Goal: Task Accomplishment & Management: Use online tool/utility

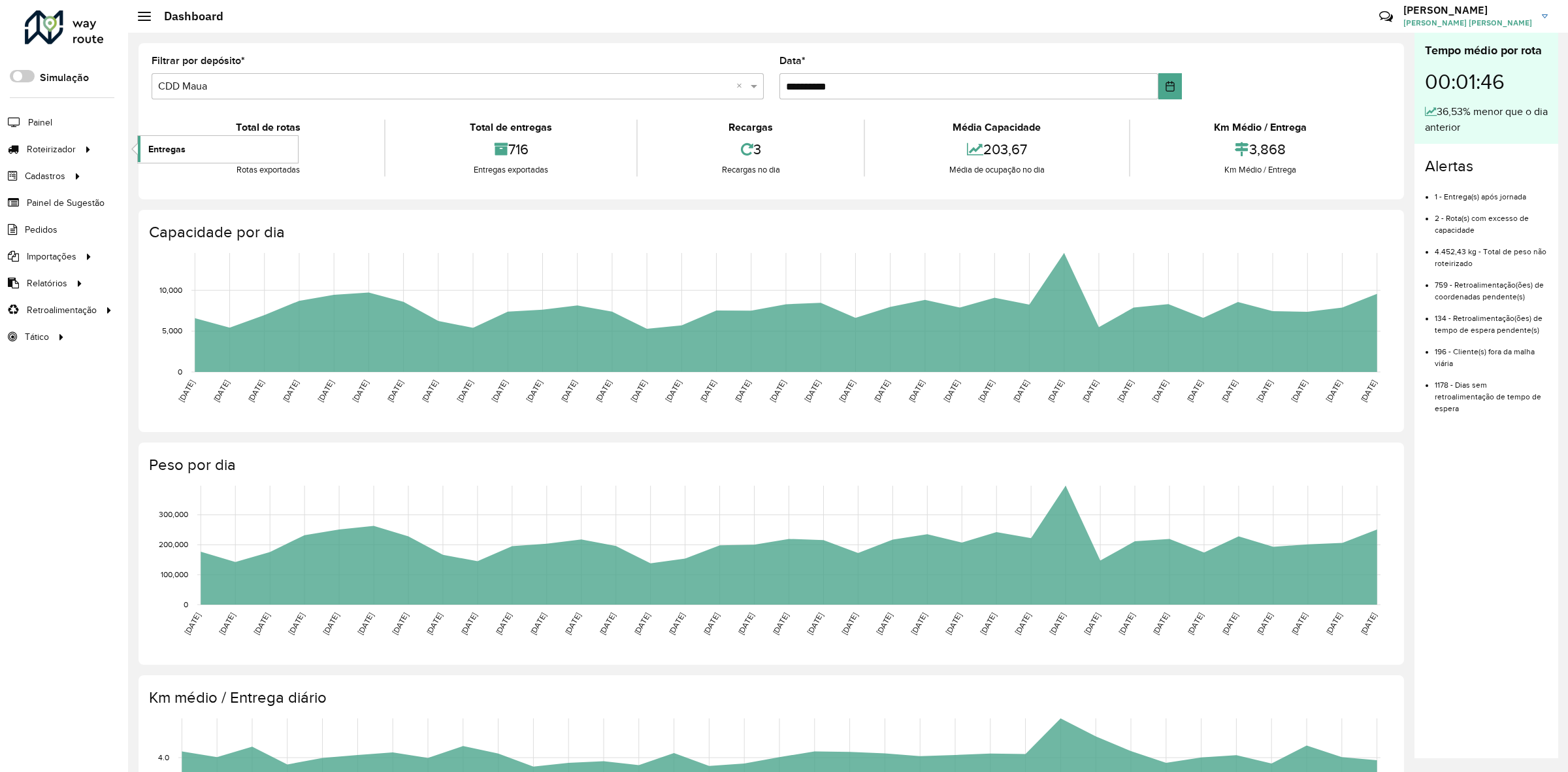
click at [165, 149] on span "Entregas" at bounding box center [167, 149] width 37 height 14
click at [149, 162] on link "Entregas" at bounding box center [218, 149] width 160 height 26
click at [181, 149] on span "Entregas" at bounding box center [167, 149] width 37 height 14
click at [154, 145] on span "Entregas" at bounding box center [167, 149] width 37 height 14
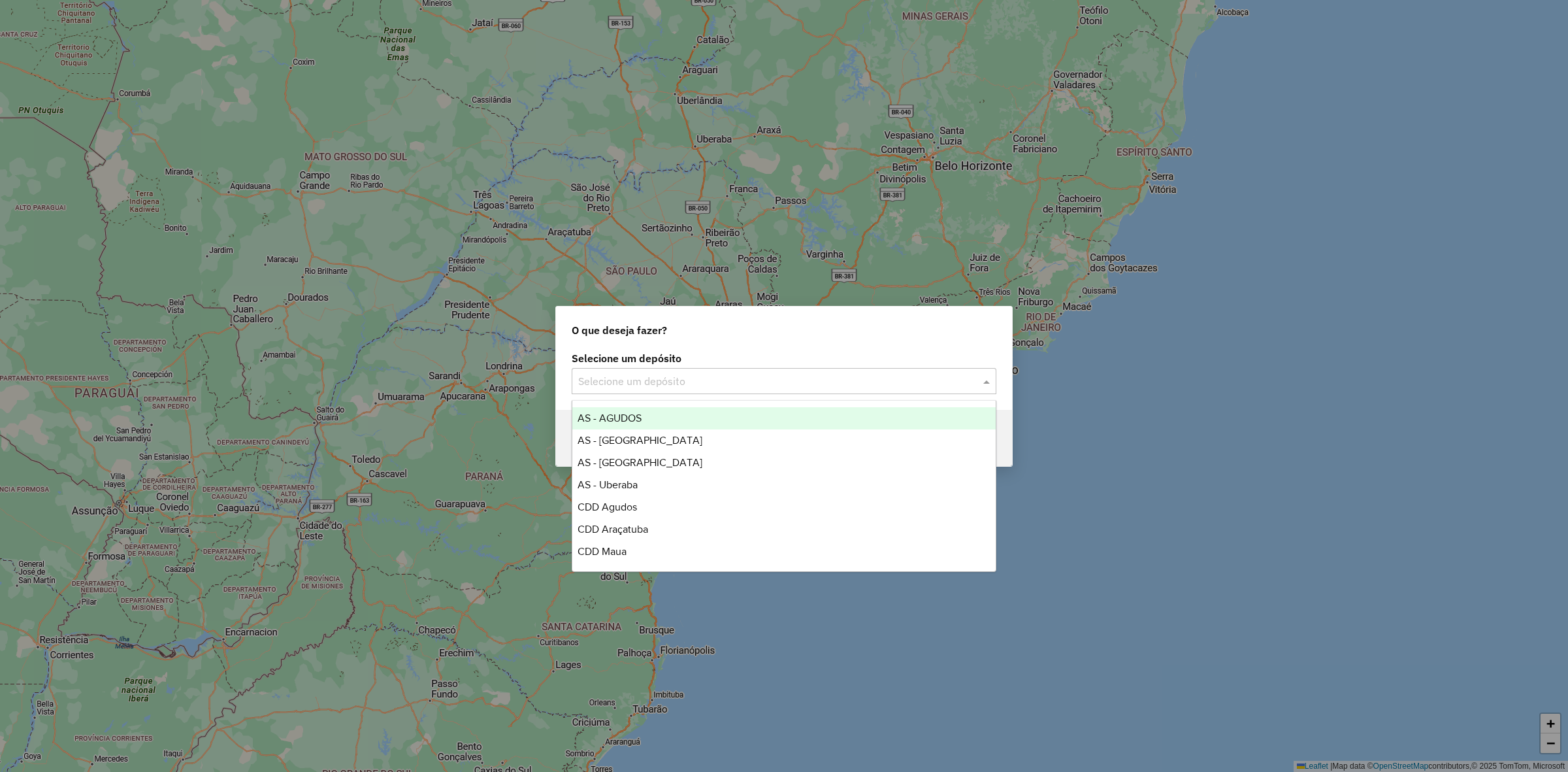
click at [641, 377] on input "text" at bounding box center [771, 382] width 385 height 15
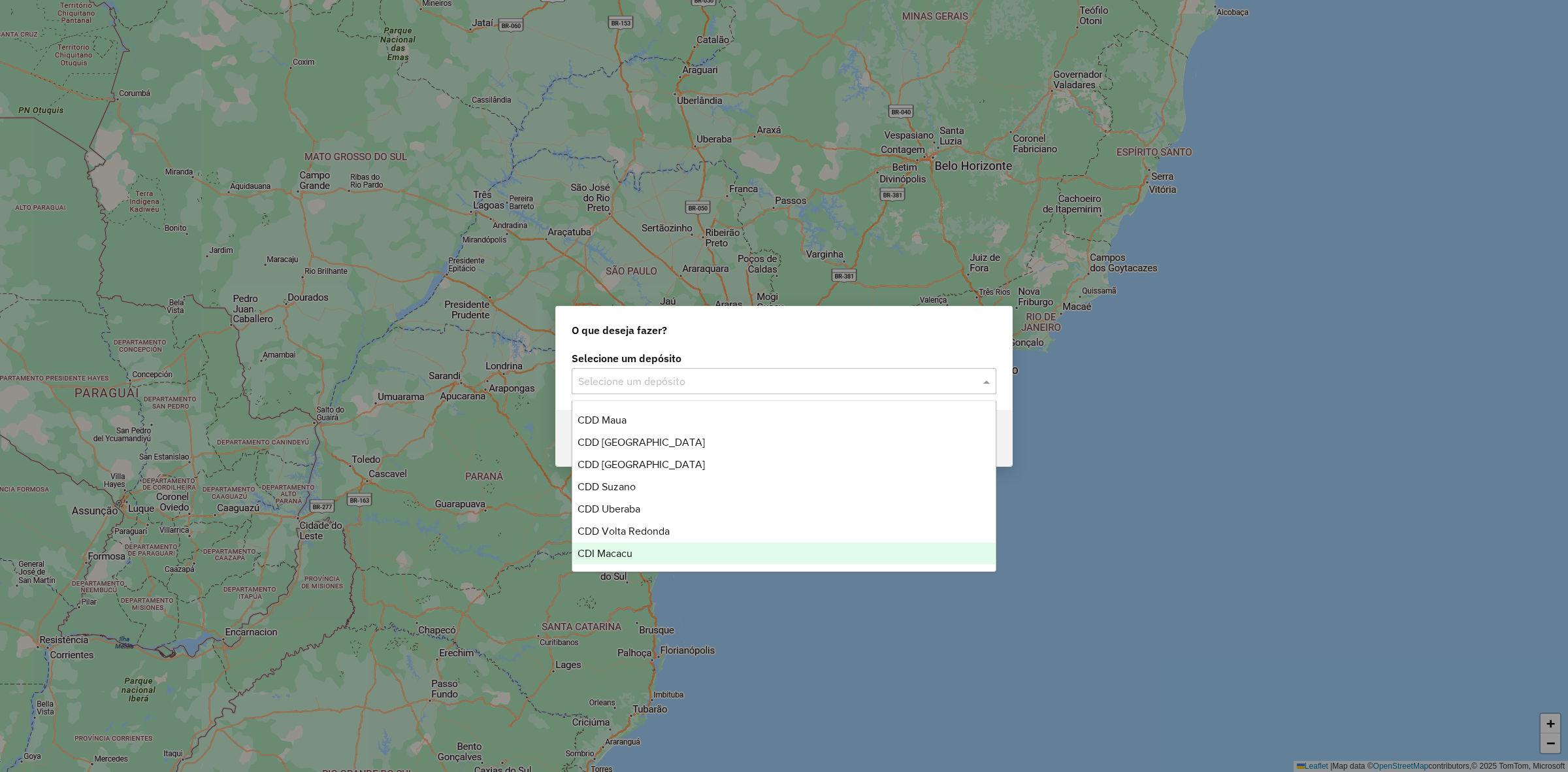
click at [670, 552] on div "CDI Macacu" at bounding box center [784, 553] width 424 height 22
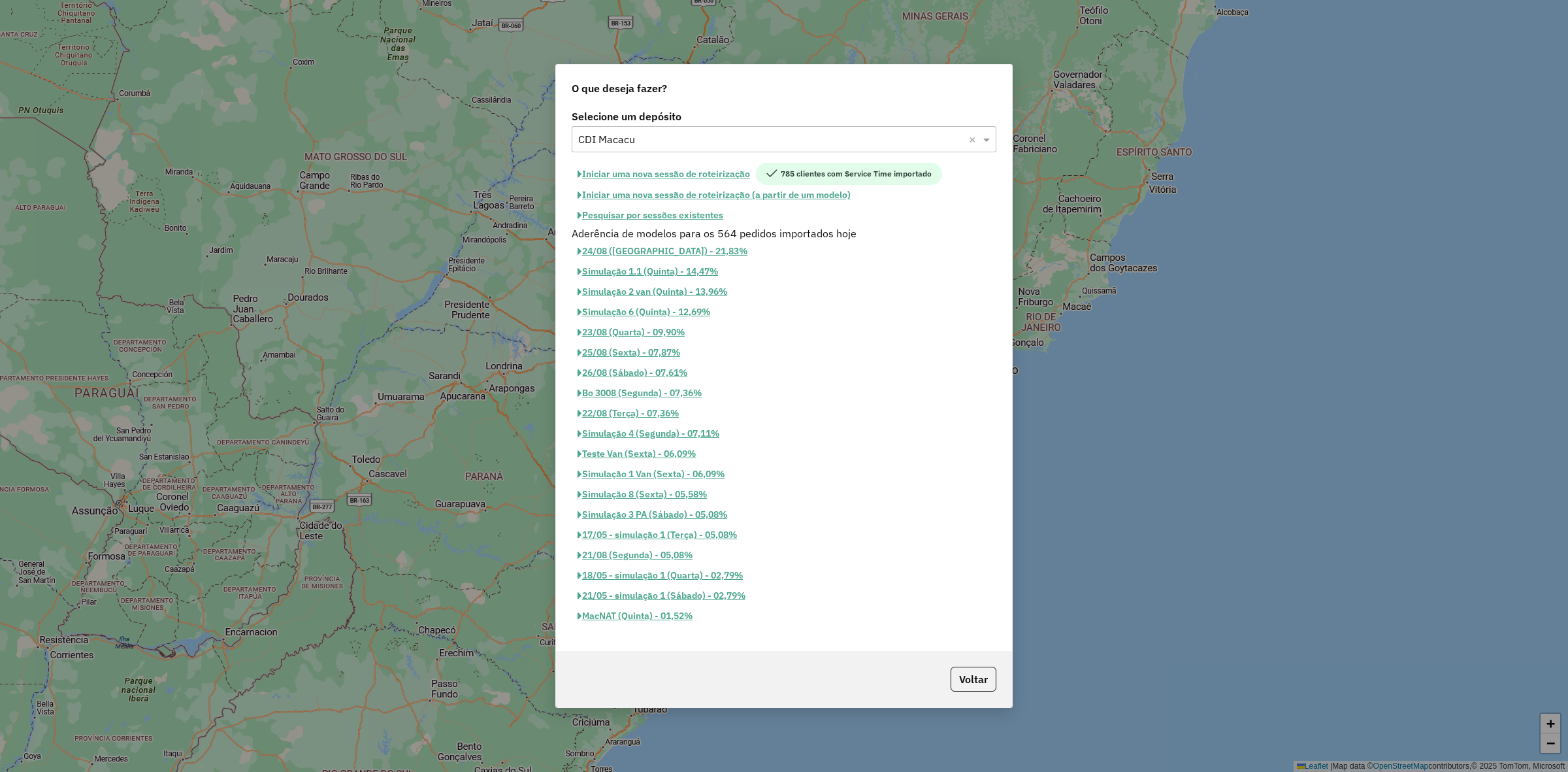
click at [735, 173] on button "Iniciar uma nova sessão de roteirização" at bounding box center [664, 173] width 185 height 22
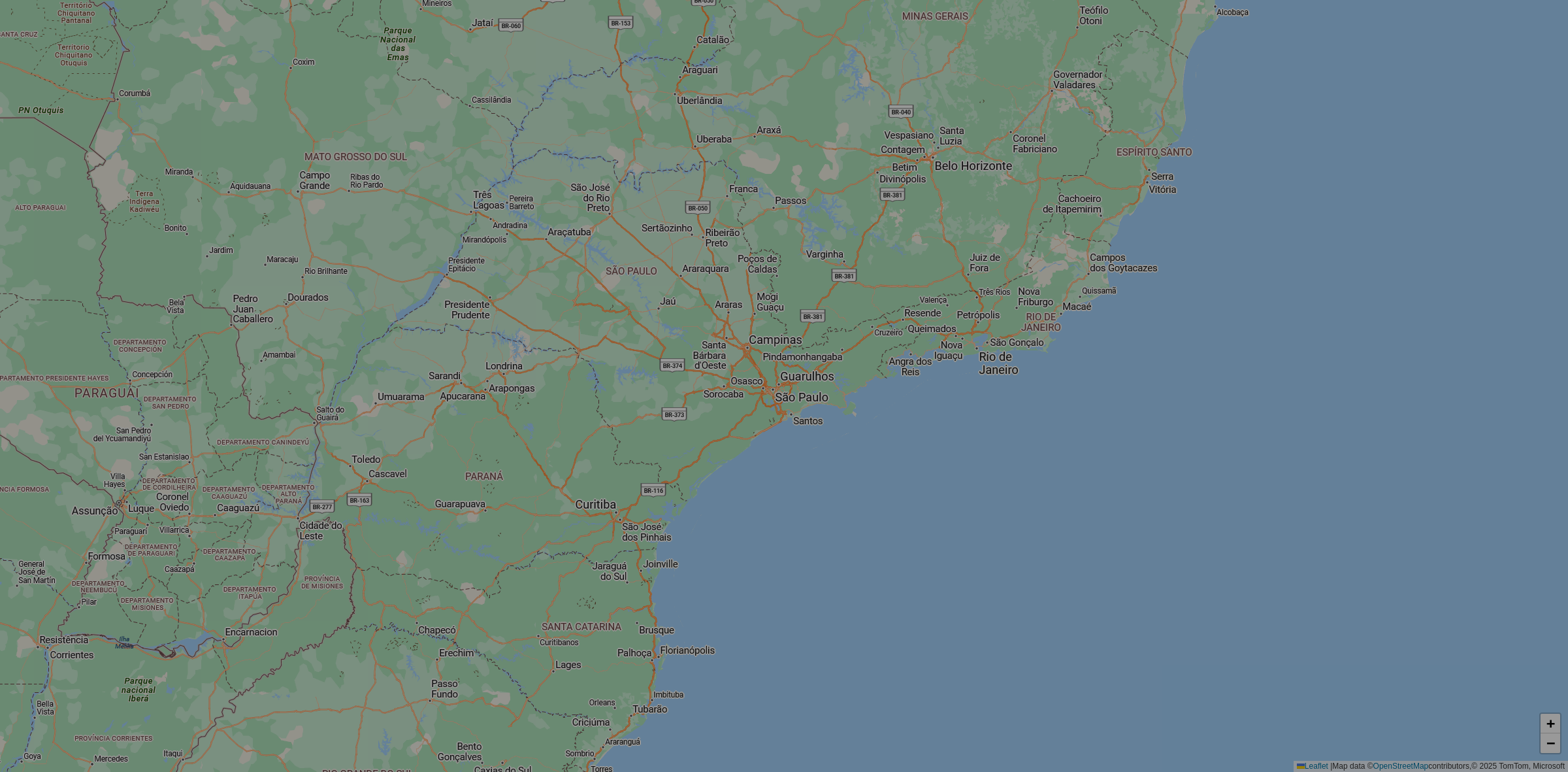
select select "*"
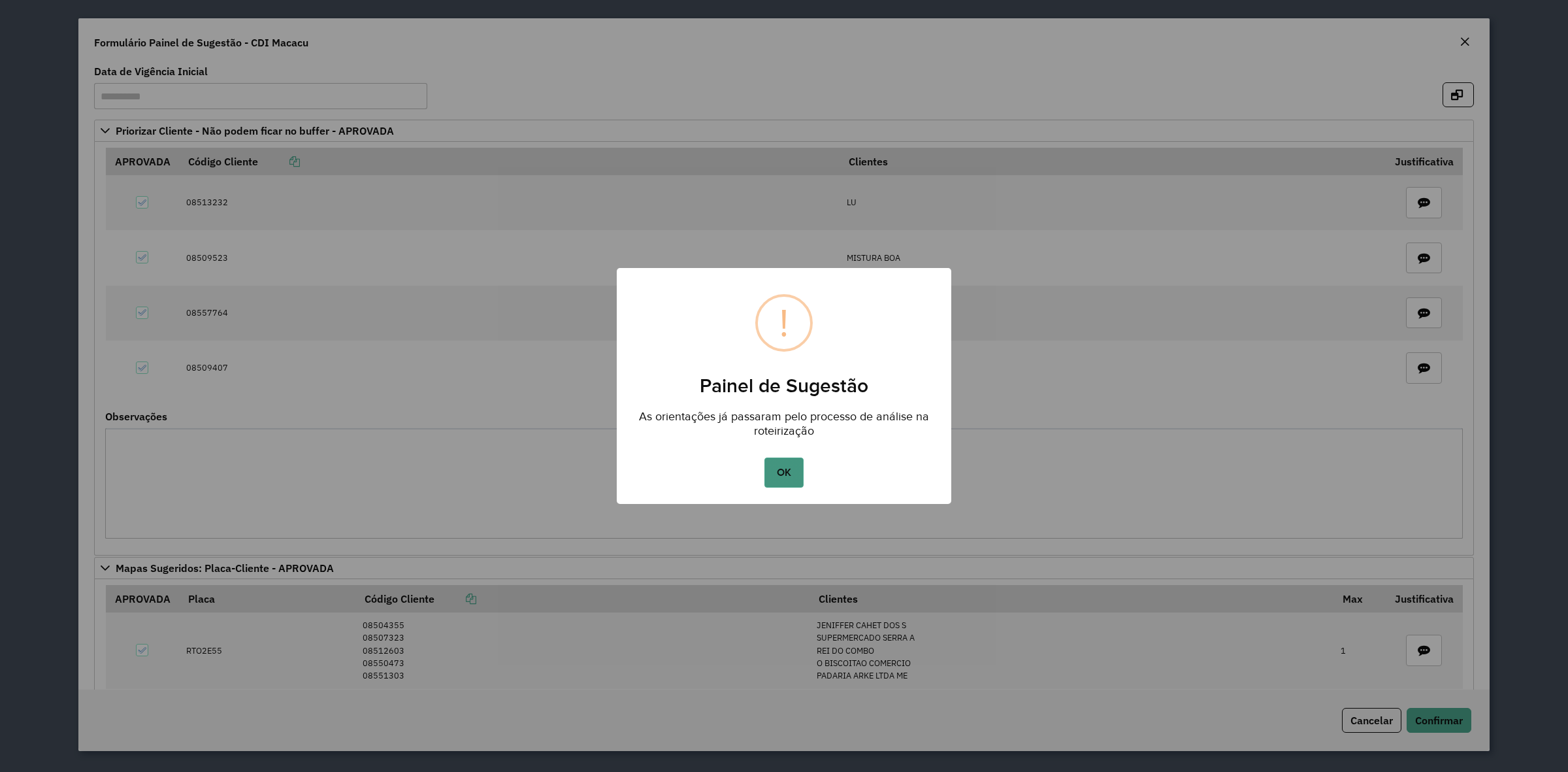
click at [782, 479] on button "OK" at bounding box center [783, 472] width 38 height 30
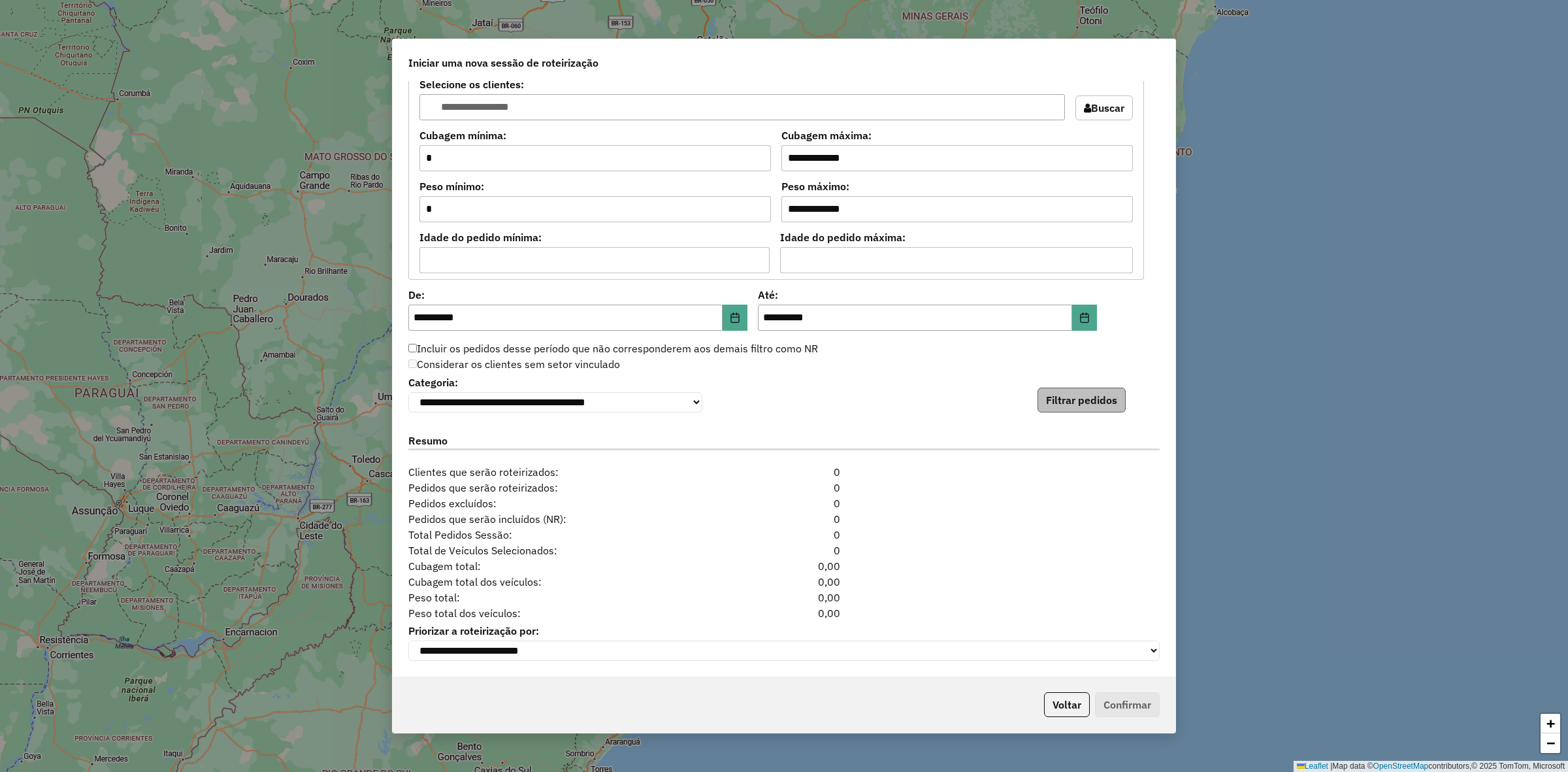
scroll to position [1173, 0]
click at [1093, 399] on button "Filtrar pedidos" at bounding box center [1082, 399] width 88 height 25
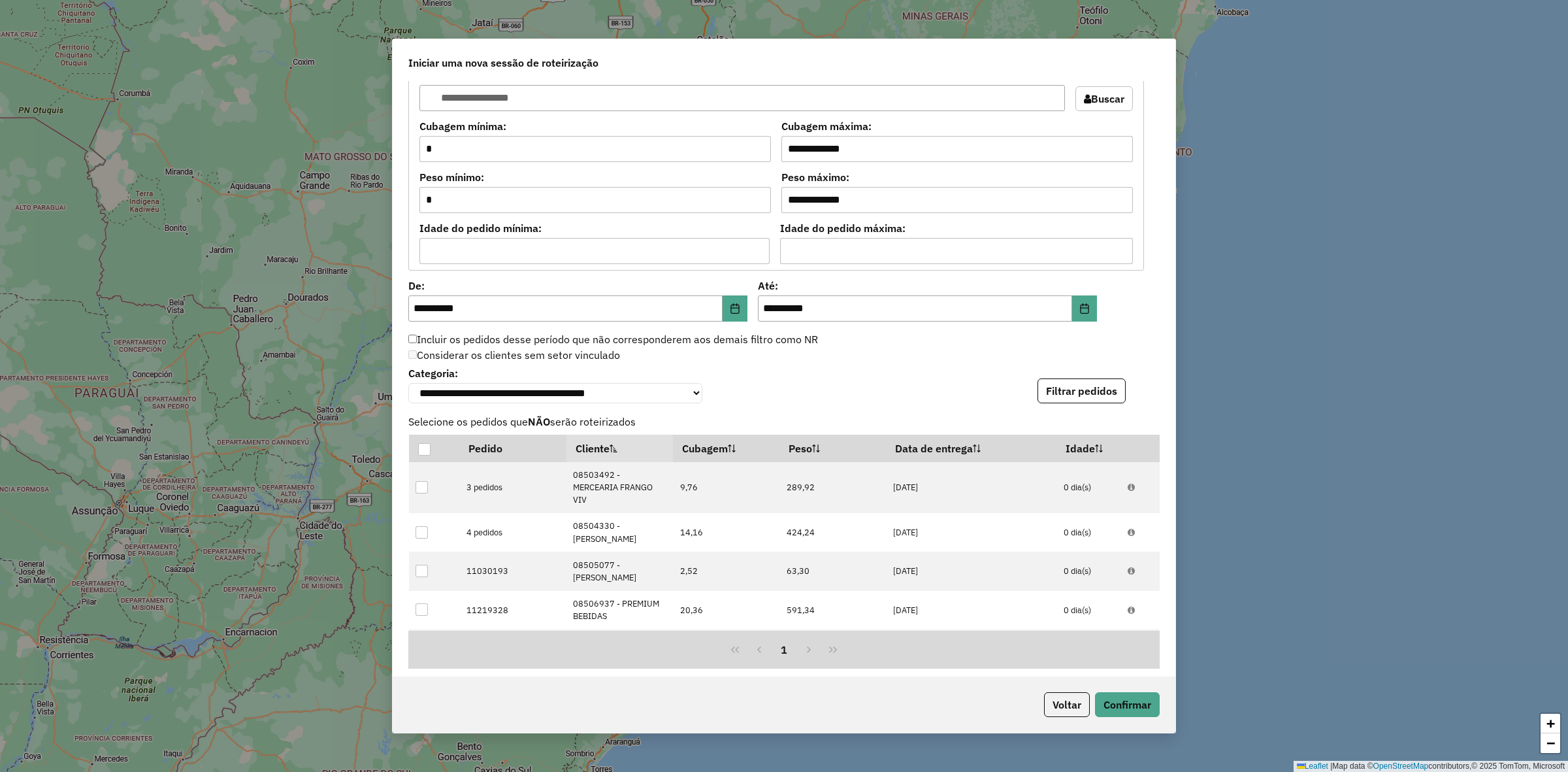
scroll to position [1459, 0]
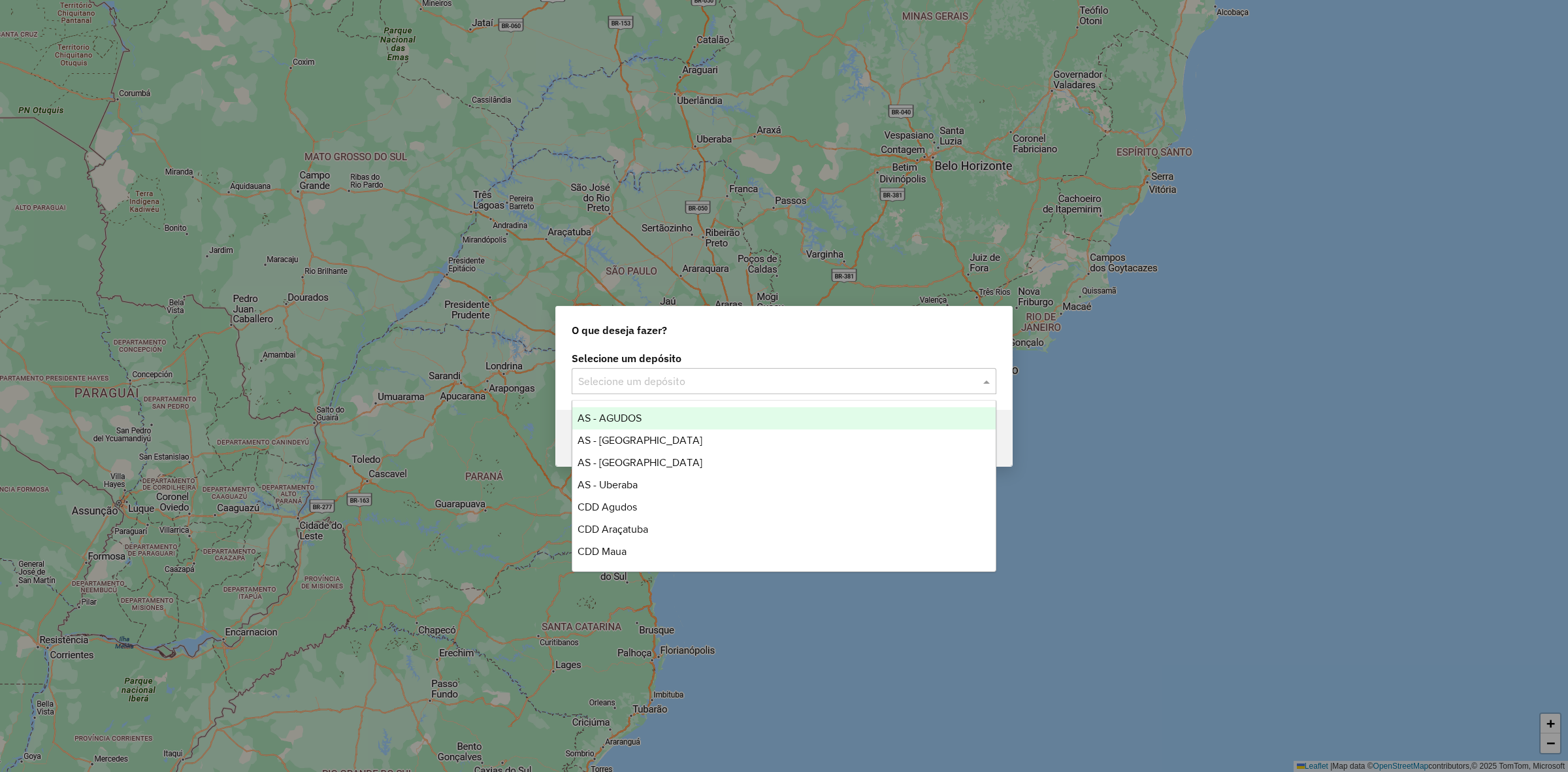
click at [790, 381] on input "text" at bounding box center [771, 382] width 385 height 15
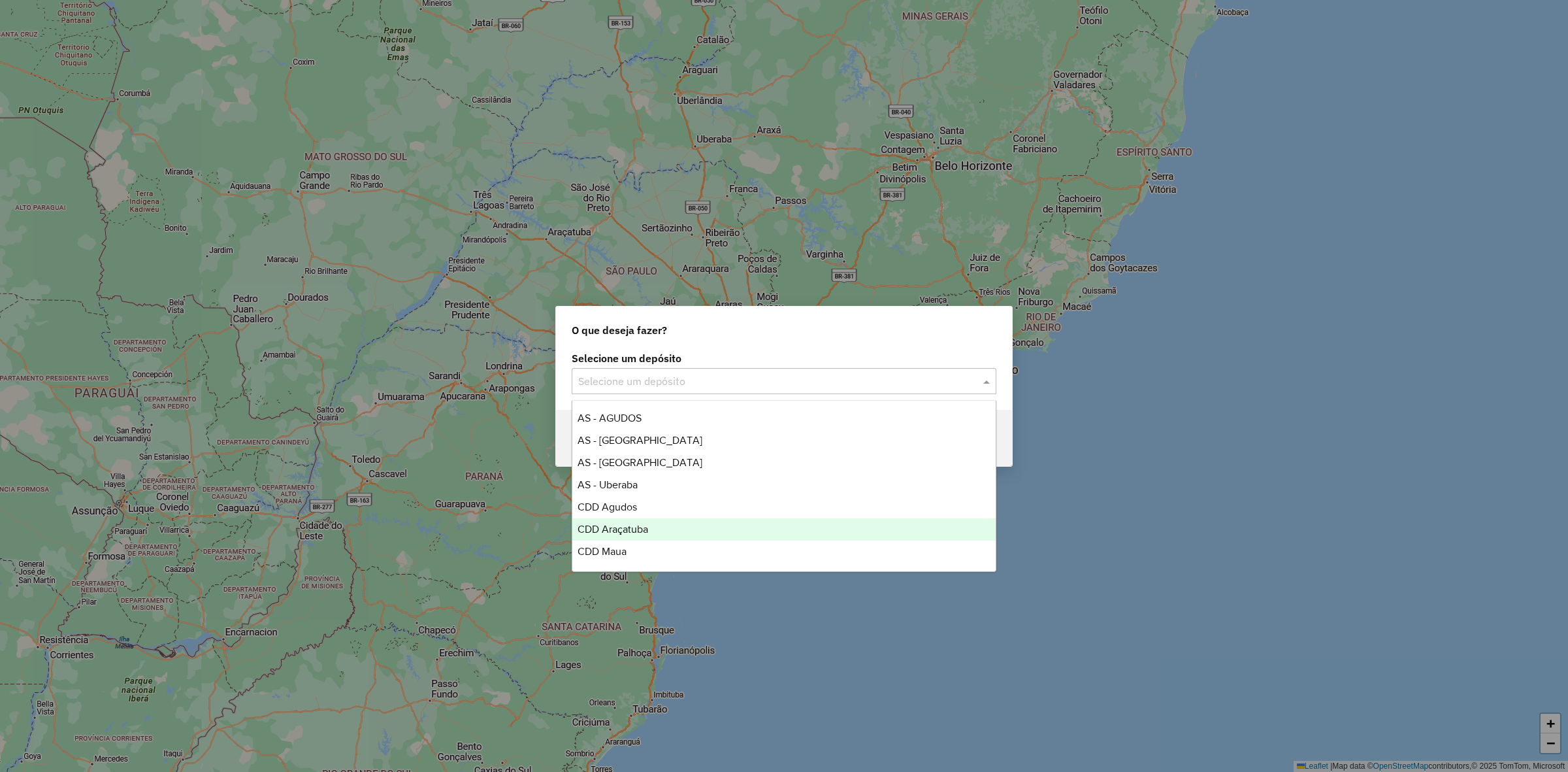
click at [698, 523] on div "CDD Araçatuba" at bounding box center [784, 529] width 424 height 22
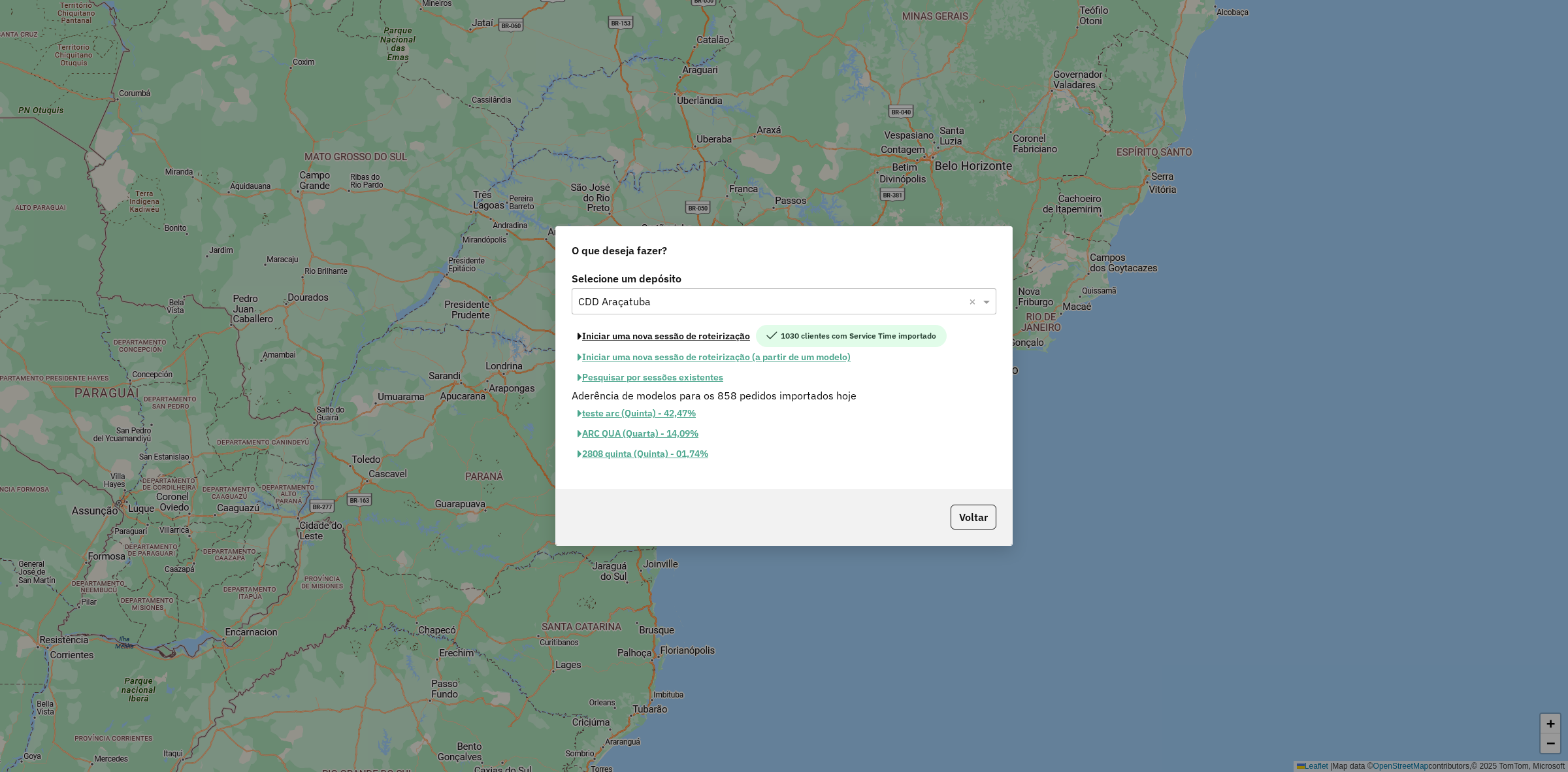
click at [746, 337] on button "Iniciar uma nova sessão de roteirização" at bounding box center [664, 335] width 185 height 22
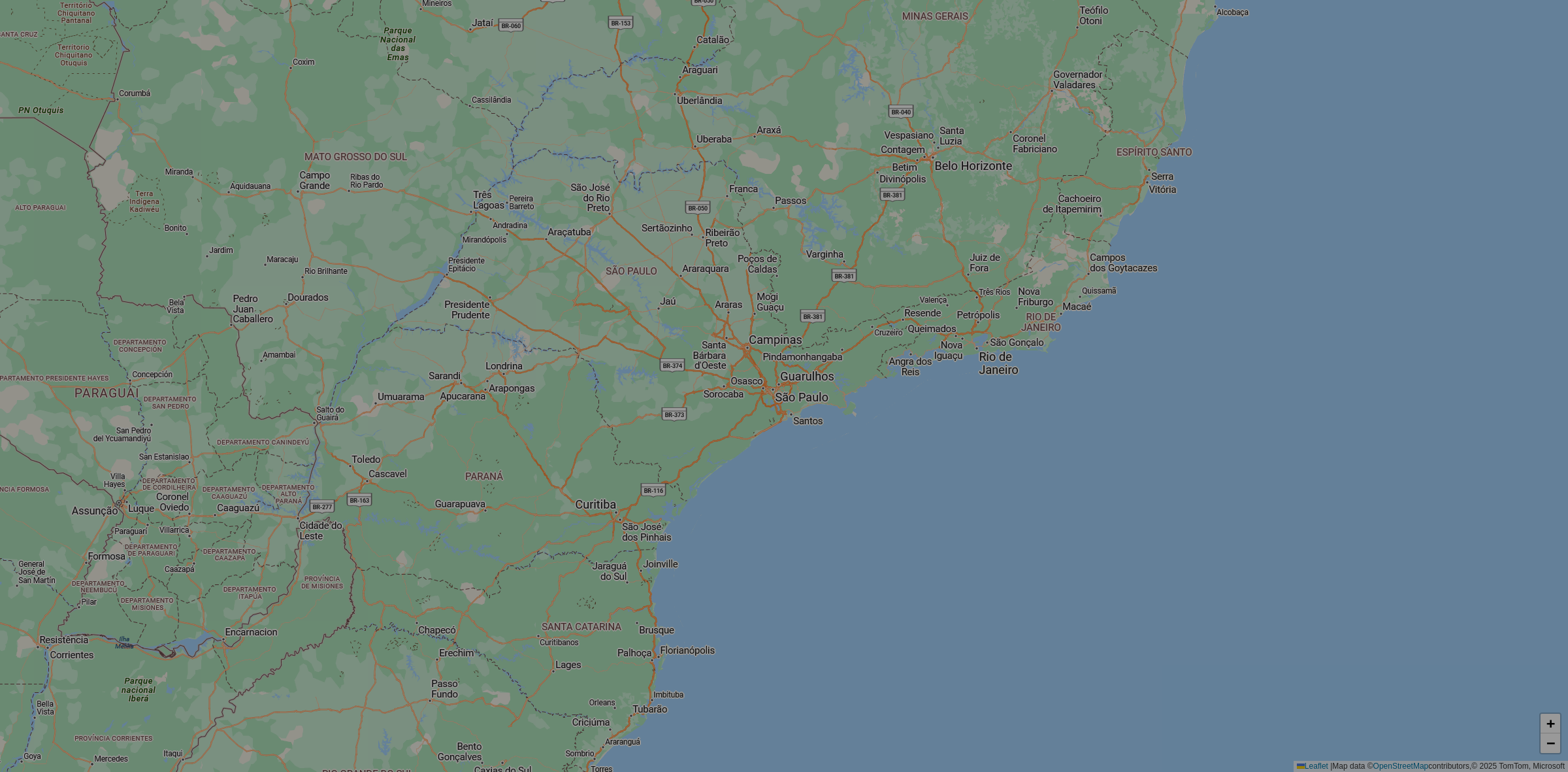
select select "*"
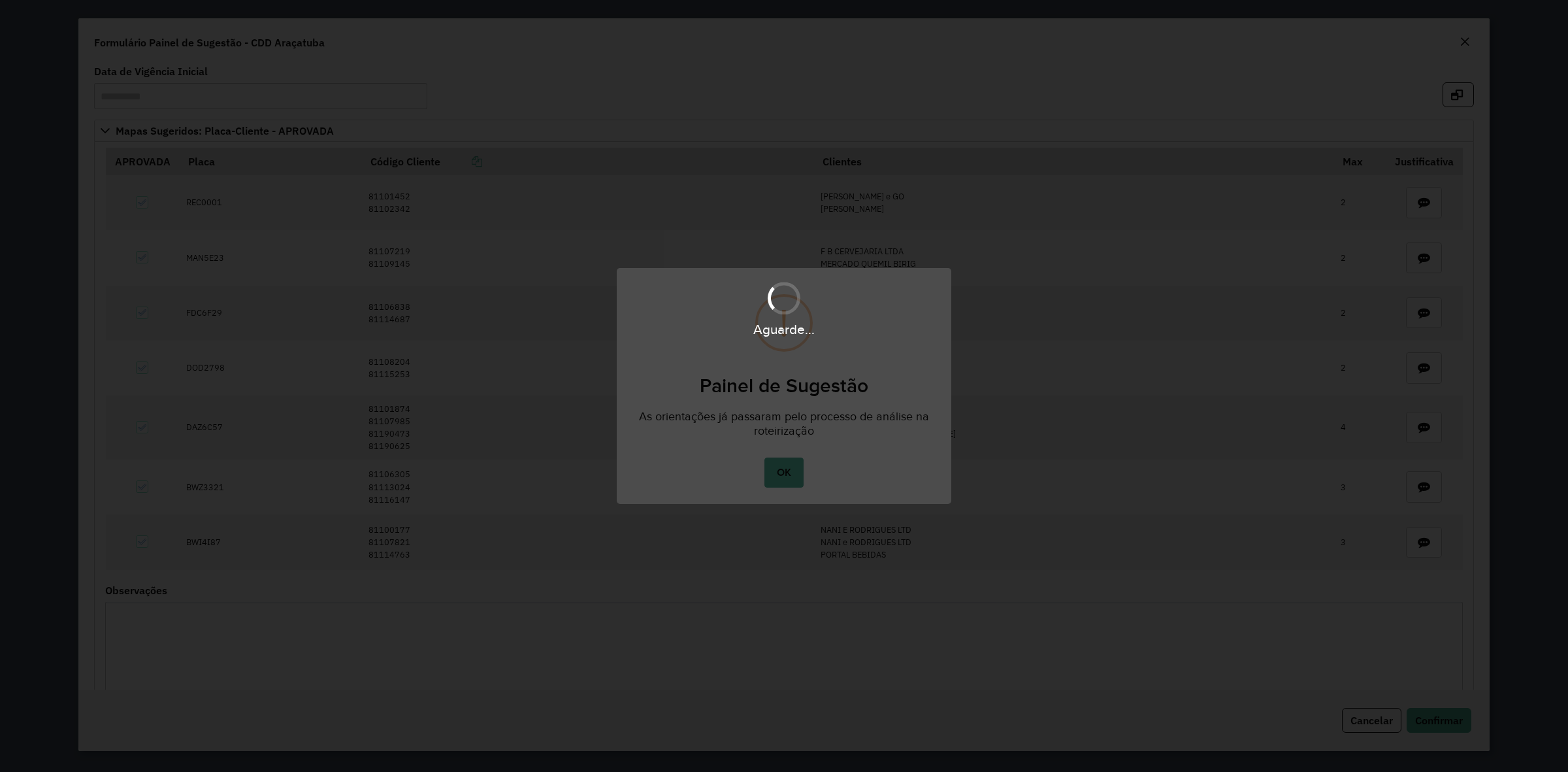
click at [799, 478] on div "Aguarde..." at bounding box center [784, 386] width 1568 height 772
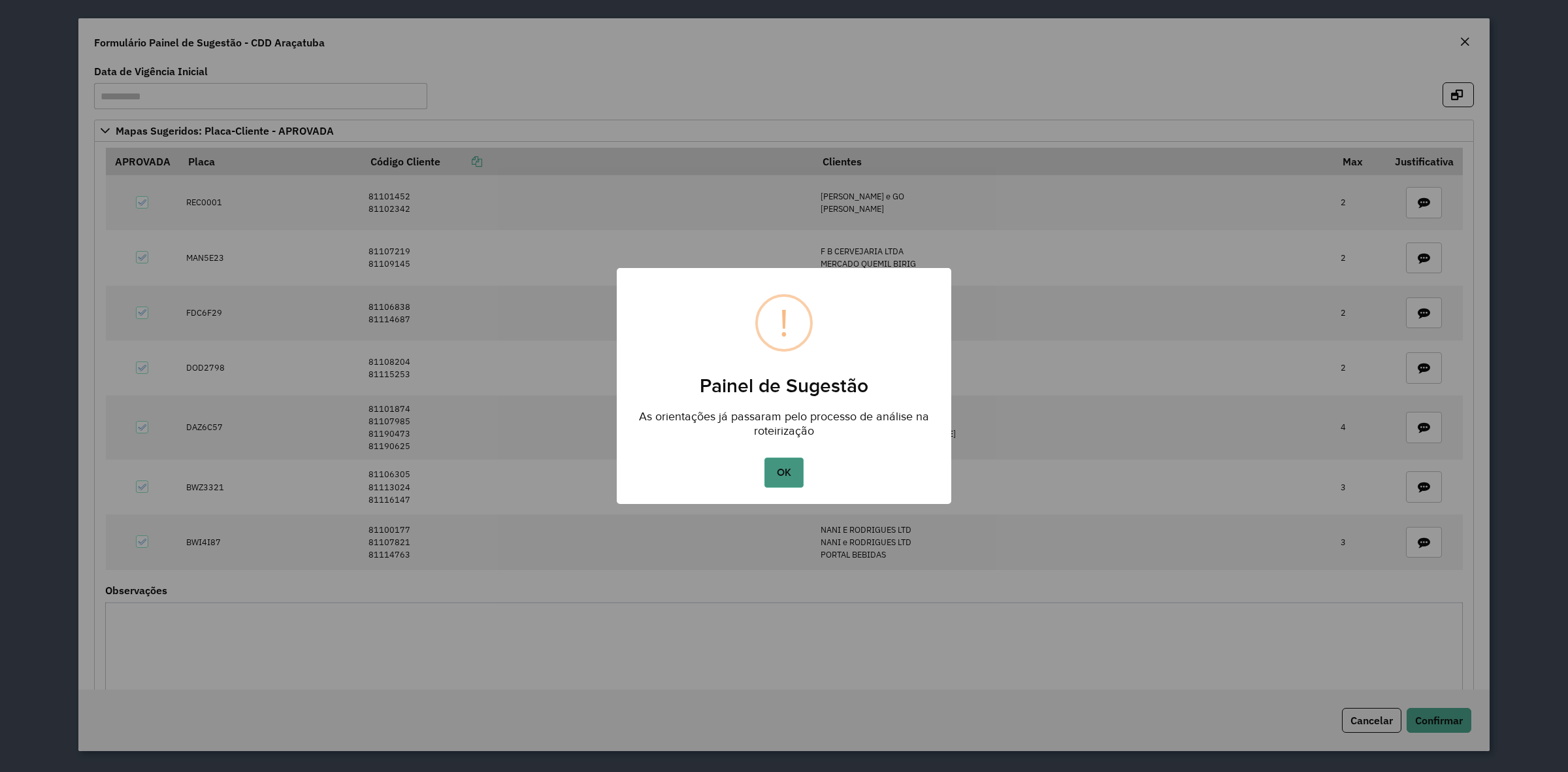
click at [793, 474] on button "OK" at bounding box center [783, 472] width 38 height 30
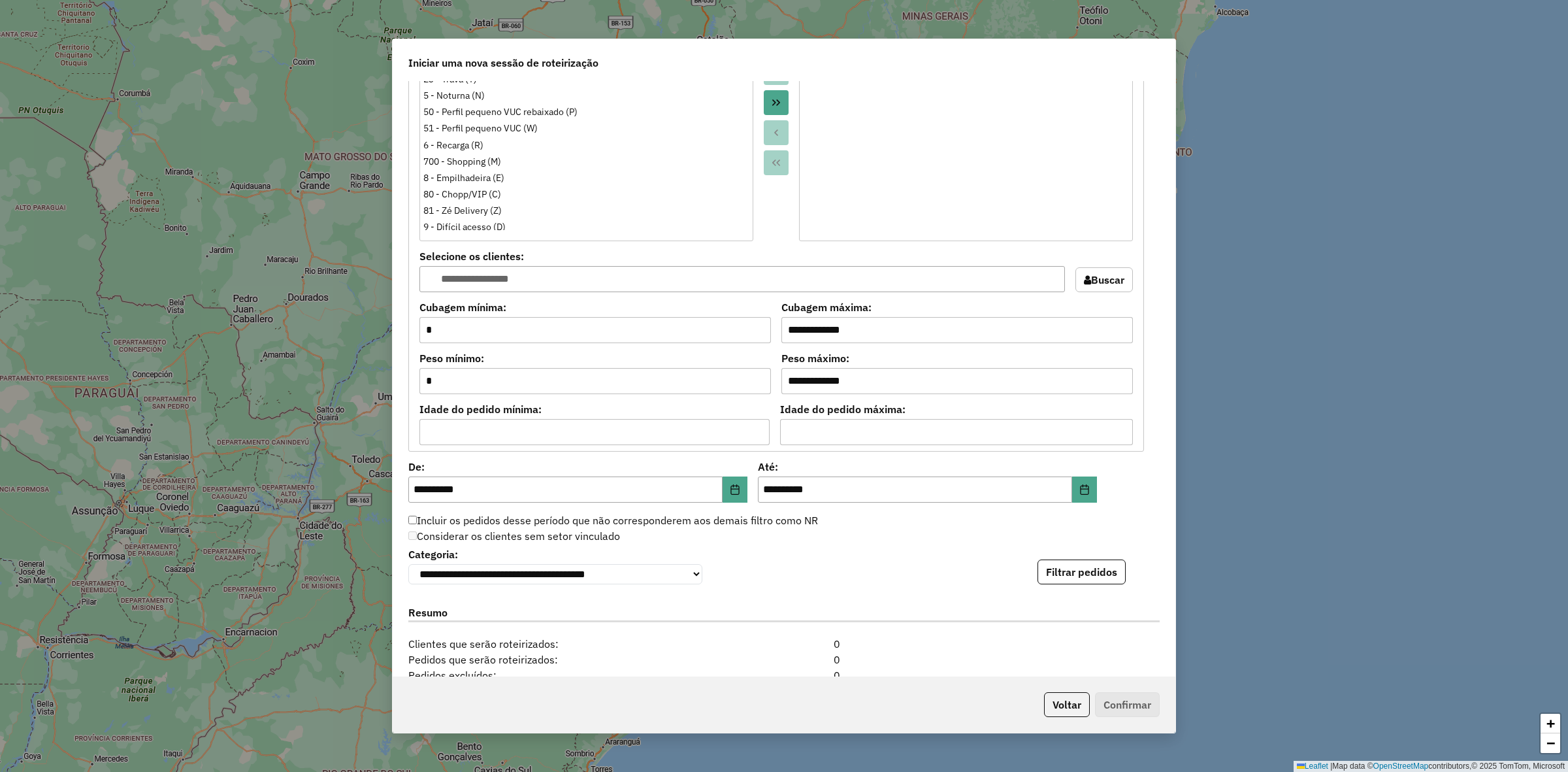
scroll to position [1173, 0]
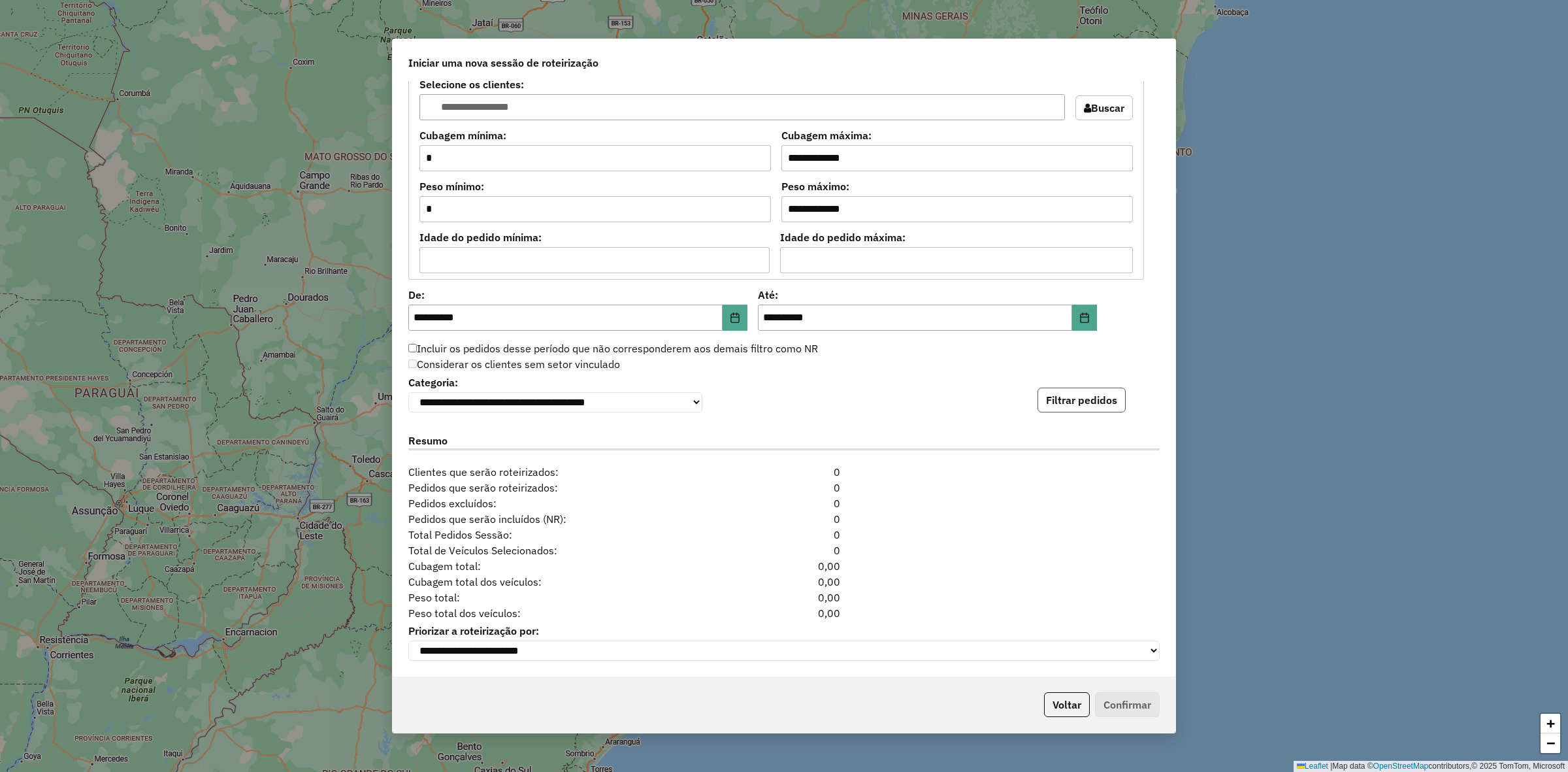
click at [1092, 387] on button "Filtrar pedidos" at bounding box center [1082, 399] width 88 height 25
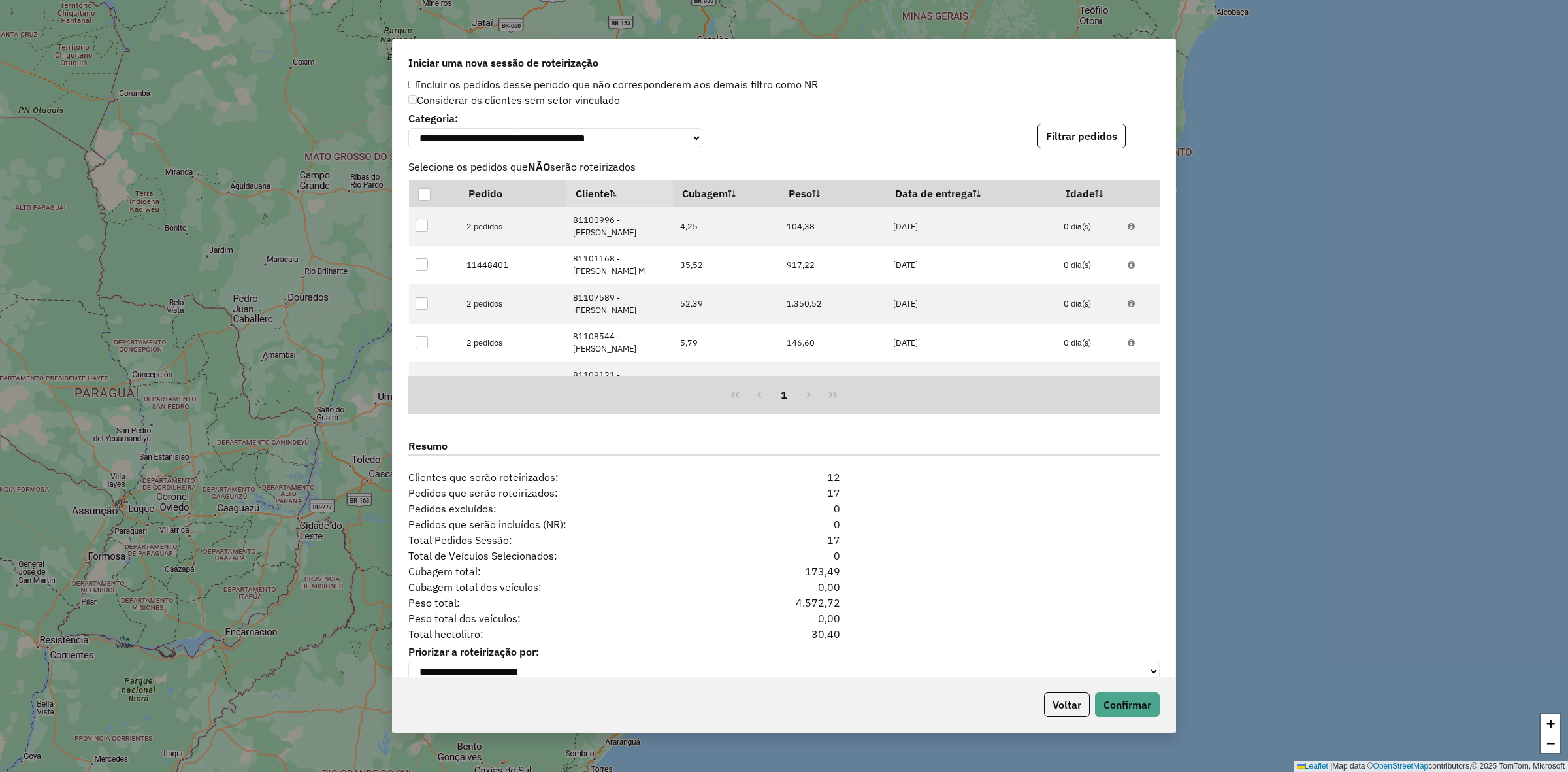
scroll to position [1459, 0]
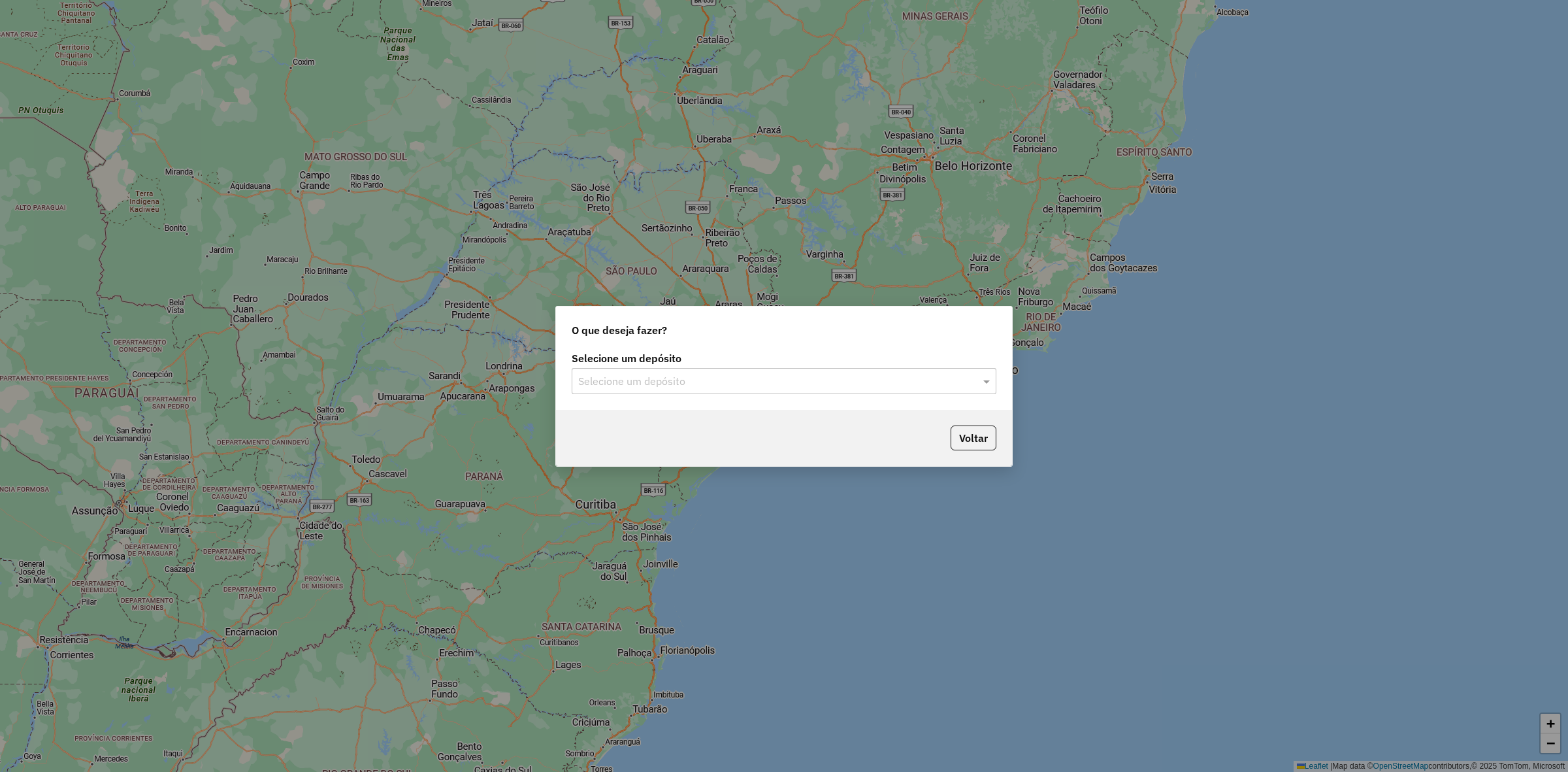
click at [791, 371] on div "Selecione um depósito" at bounding box center [784, 381] width 425 height 26
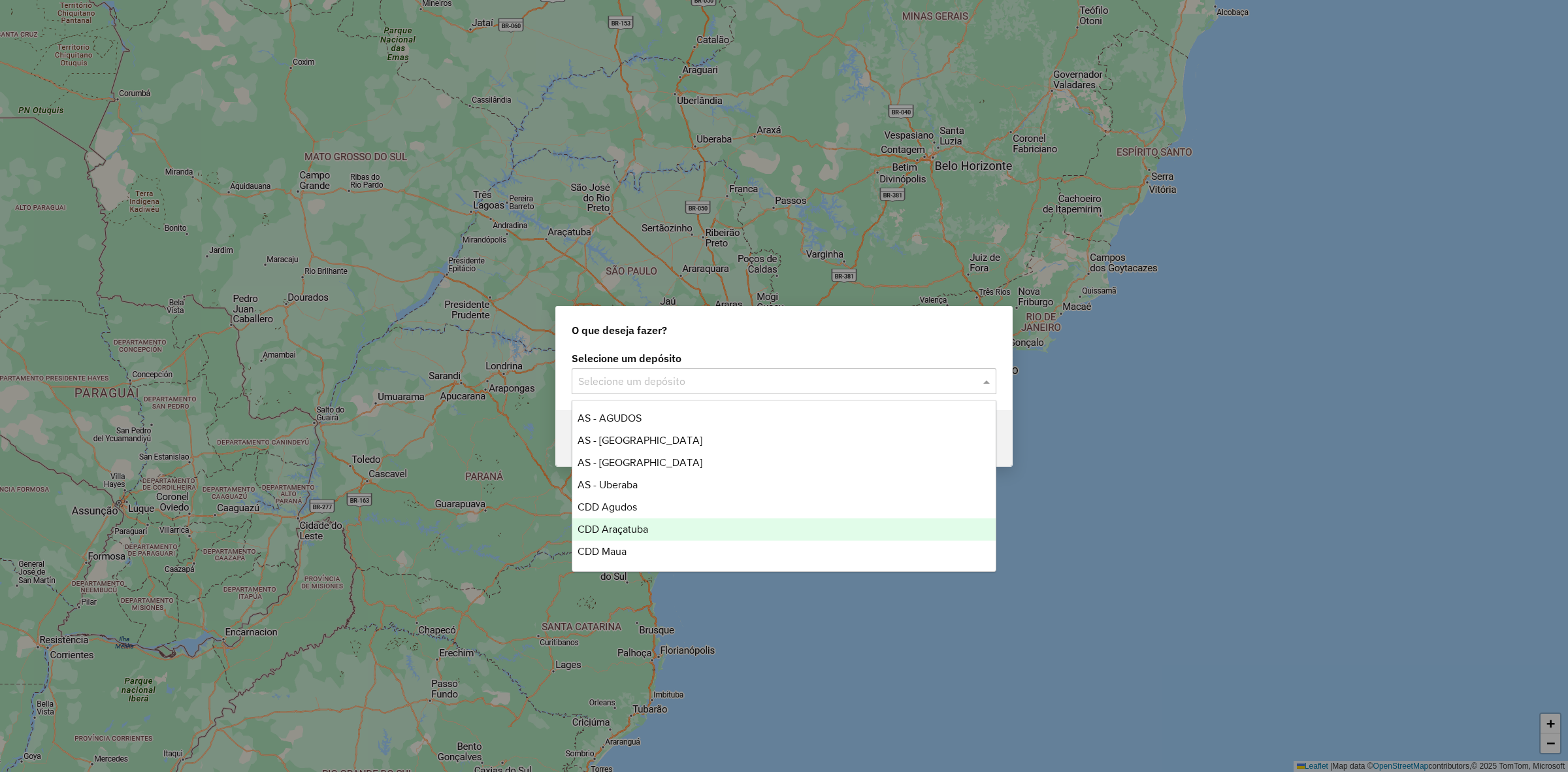
click at [713, 534] on div "CDD Araçatuba" at bounding box center [784, 529] width 424 height 22
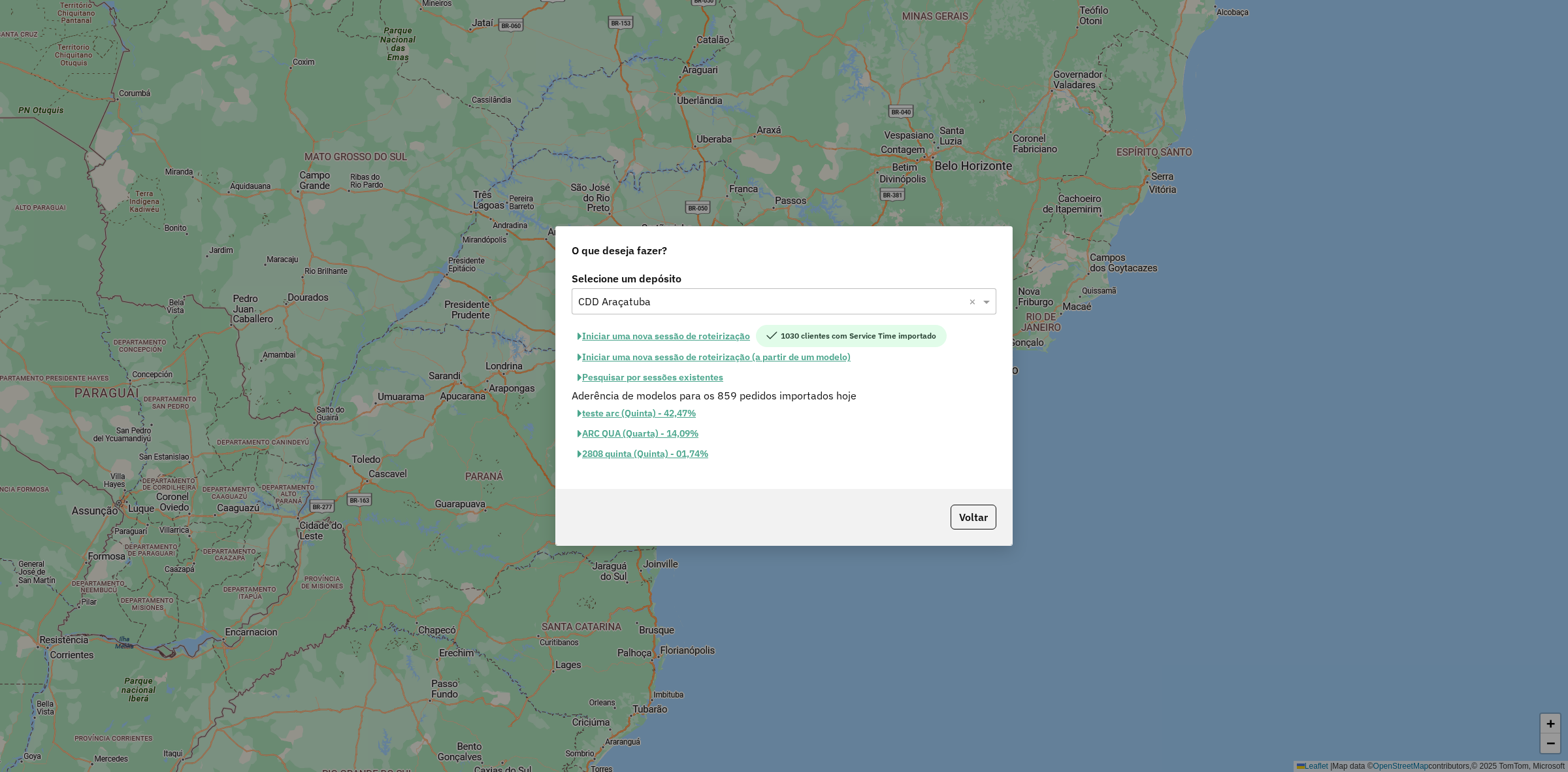
click at [730, 338] on button "Iniciar uma nova sessão de roteirização" at bounding box center [664, 335] width 185 height 22
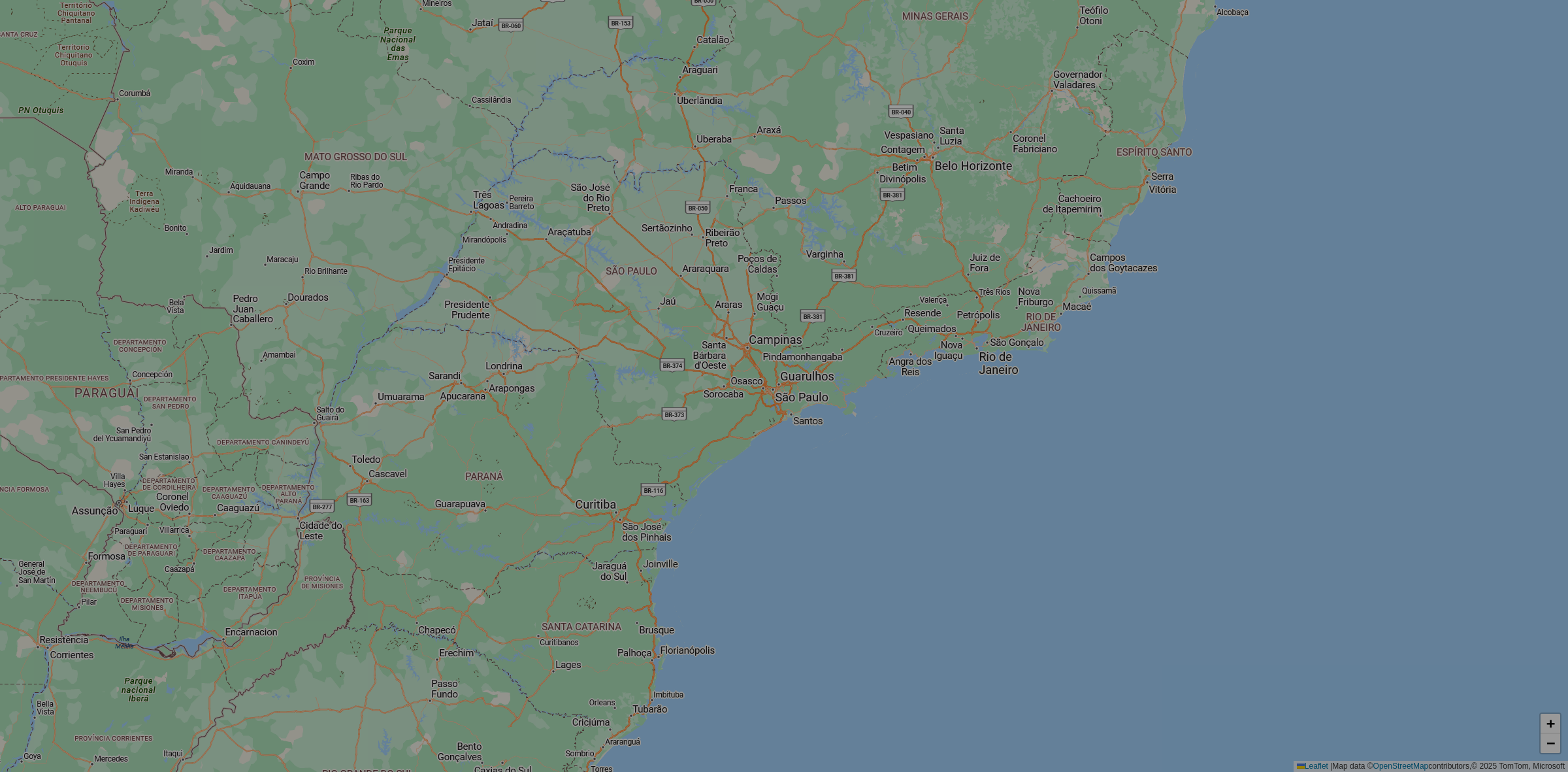
select select "*"
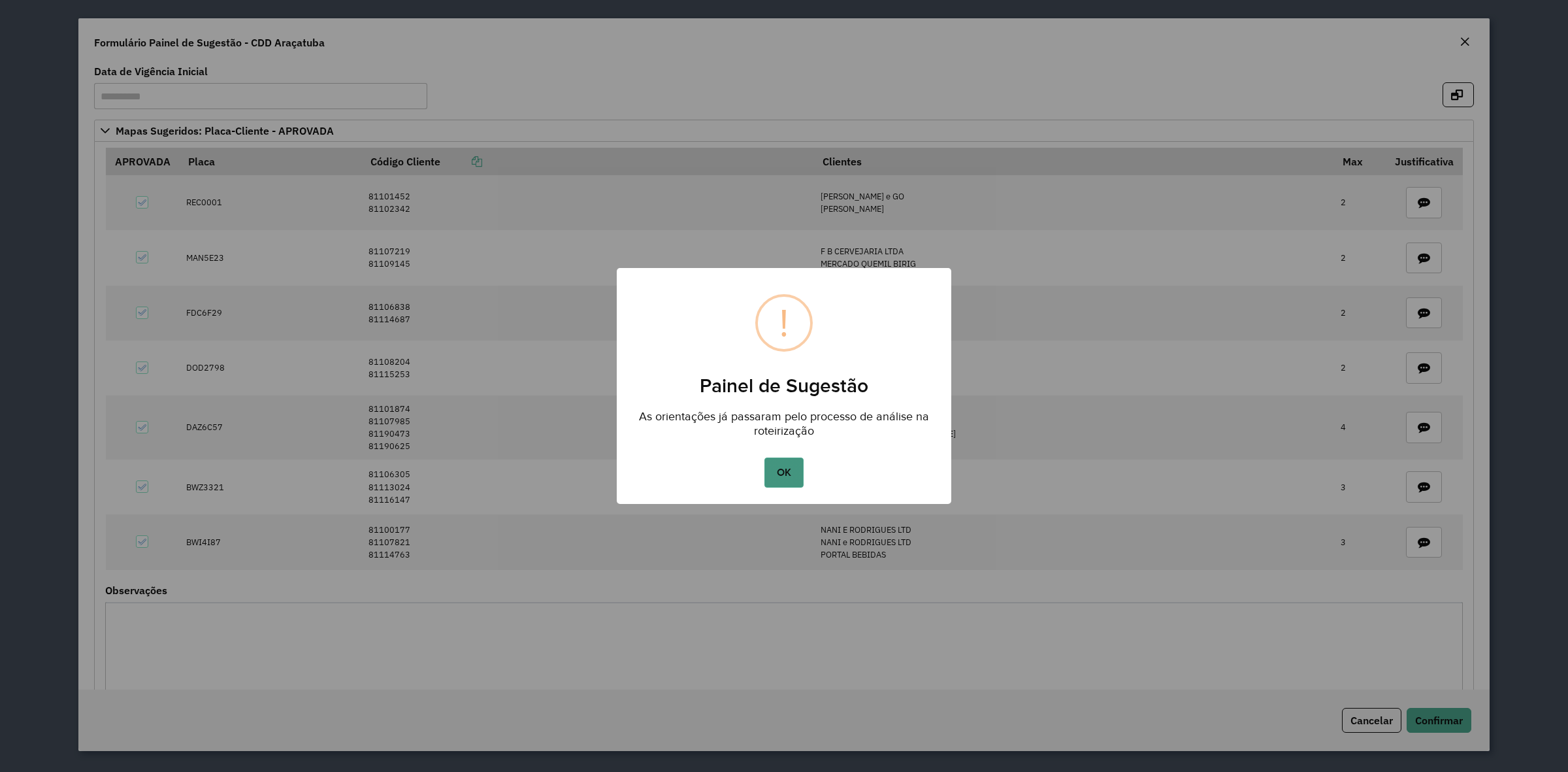
click at [791, 460] on button "OK" at bounding box center [783, 472] width 38 height 30
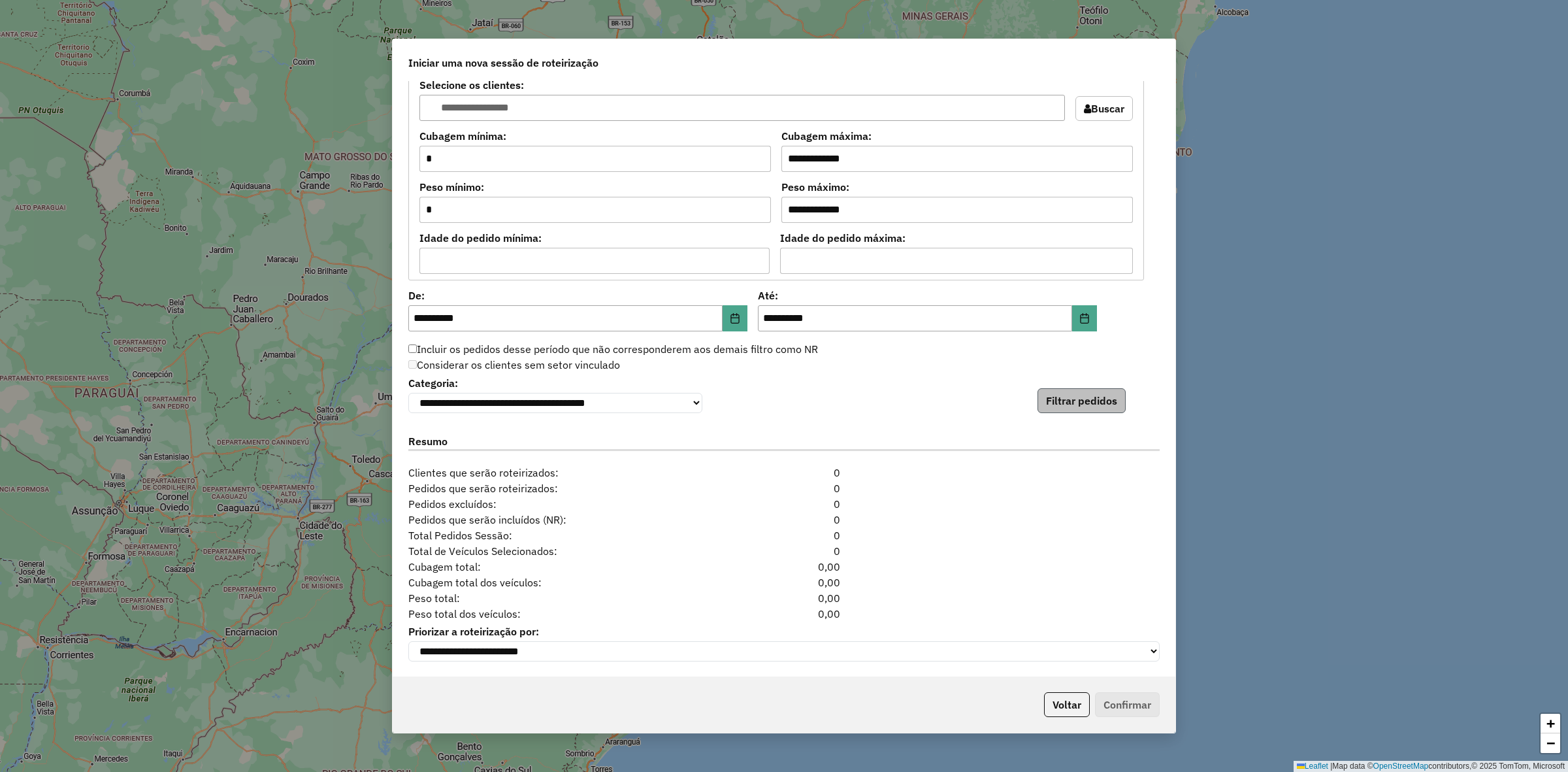
scroll to position [1173, 0]
click at [1087, 407] on button "Filtrar pedidos" at bounding box center [1082, 399] width 88 height 25
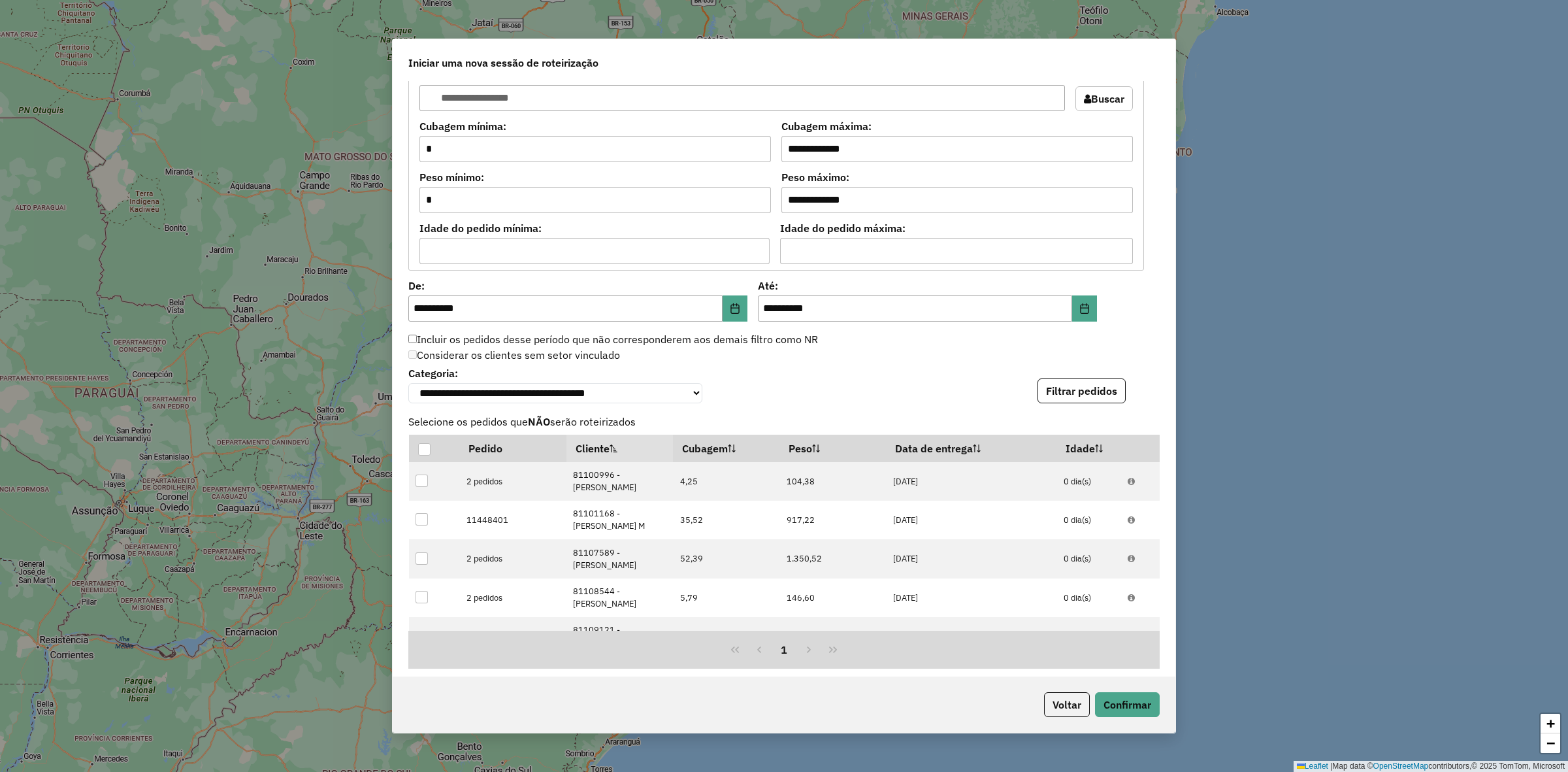
scroll to position [1459, 0]
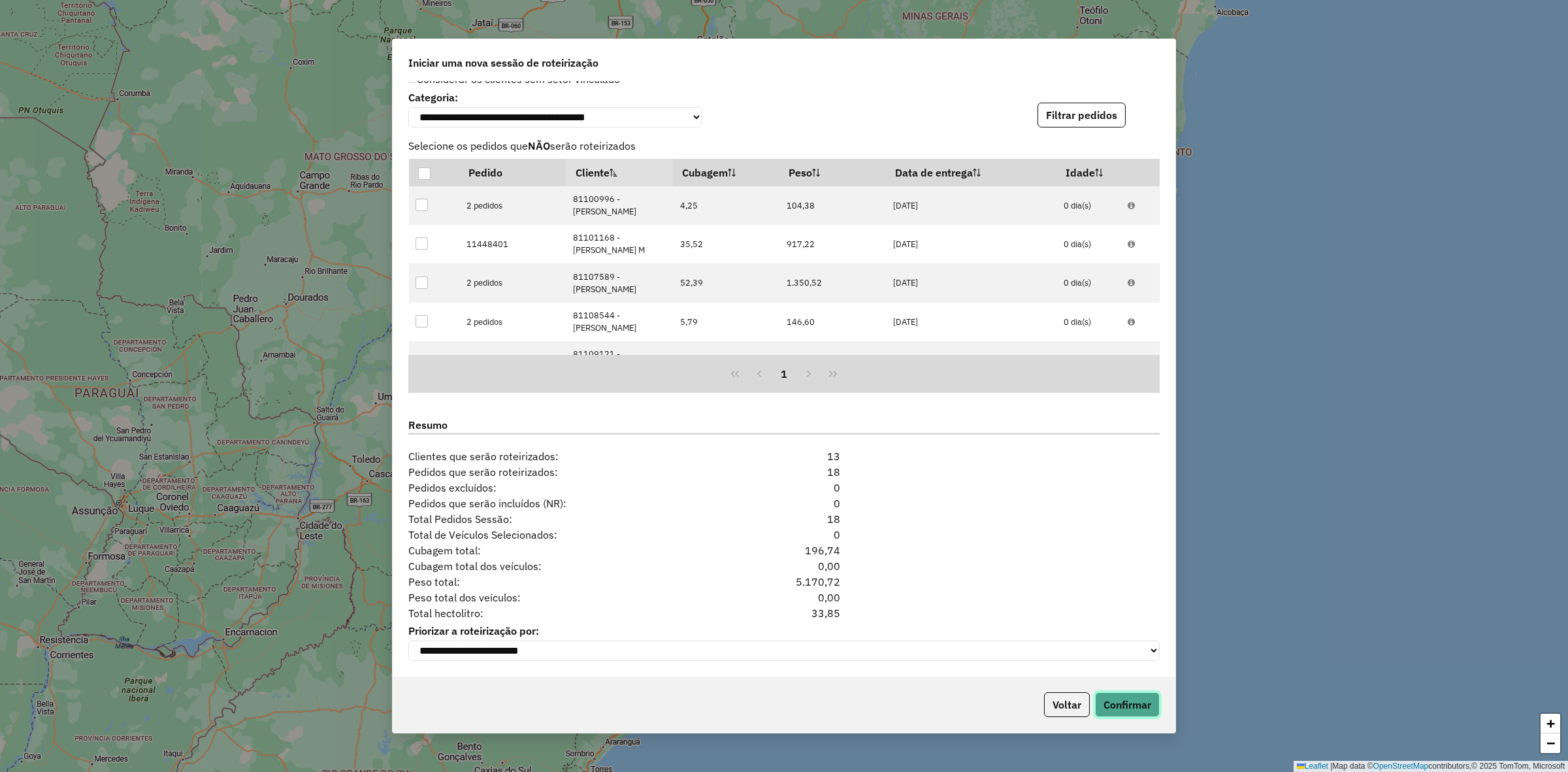
click at [1119, 703] on button "Confirmar" at bounding box center [1128, 704] width 65 height 25
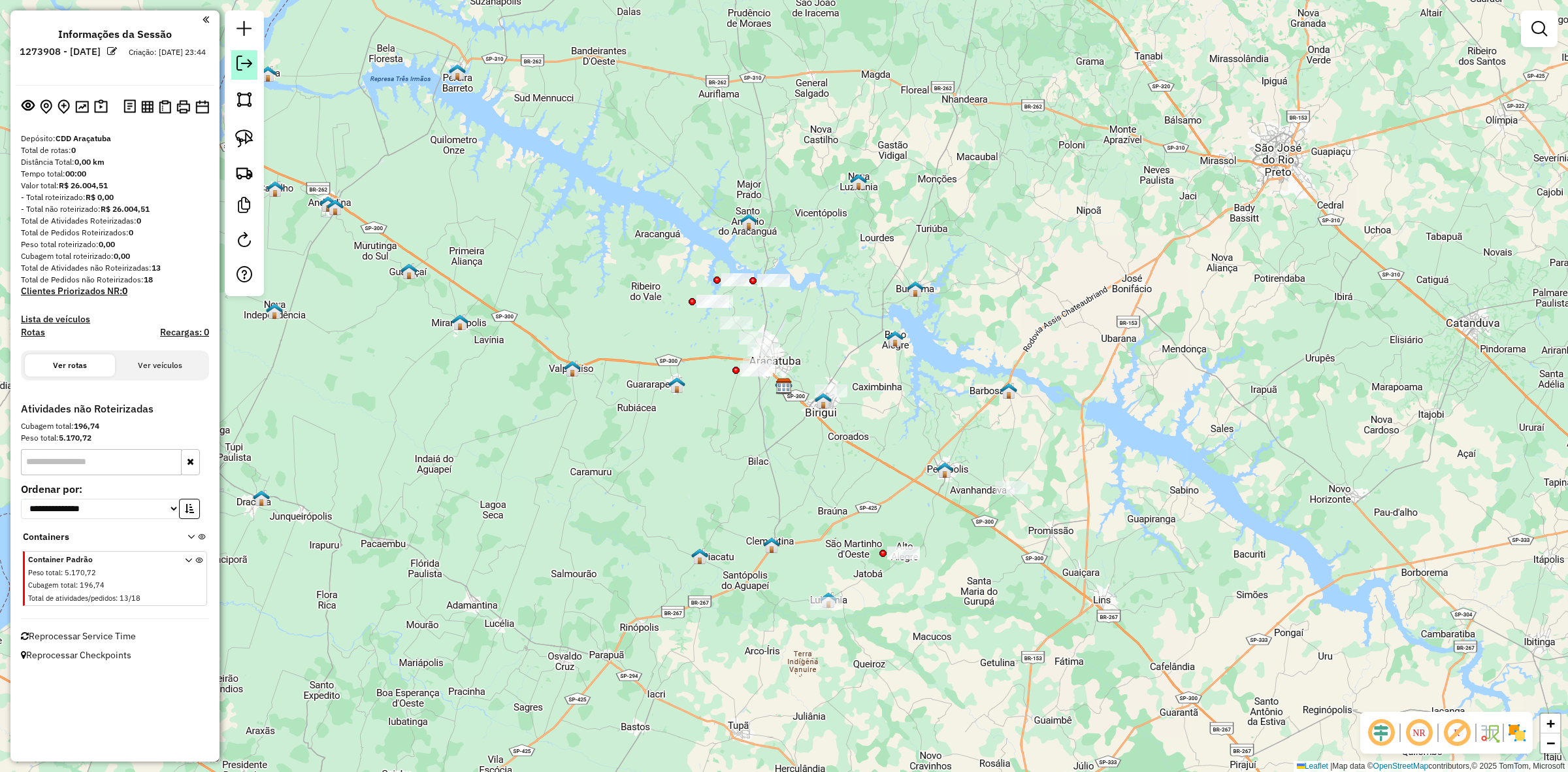
click at [245, 63] on em at bounding box center [244, 63] width 15 height 15
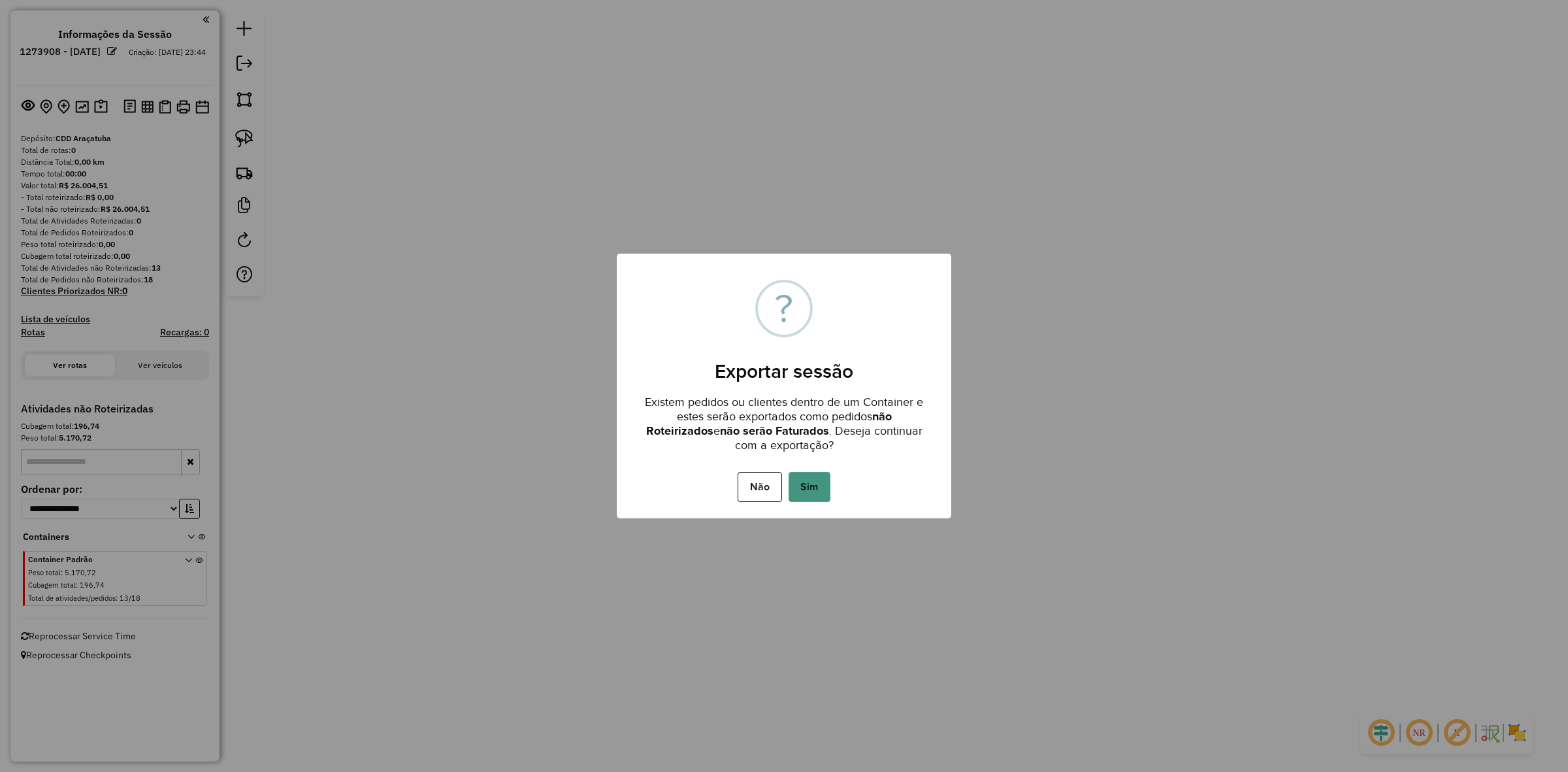
click at [829, 487] on button "Sim" at bounding box center [809, 486] width 41 height 30
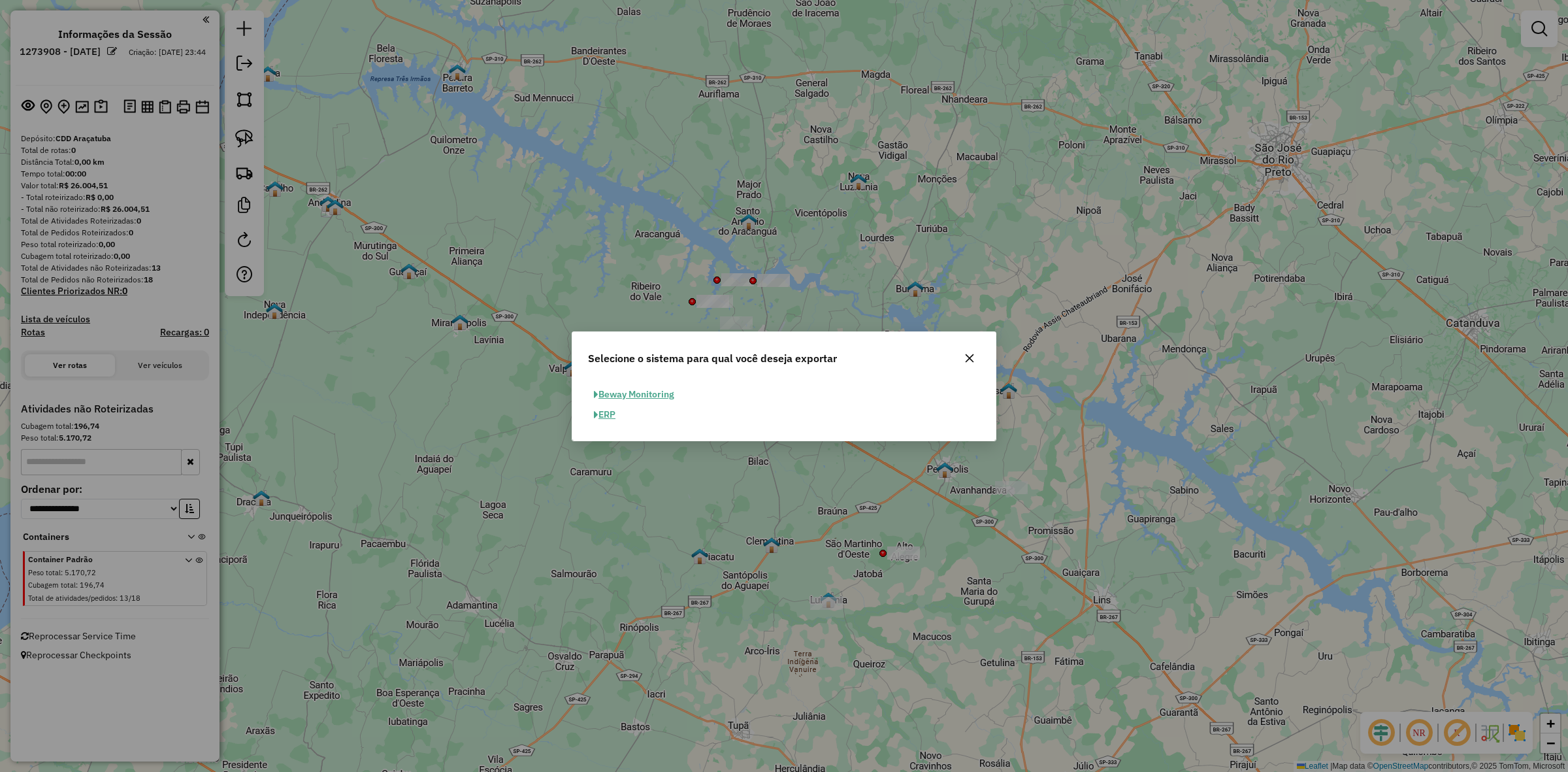
click at [615, 412] on button "ERP" at bounding box center [604, 414] width 33 height 20
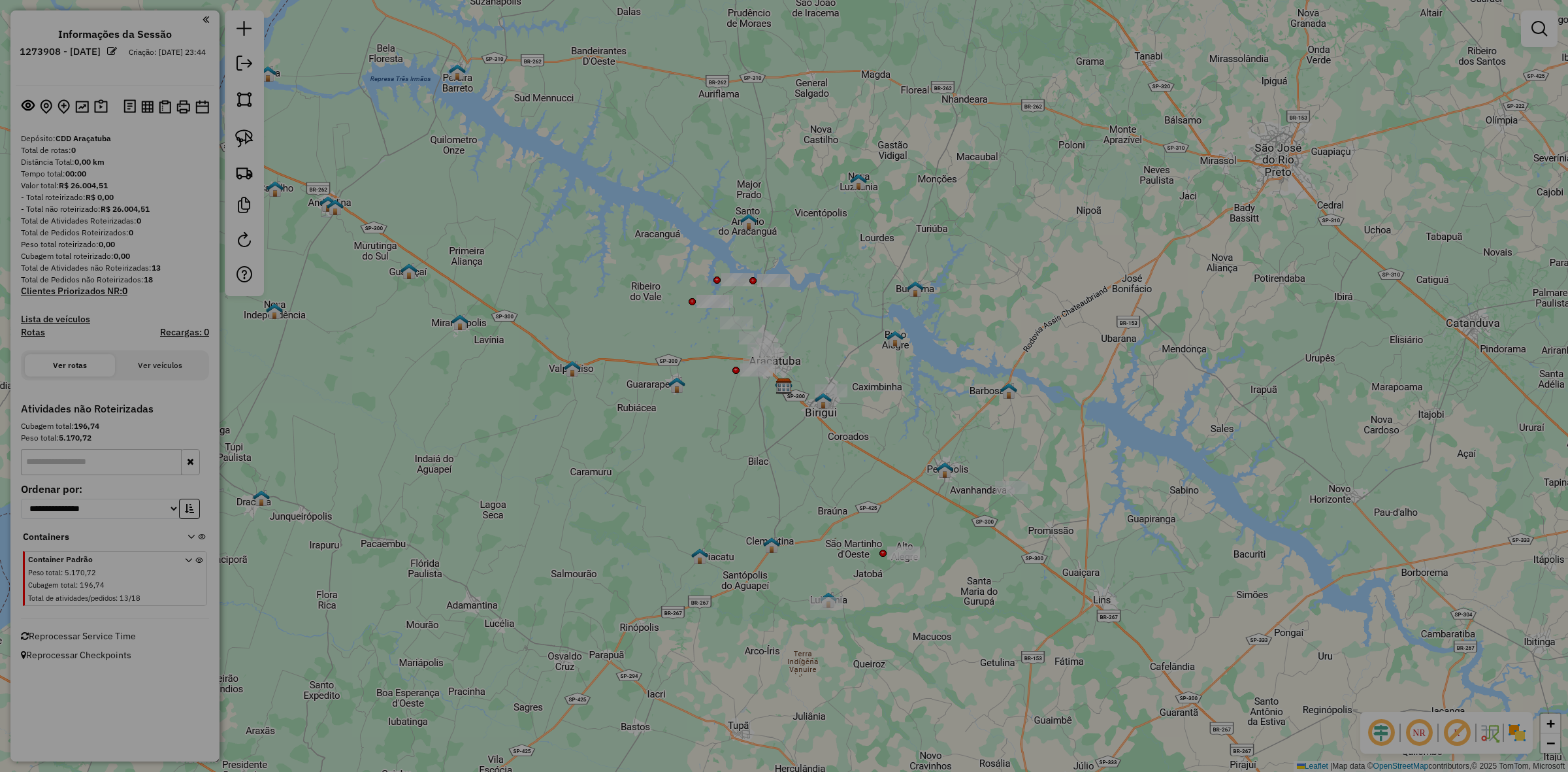
select select "*********"
select select "**"
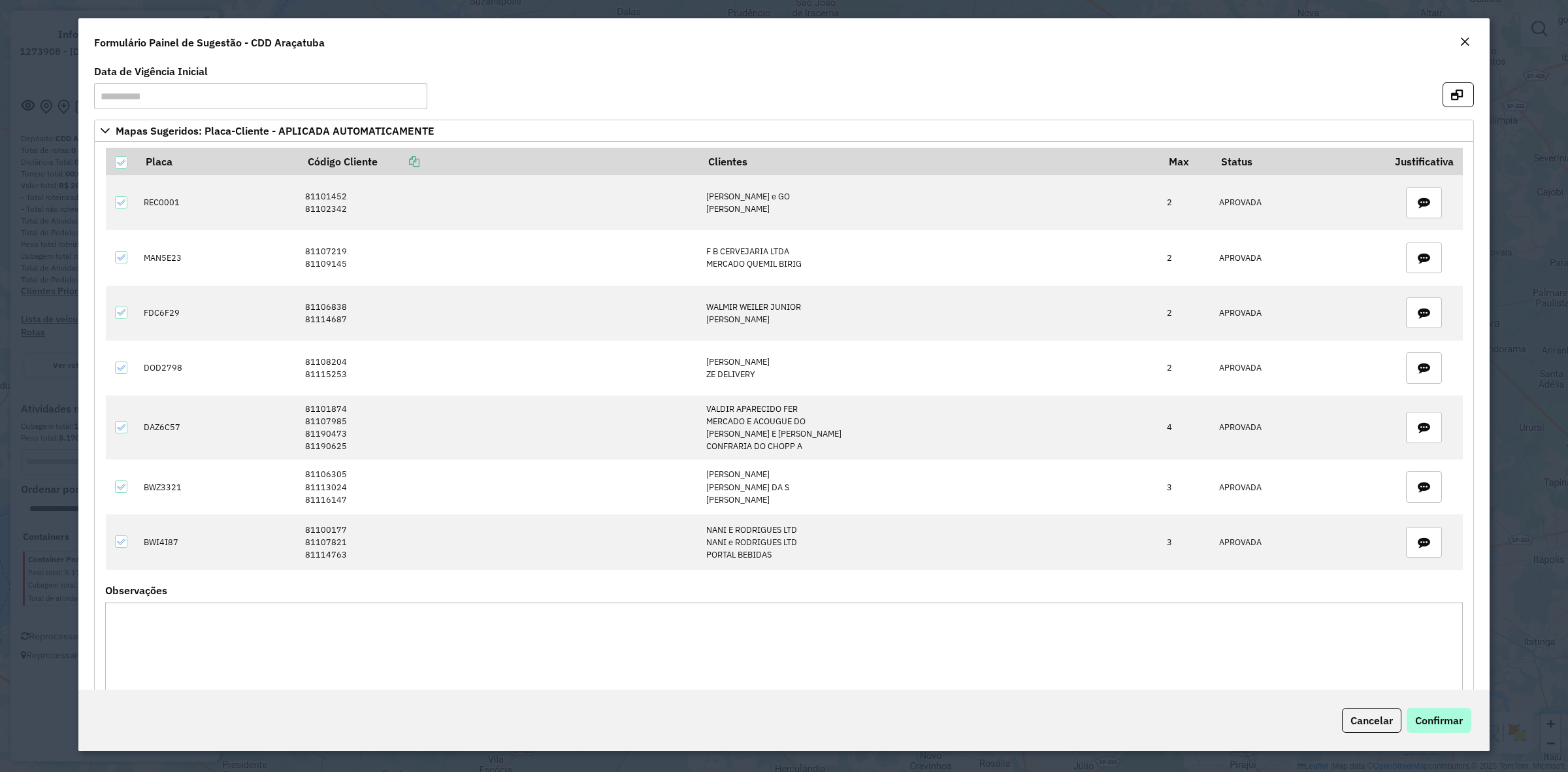
drag, startPoint x: 1470, startPoint y: 707, endPoint x: 1457, endPoint y: 717, distance: 16.4
click at [1466, 714] on div "Cancelar Confirmar" at bounding box center [784, 721] width 1412 height 62
click at [1456, 717] on span "Confirmar" at bounding box center [1439, 720] width 48 height 13
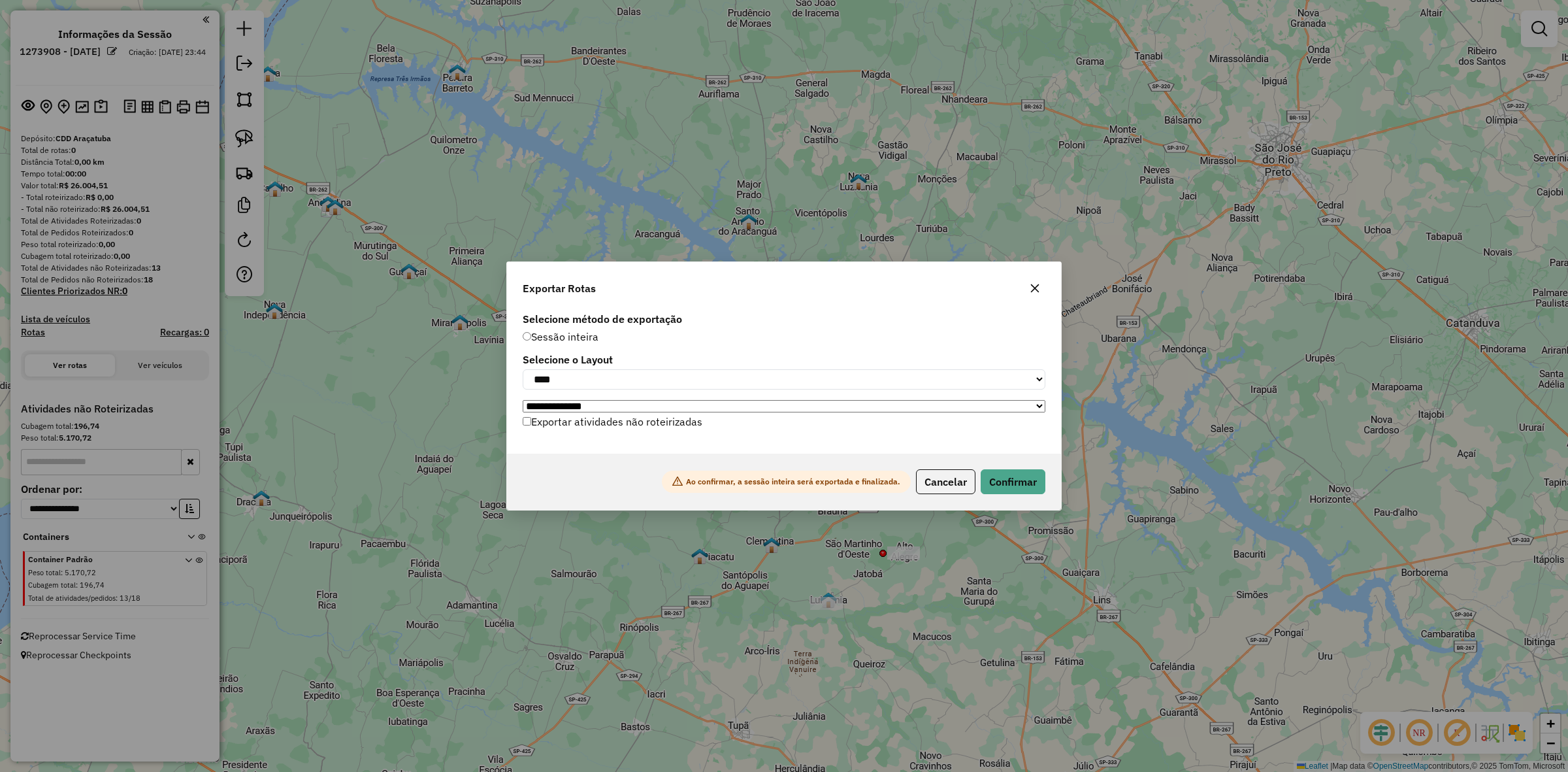
click at [680, 424] on label "Exportar atividades não roteirizadas" at bounding box center [612, 421] width 180 height 25
click at [1015, 487] on button "Confirmar" at bounding box center [1013, 482] width 65 height 25
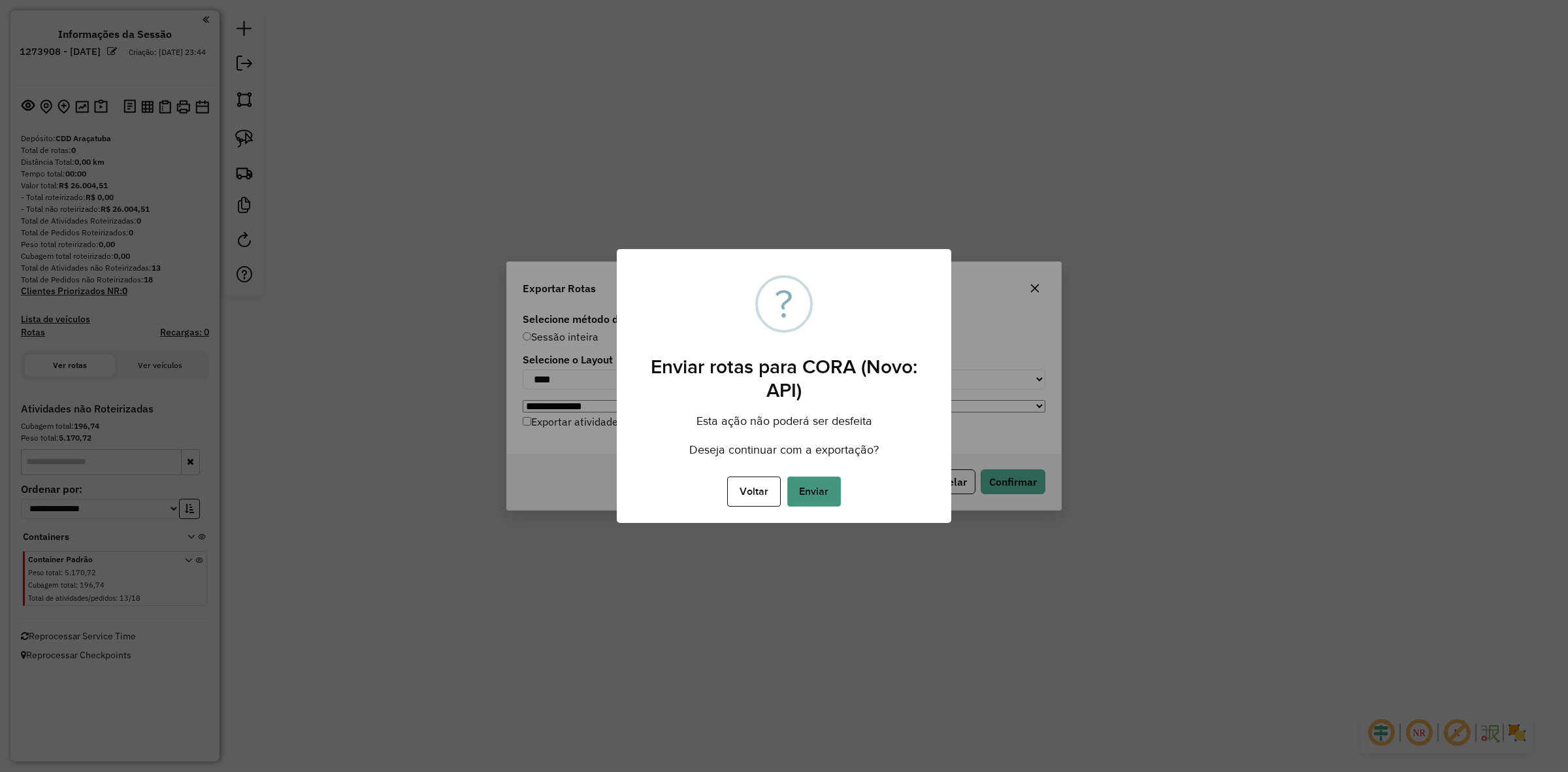
click at [825, 481] on button "Enviar" at bounding box center [814, 491] width 54 height 30
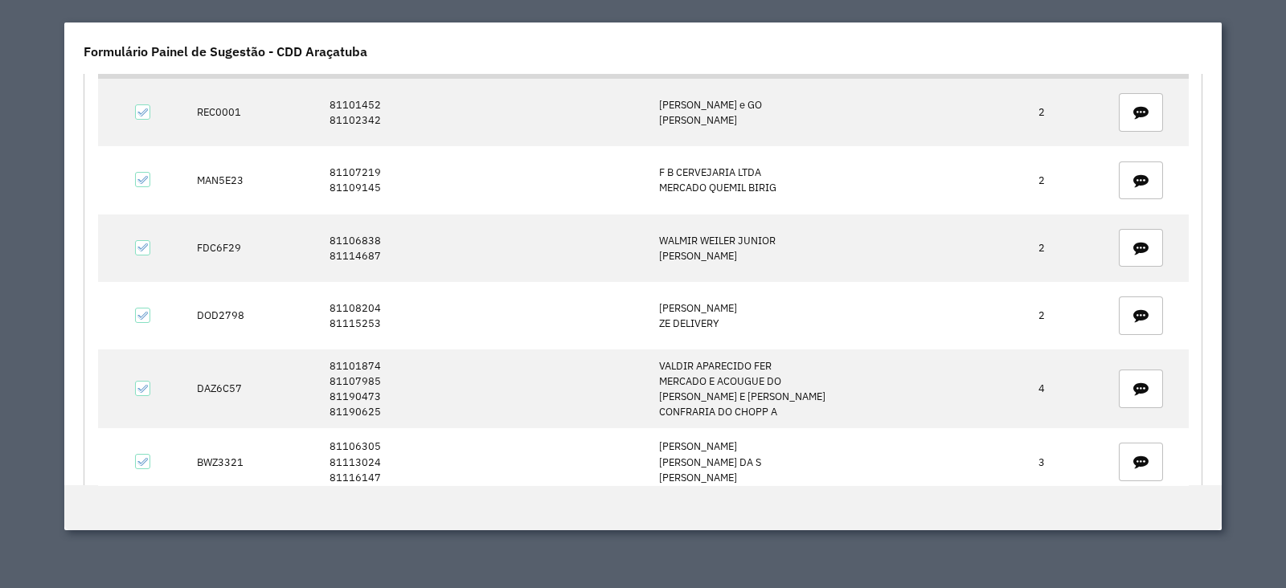
scroll to position [27, 0]
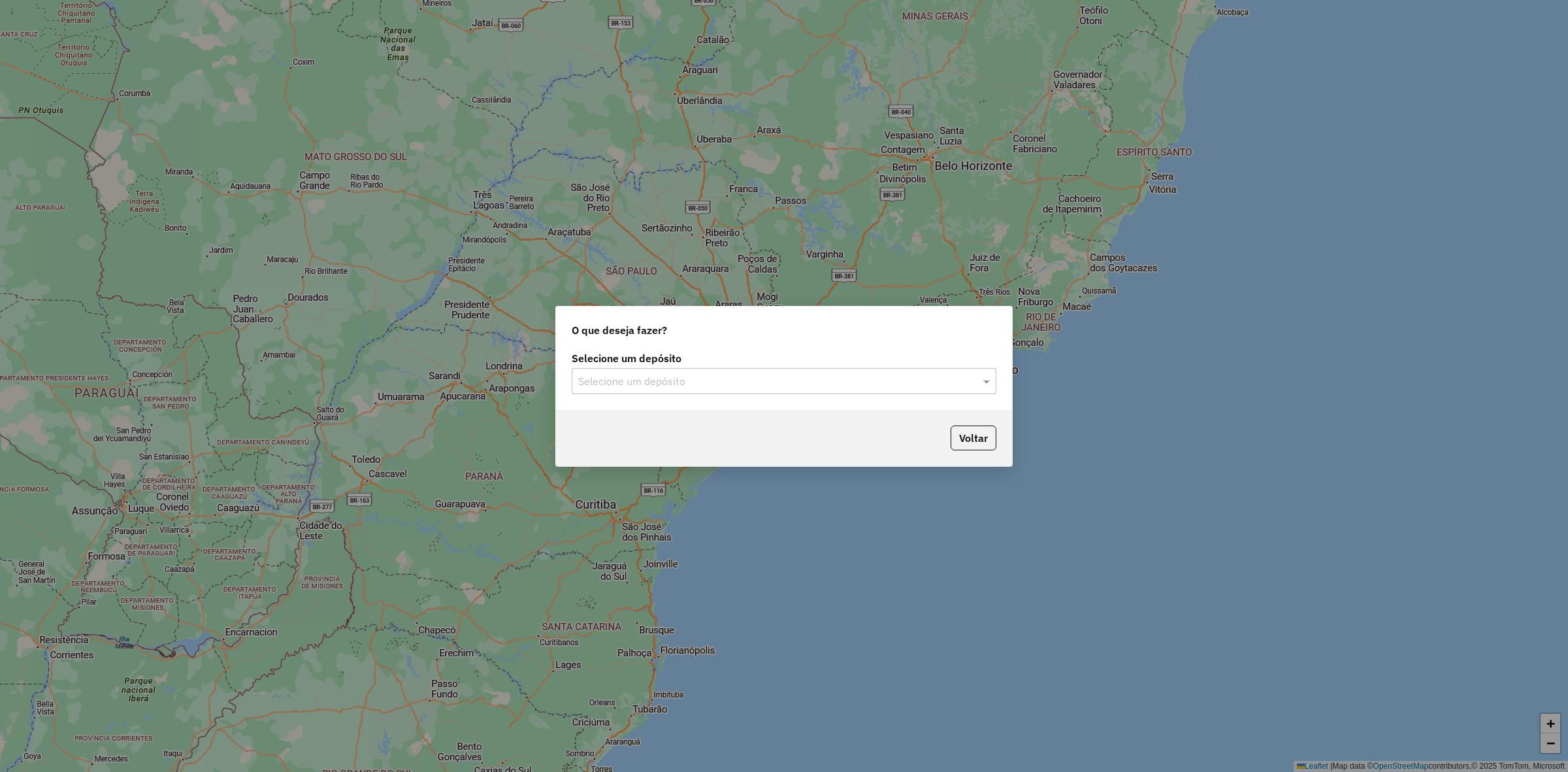
click at [838, 386] on input "text" at bounding box center [771, 382] width 385 height 15
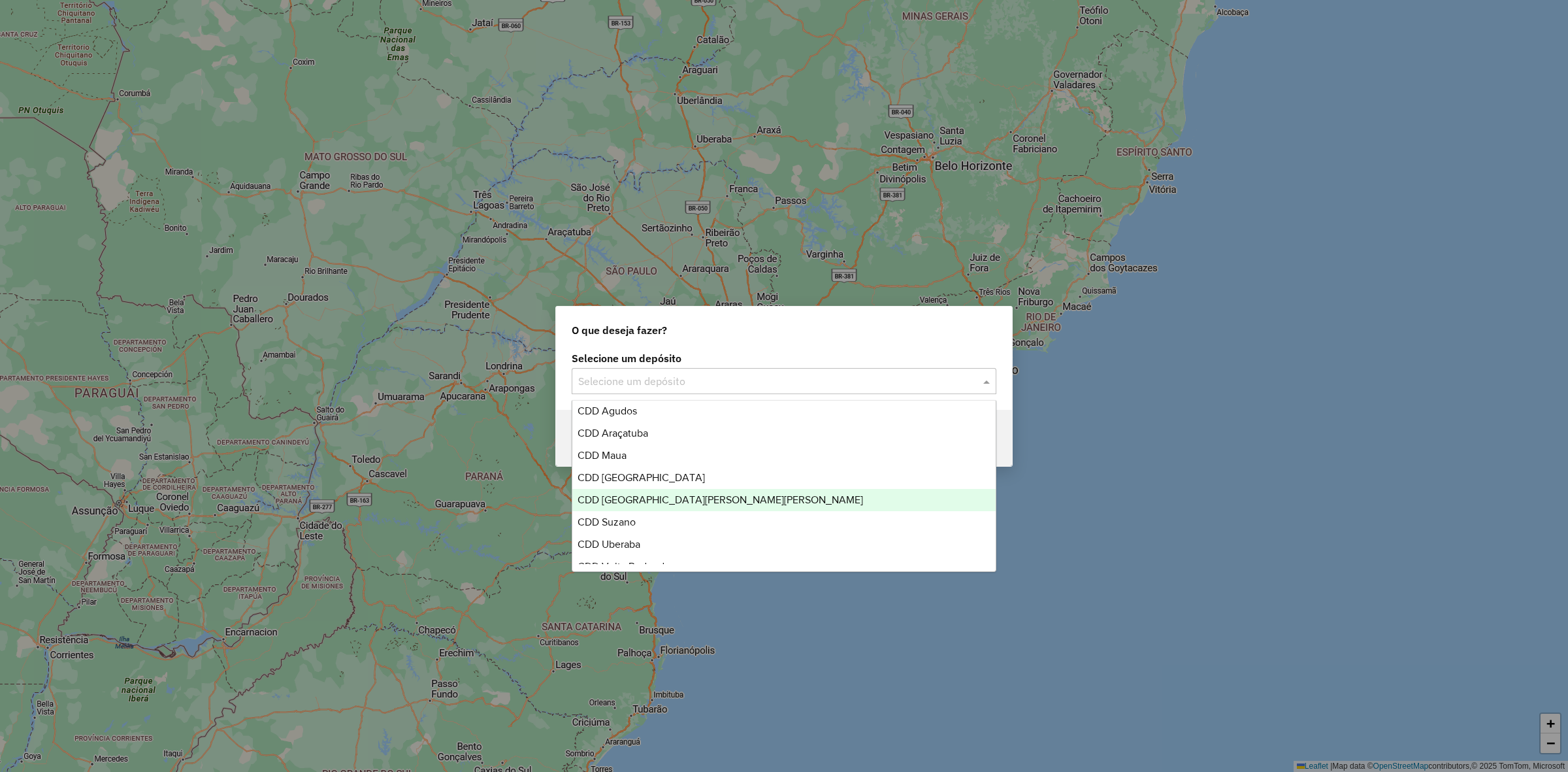
scroll to position [131, 0]
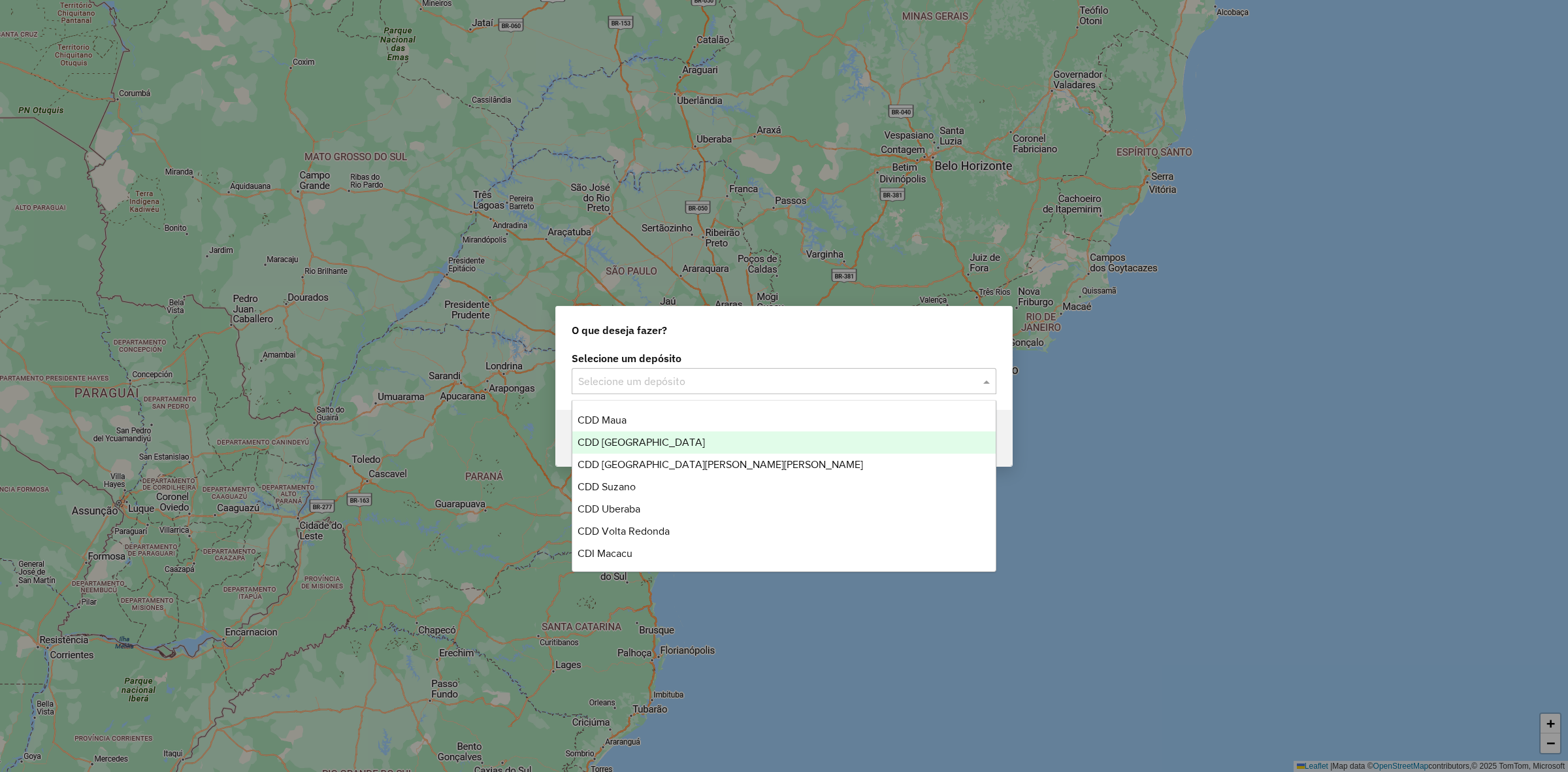
click at [745, 444] on div "CDD [GEOGRAPHIC_DATA]" at bounding box center [784, 442] width 424 height 22
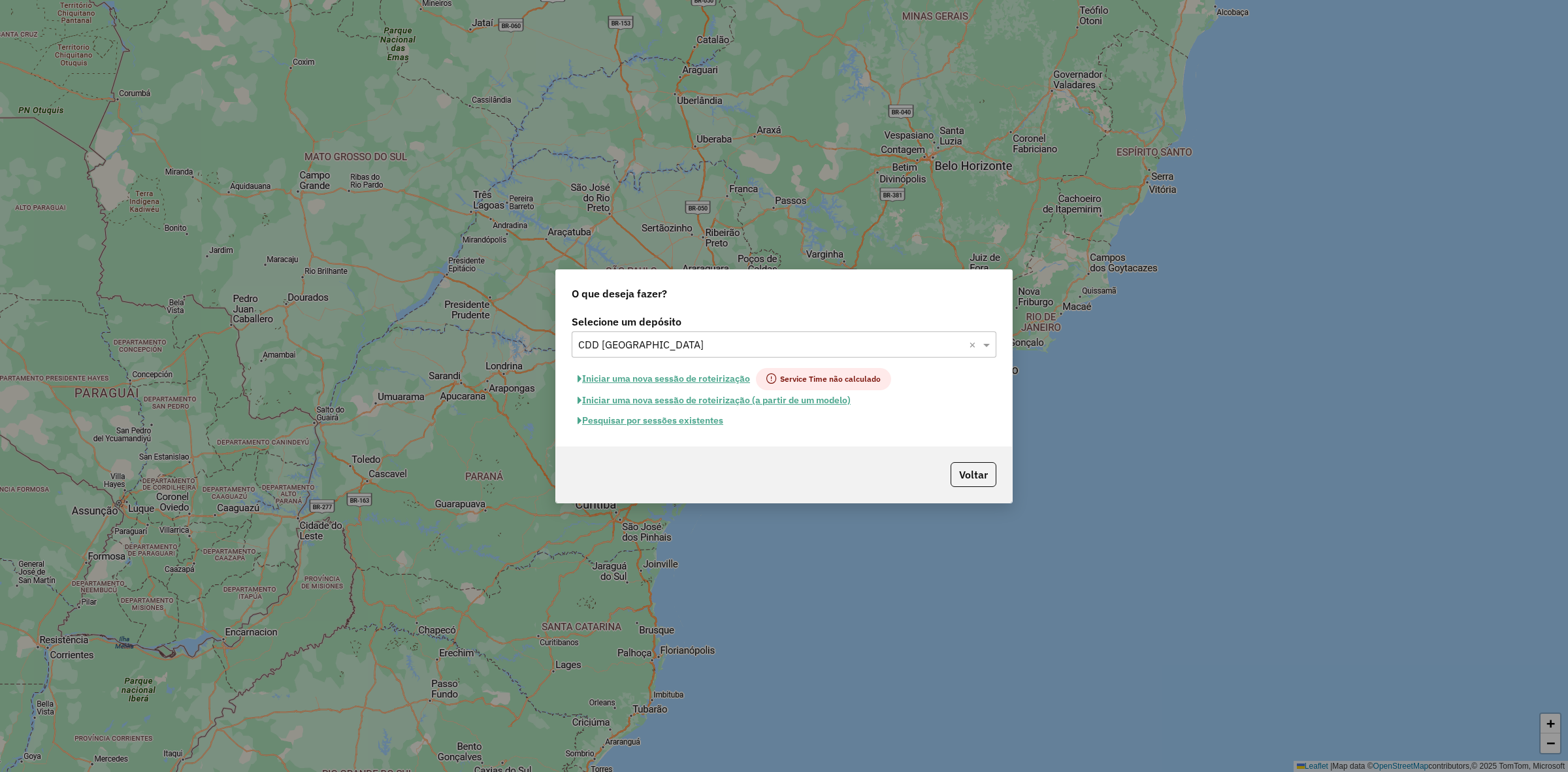
click at [734, 370] on button "Iniciar uma nova sessão de roteirização" at bounding box center [664, 378] width 185 height 22
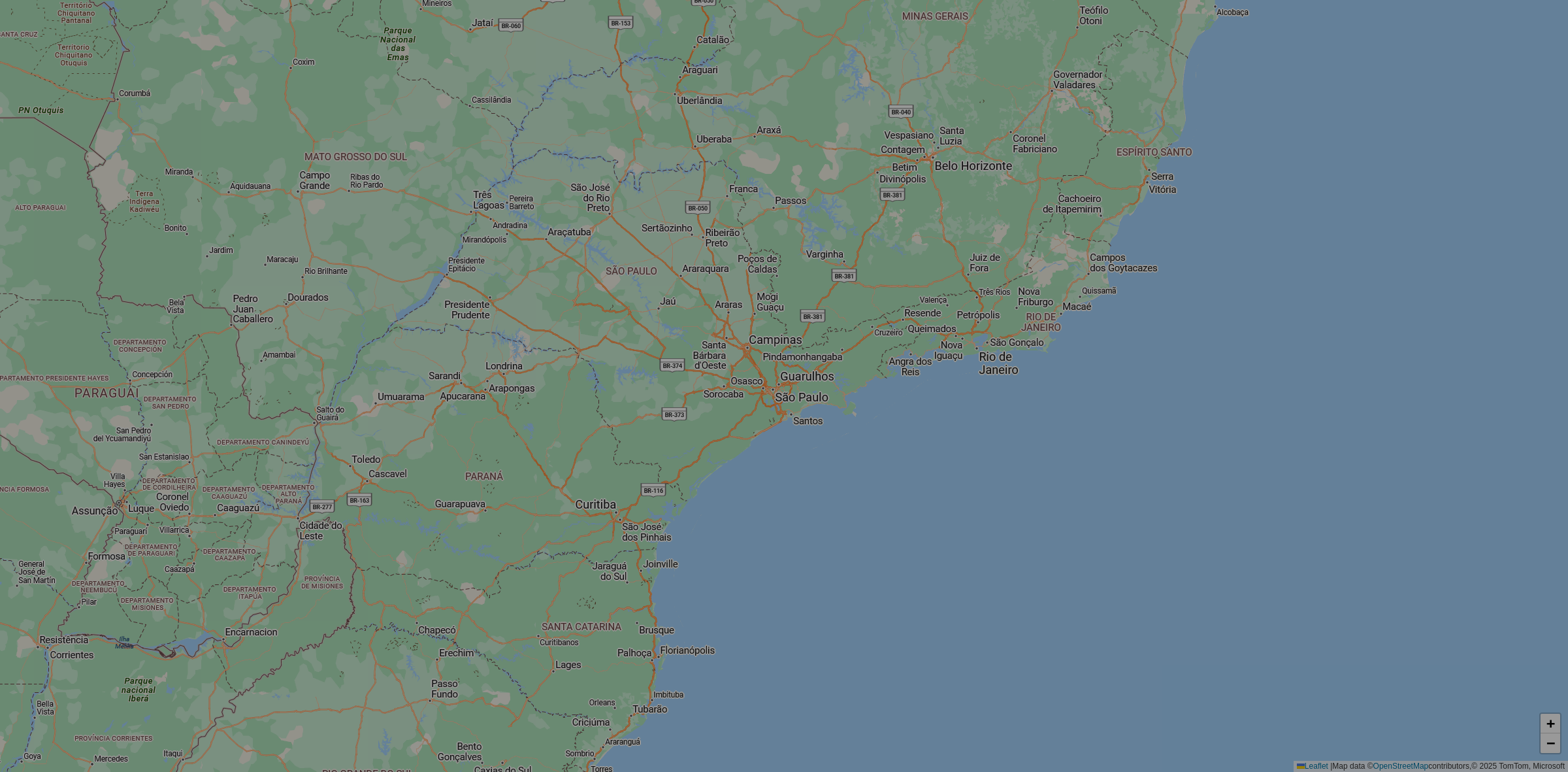
select select "*"
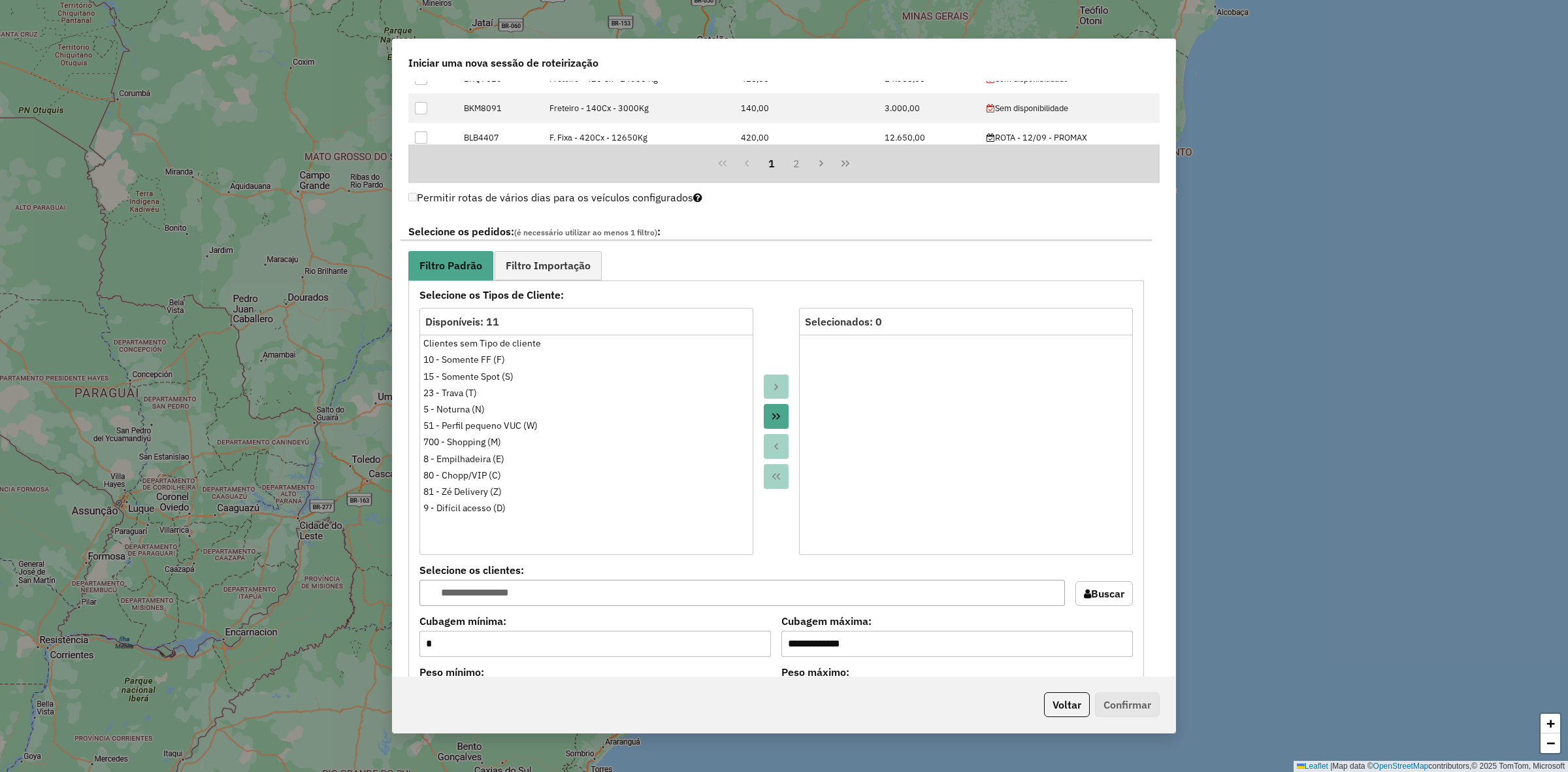
scroll to position [1062, 0]
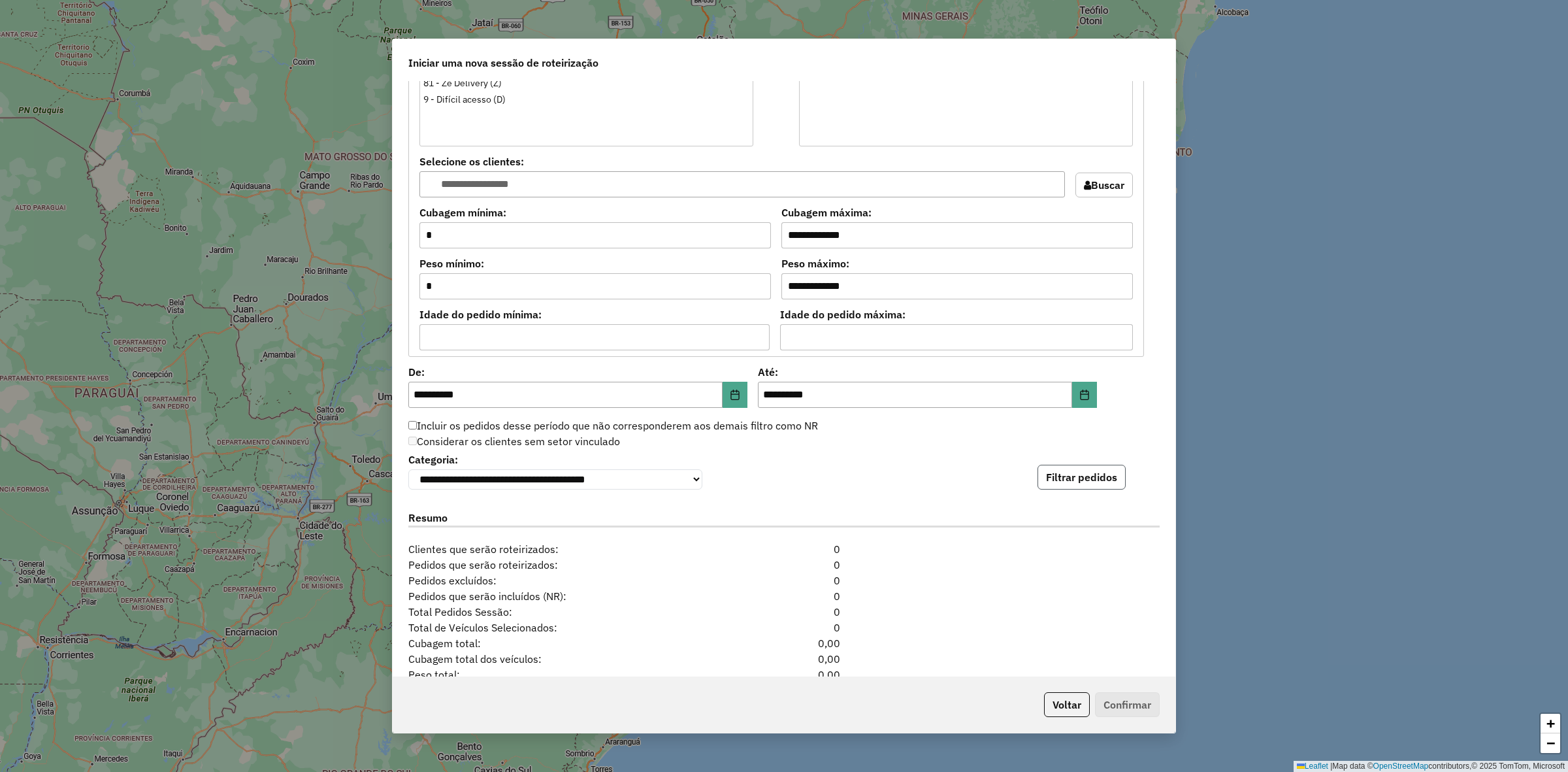
click at [1082, 490] on button "Filtrar pedidos" at bounding box center [1082, 477] width 88 height 25
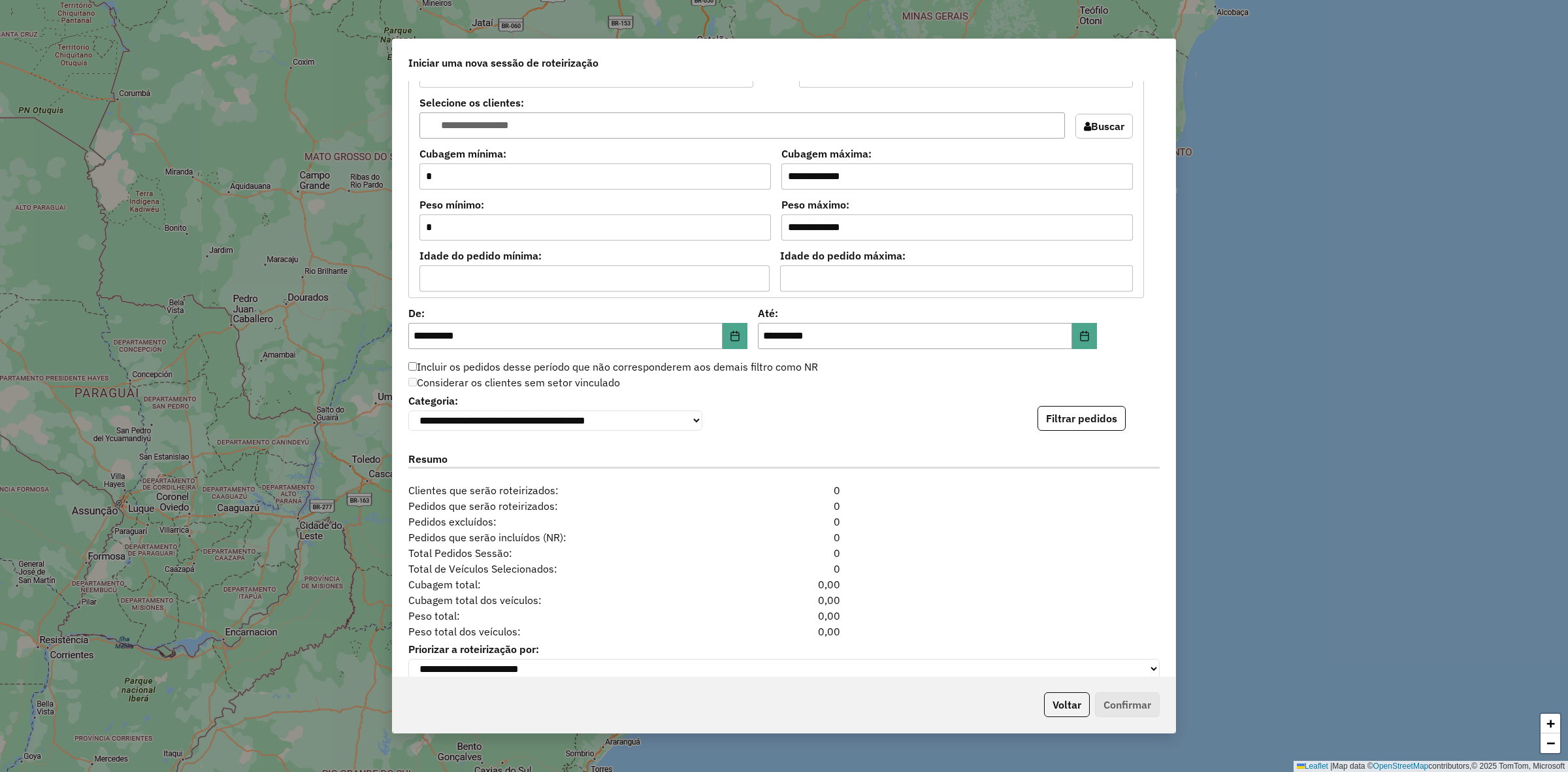
scroll to position [1148, 0]
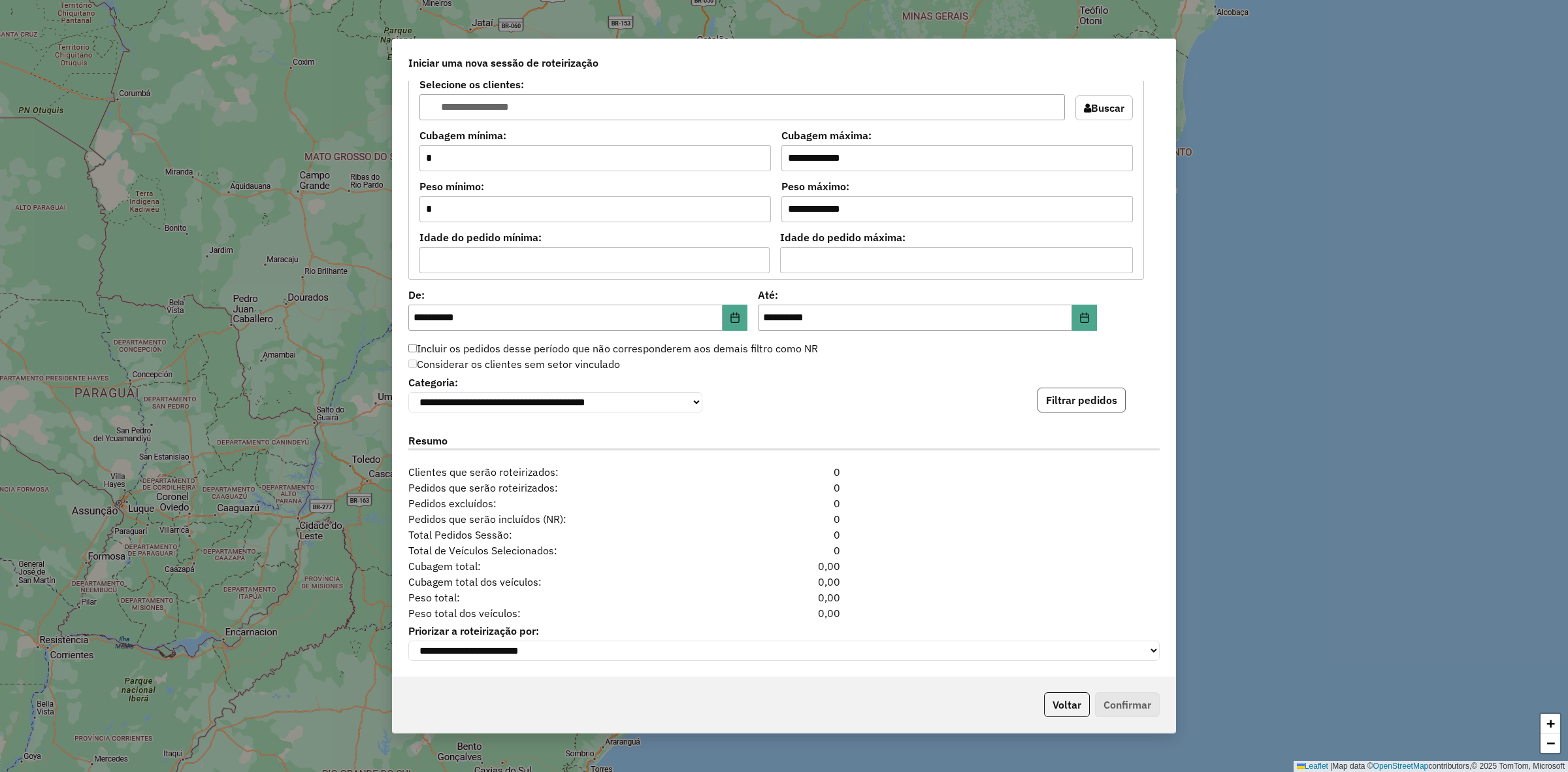
click at [1099, 401] on button "Filtrar pedidos" at bounding box center [1082, 399] width 88 height 25
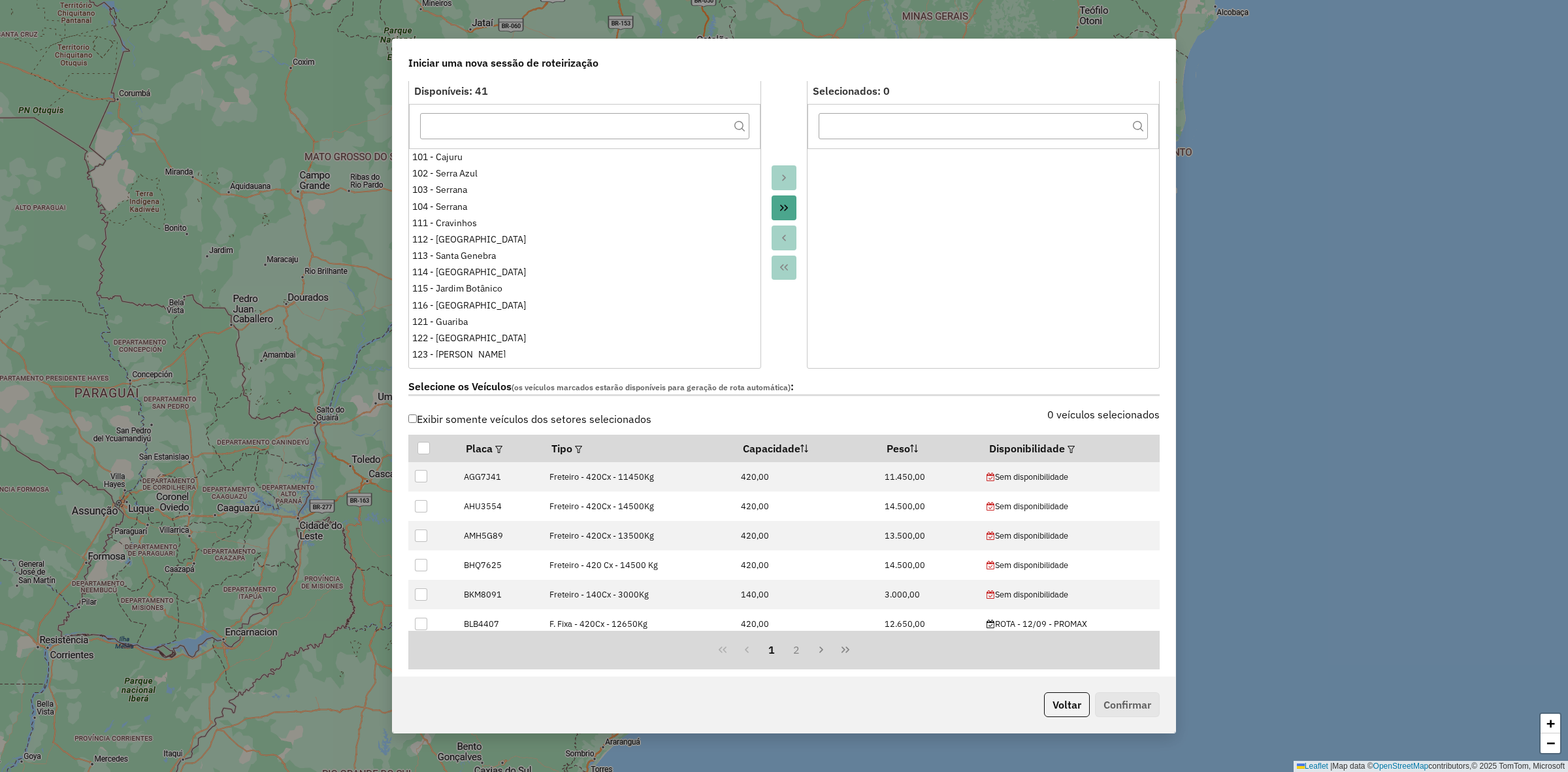
scroll to position [0, 0]
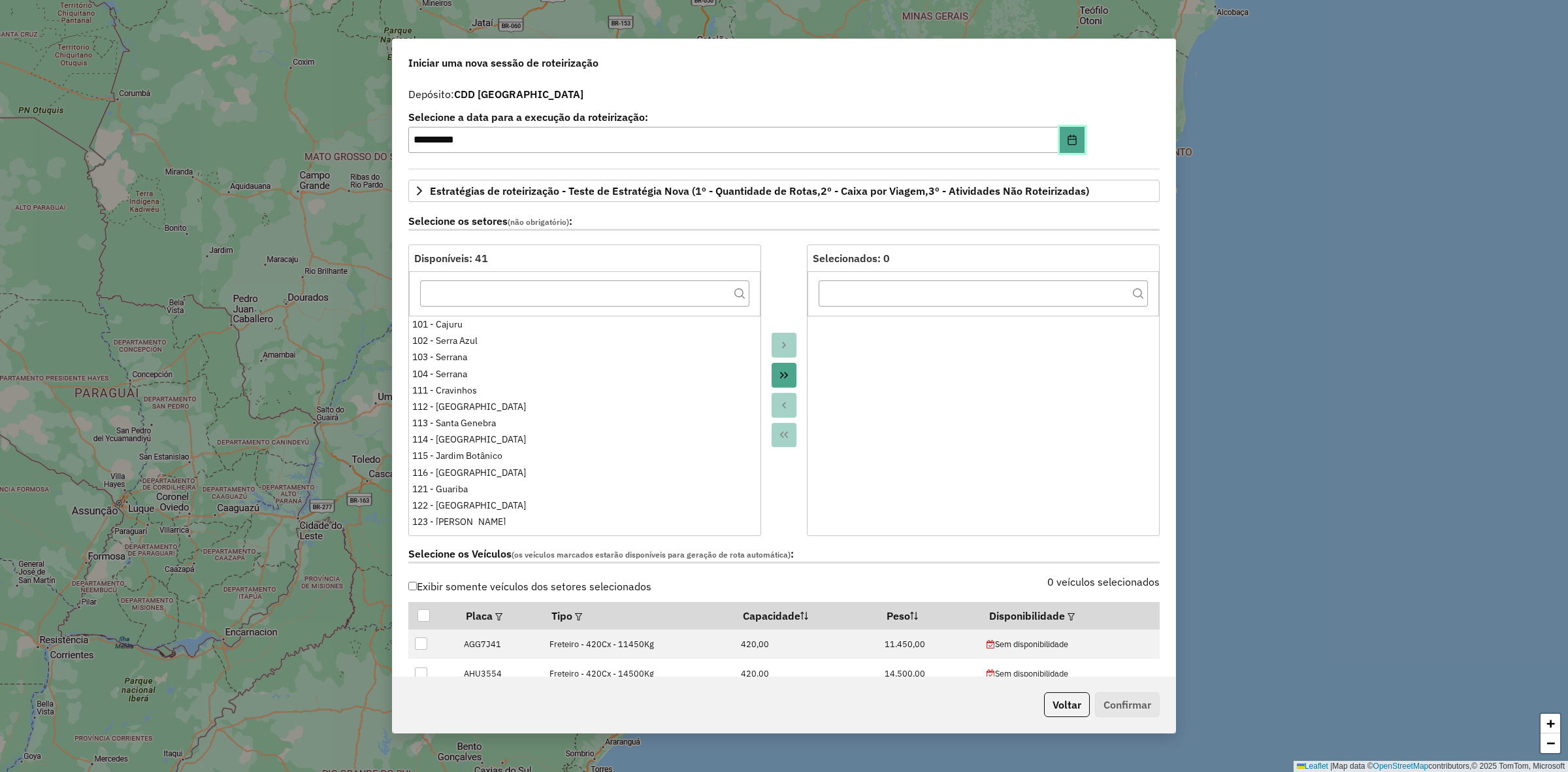
click at [1069, 142] on icon "Choose Date" at bounding box center [1072, 140] width 11 height 11
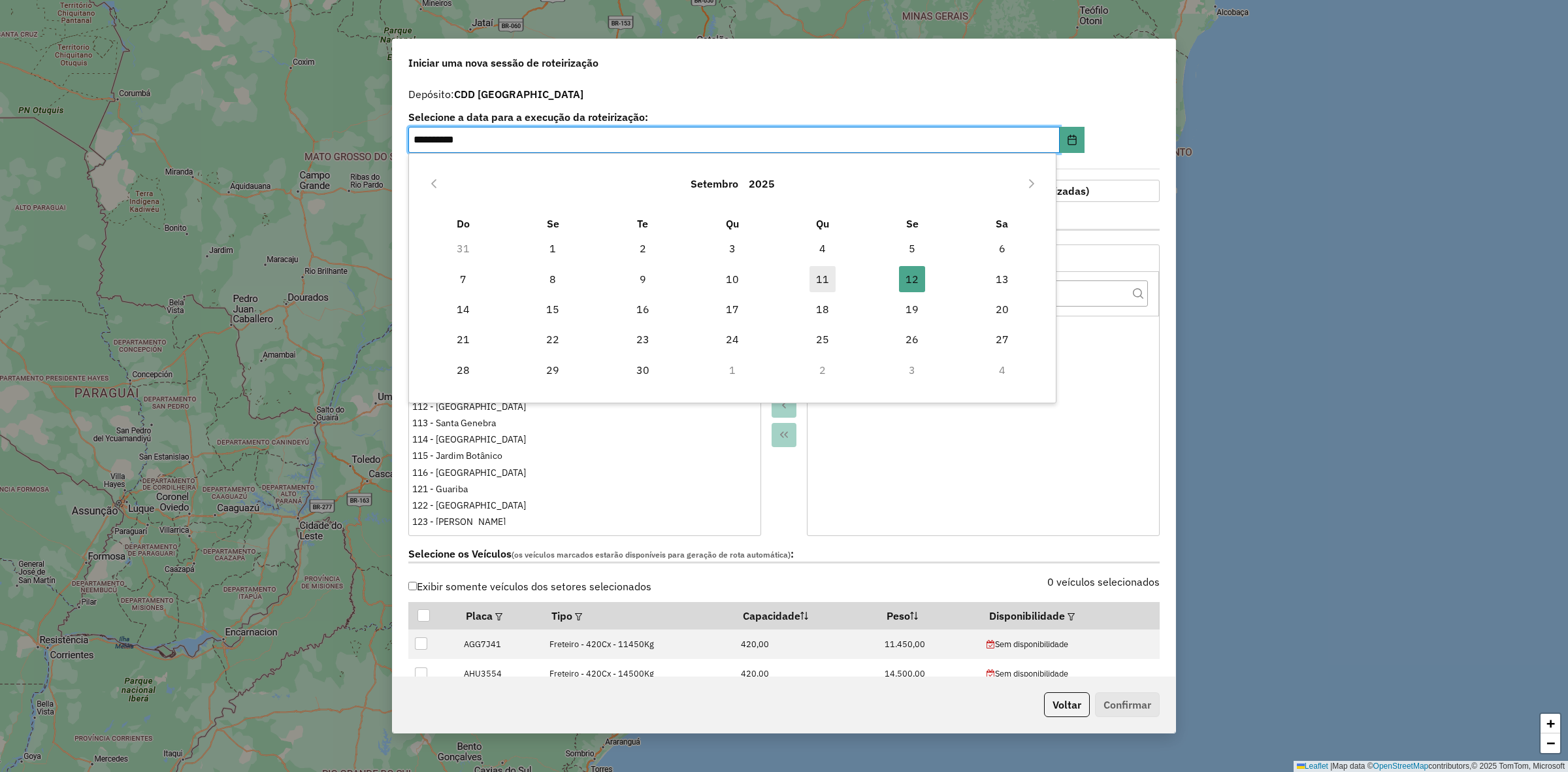
click at [825, 280] on span "11" at bounding box center [823, 279] width 26 height 26
type input "**********"
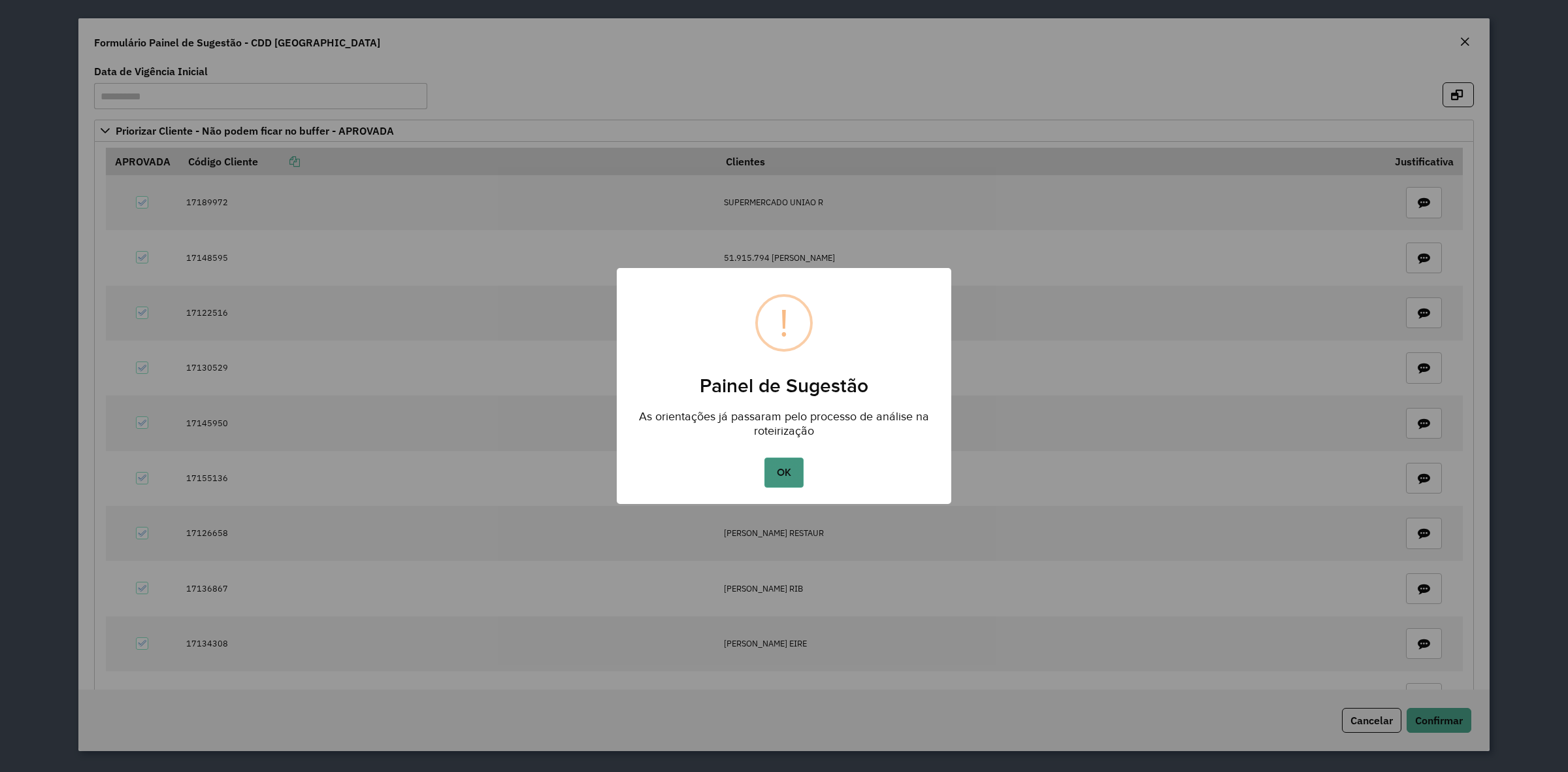
click at [792, 464] on button "OK" at bounding box center [783, 472] width 38 height 30
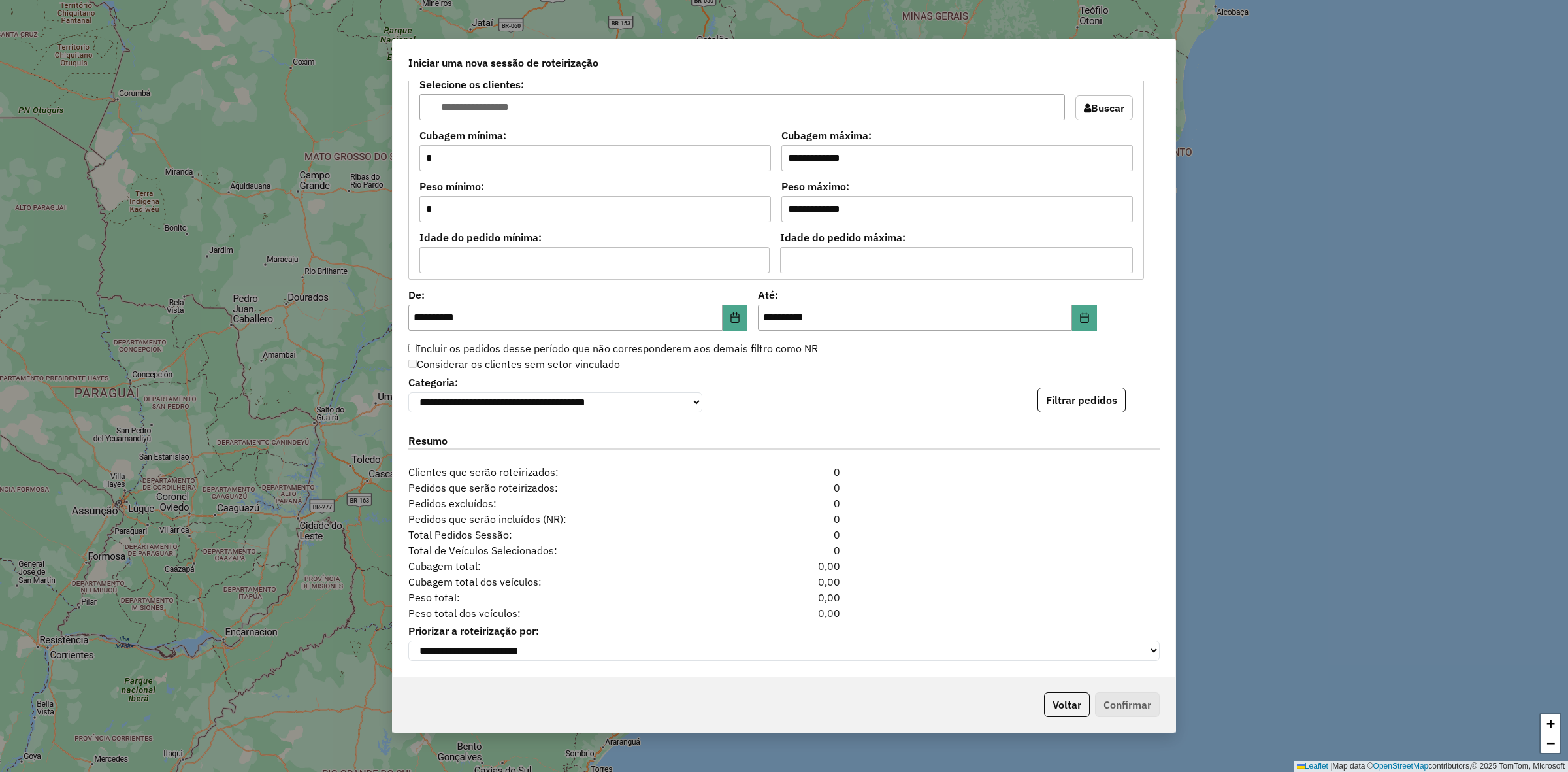
scroll to position [1173, 0]
click at [1105, 377] on div "**********" at bounding box center [784, 392] width 751 height 40
click at [1108, 406] on button "Filtrar pedidos" at bounding box center [1082, 399] width 88 height 25
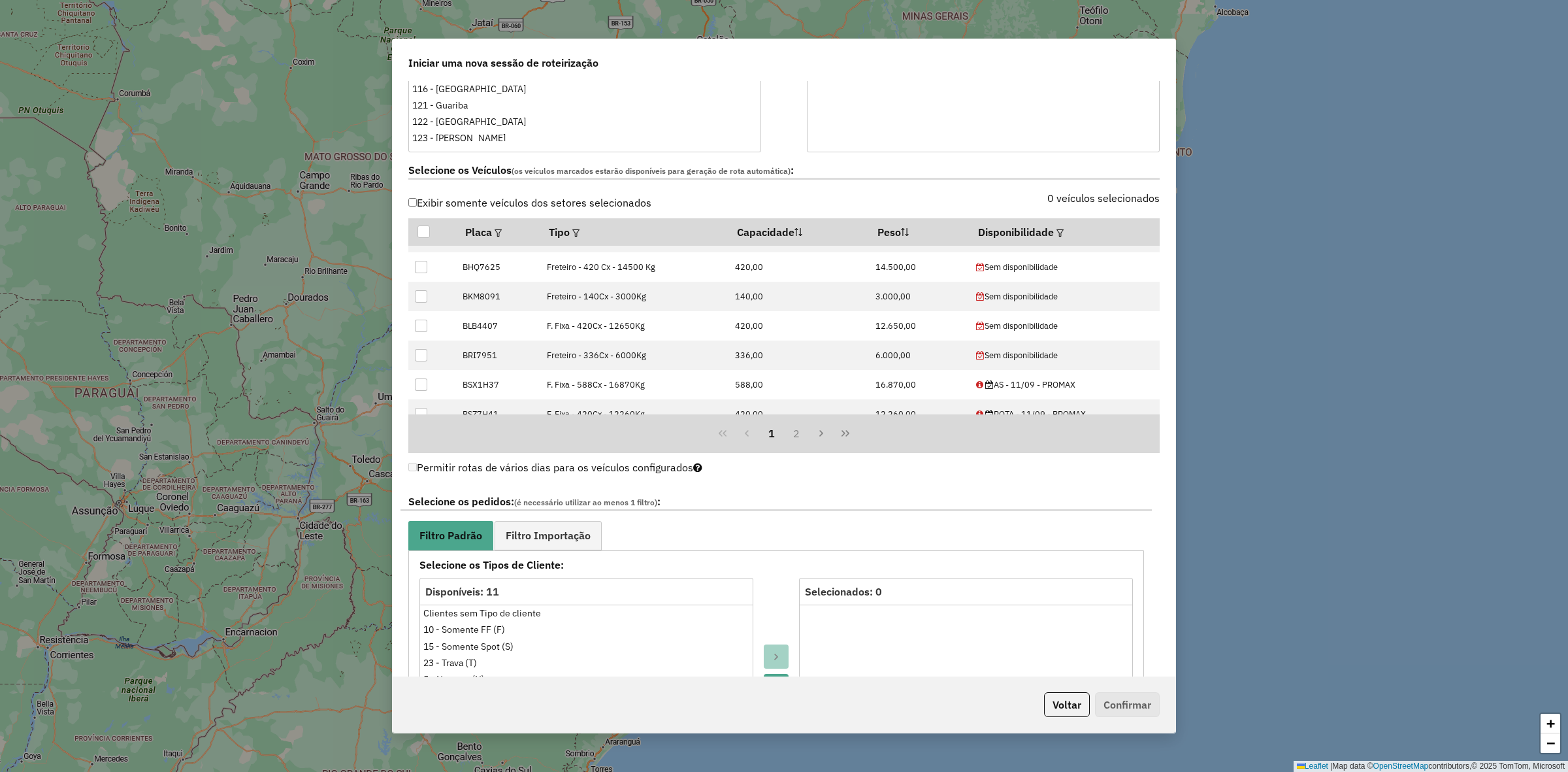
scroll to position [899, 0]
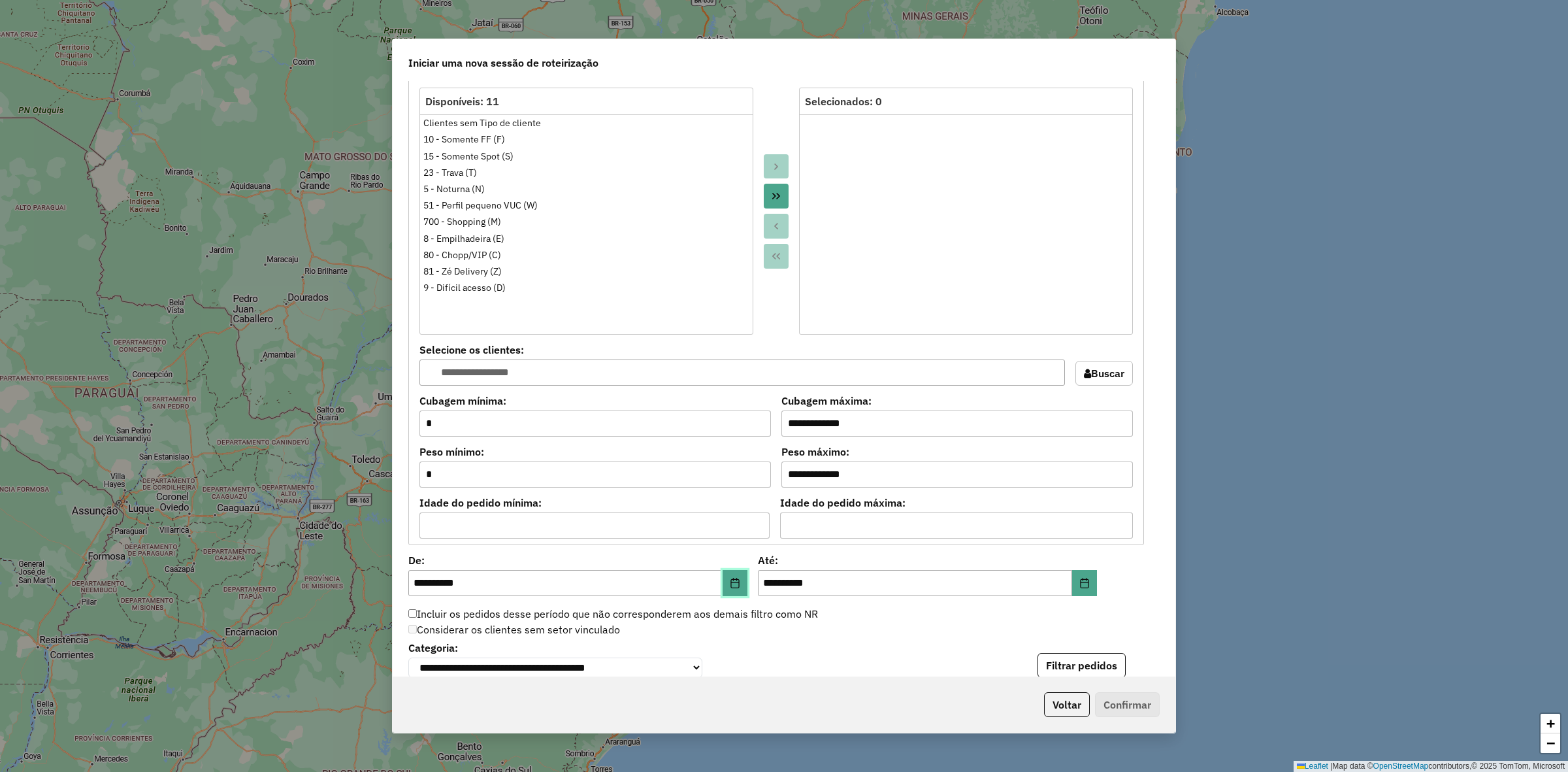
click at [739, 591] on button "Choose Date" at bounding box center [735, 583] width 25 height 26
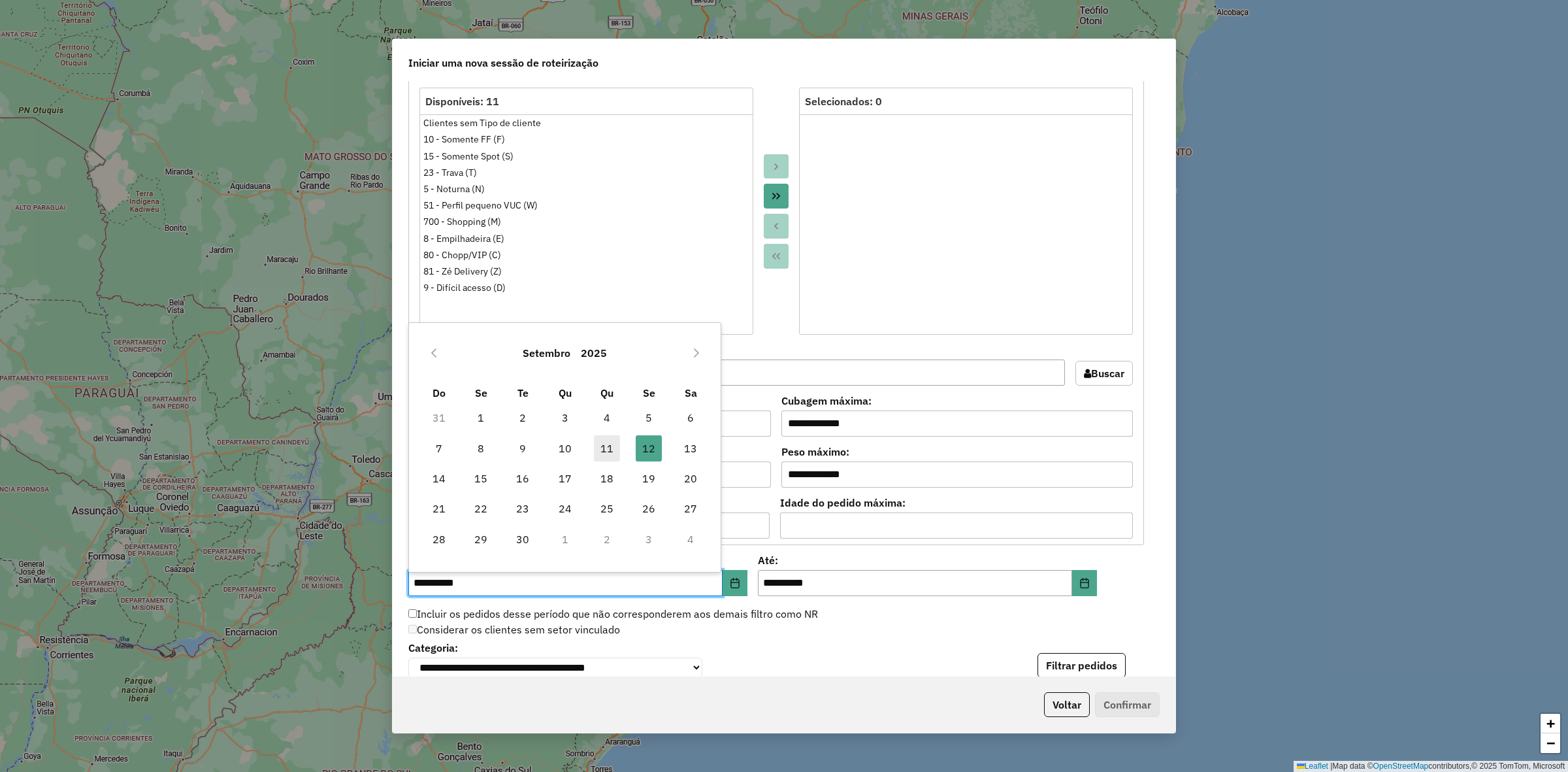
click at [608, 444] on span "11" at bounding box center [607, 448] width 26 height 26
type input "**********"
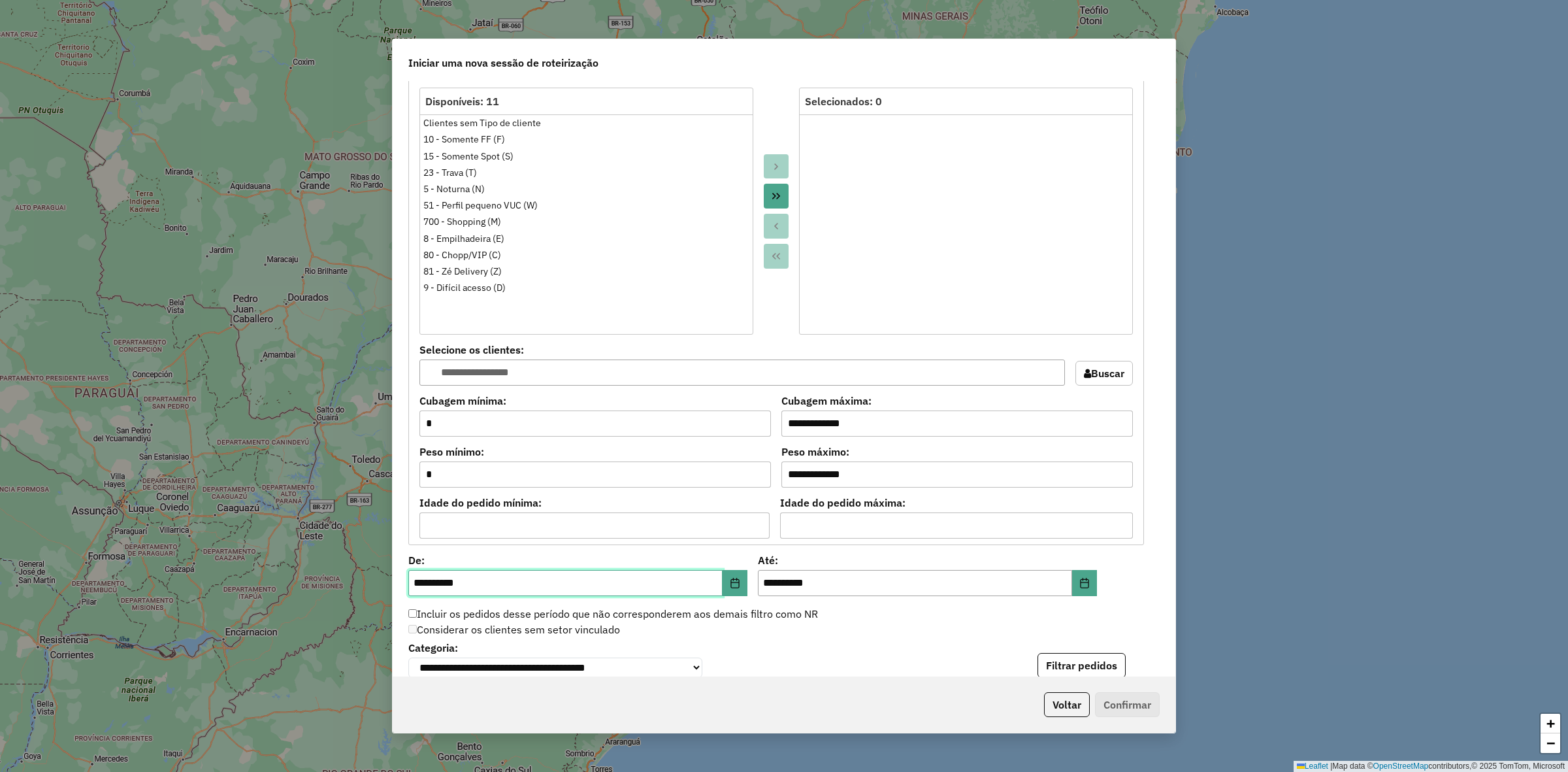
scroll to position [980, 0]
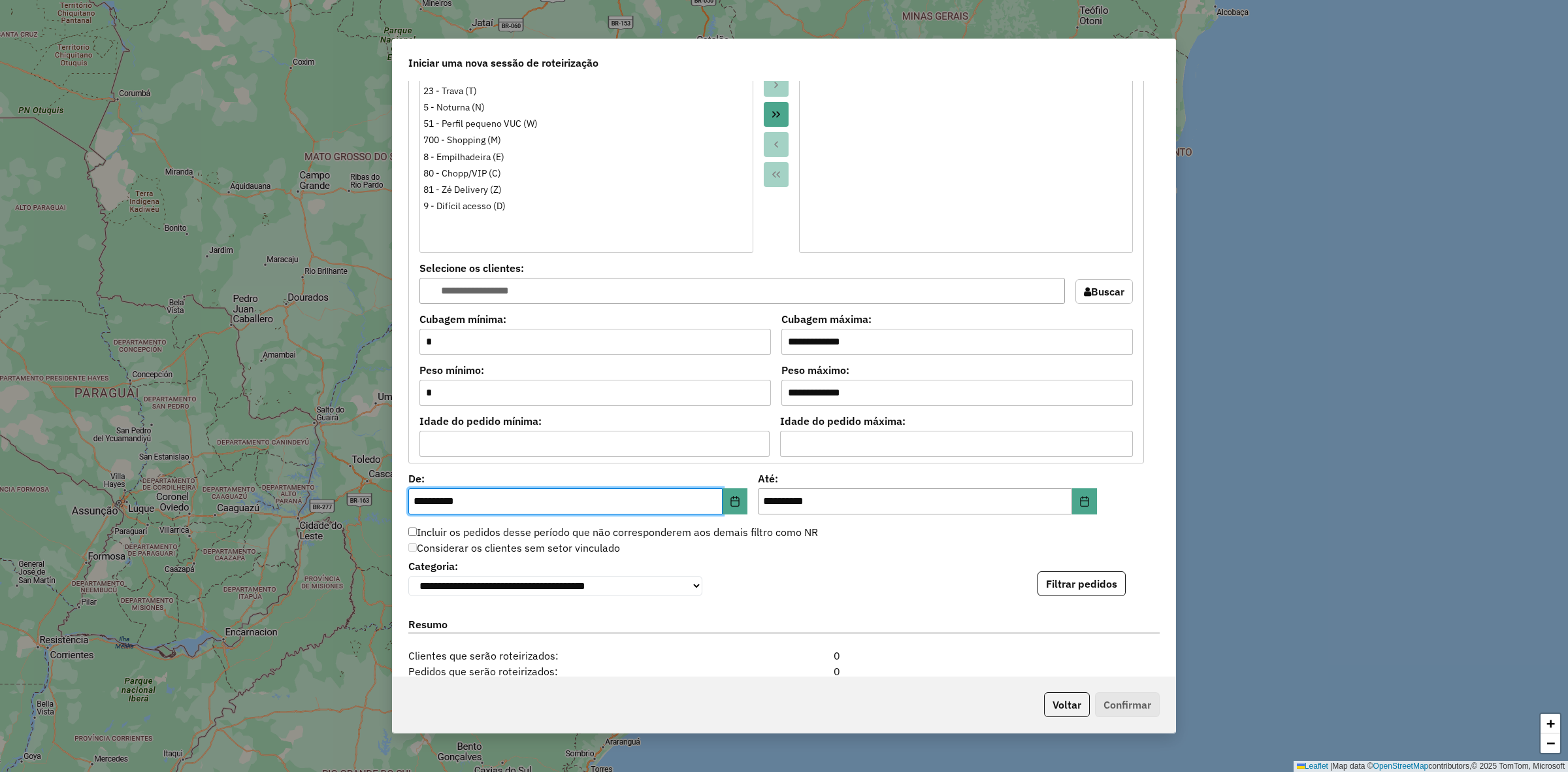
drag, startPoint x: 1077, startPoint y: 517, endPoint x: 1076, endPoint y: 508, distance: 9.1
click at [1077, 517] on div "**********" at bounding box center [784, 379] width 783 height 595
click at [1076, 508] on button "Choose Date" at bounding box center [1084, 501] width 25 height 26
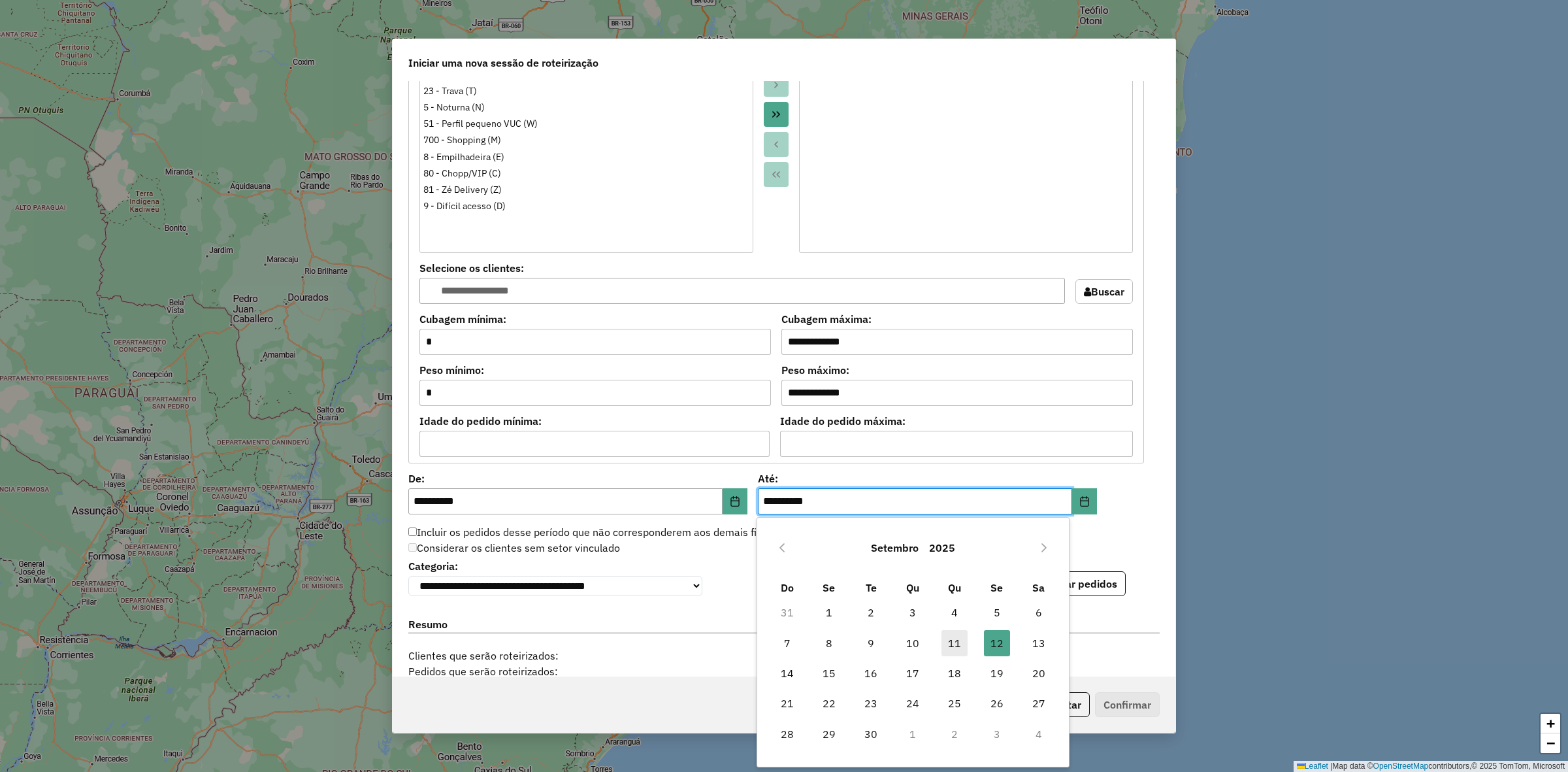
drag, startPoint x: 951, startPoint y: 643, endPoint x: 963, endPoint y: 638, distance: 13.0
click at [951, 641] on span "11" at bounding box center [955, 643] width 26 height 26
type input "**********"
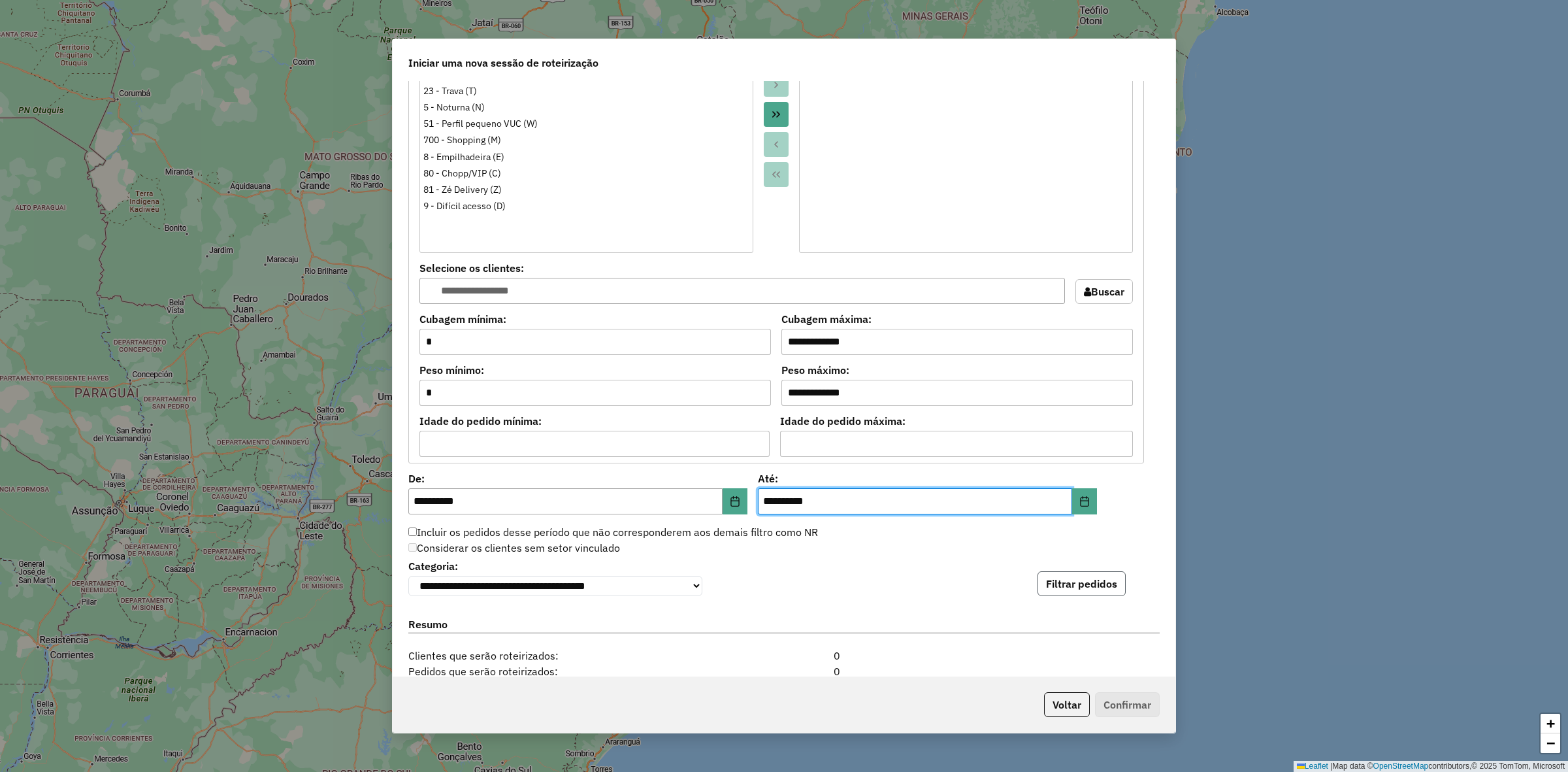
click at [1082, 587] on button "Filtrar pedidos" at bounding box center [1082, 583] width 88 height 25
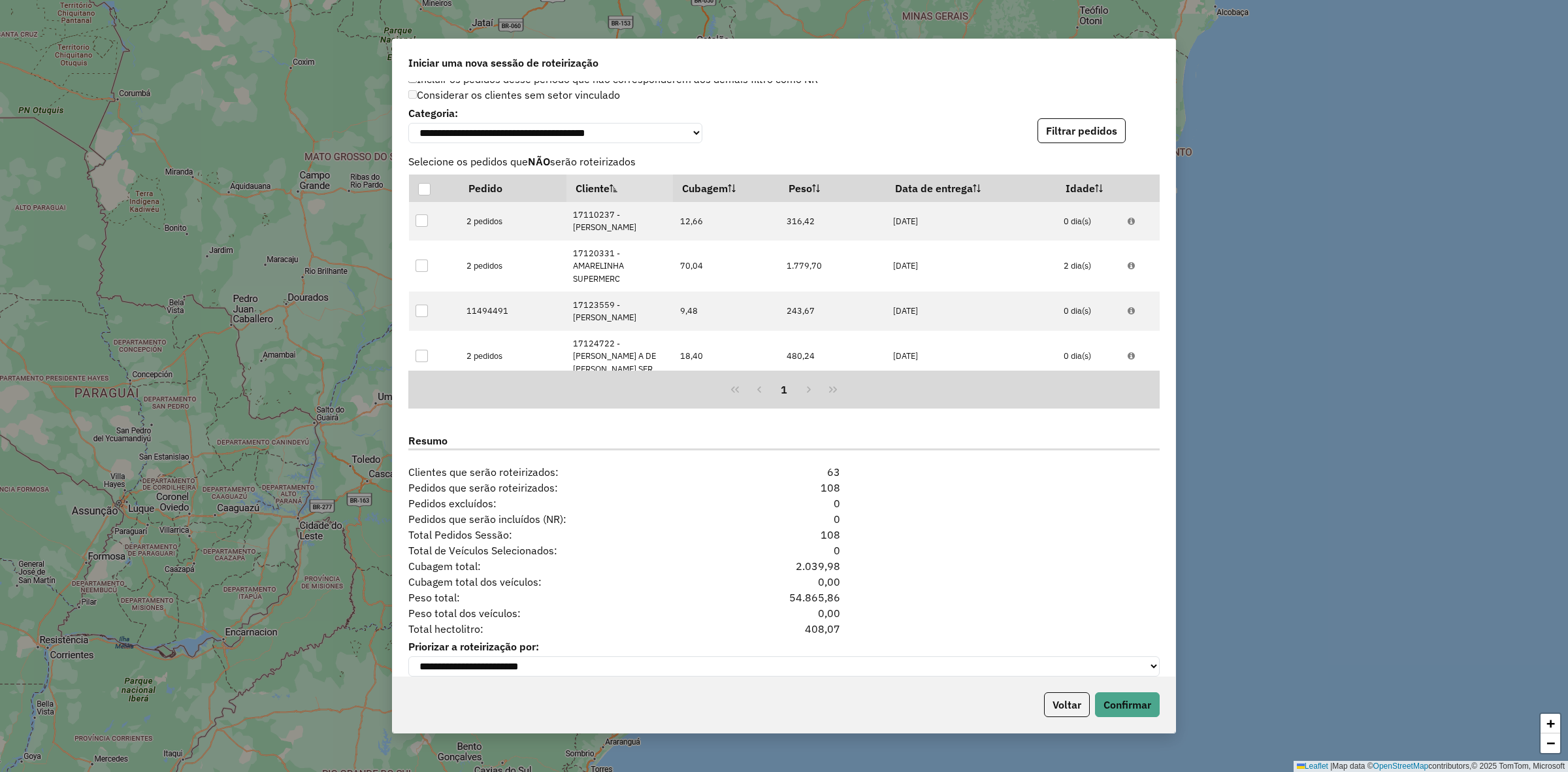
scroll to position [1459, 0]
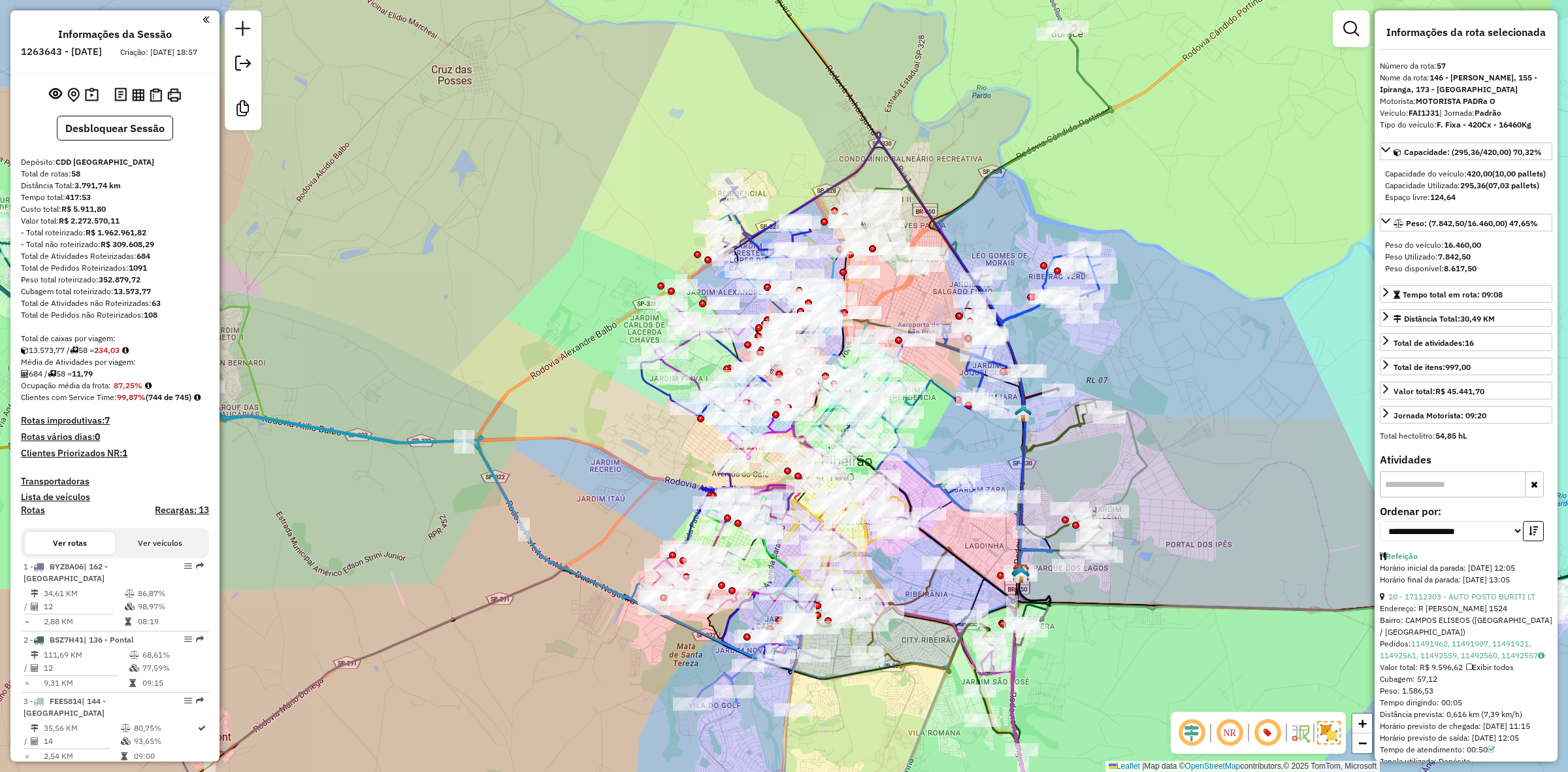
select select "**********"
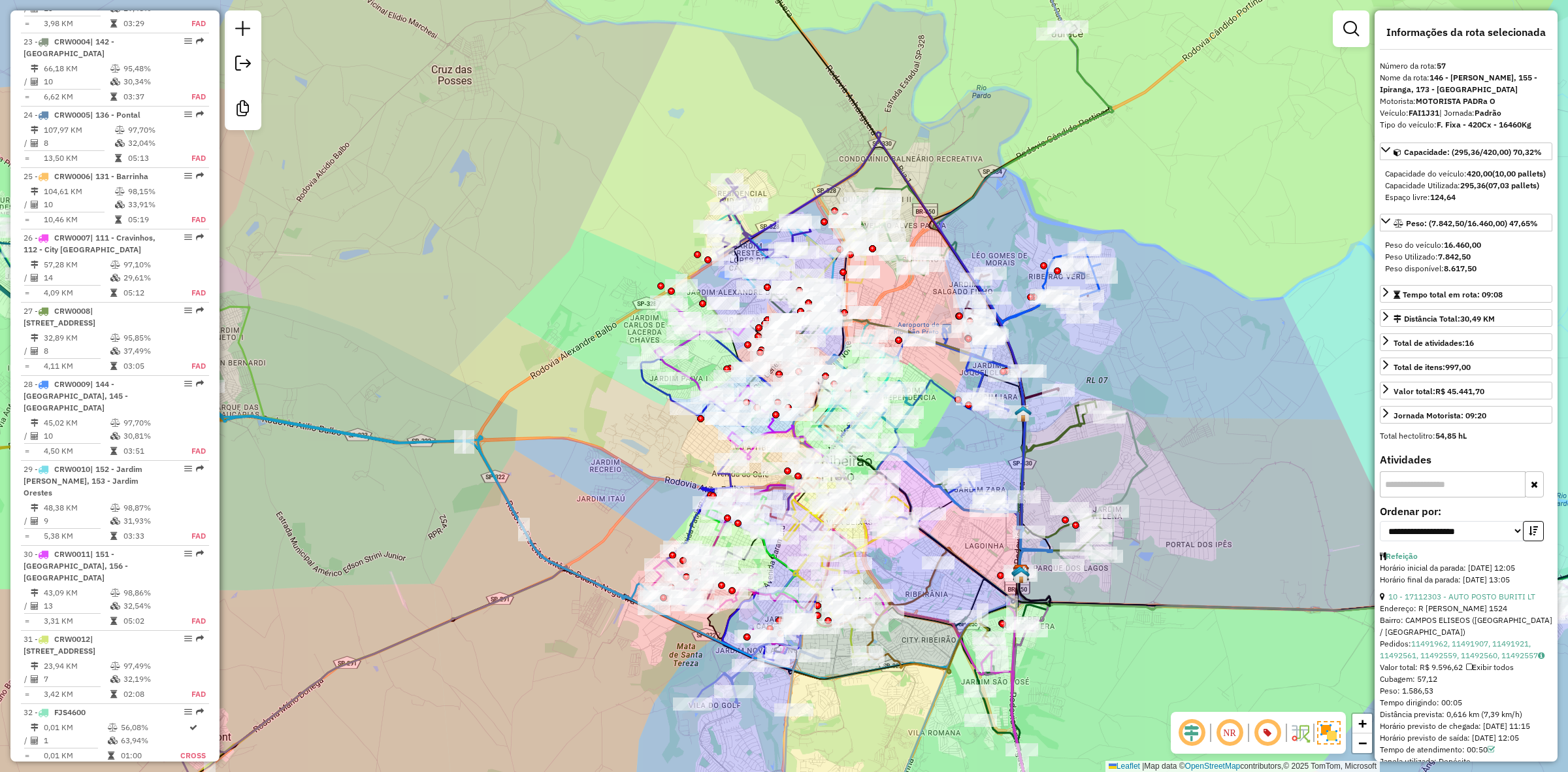
scroll to position [2532, 0]
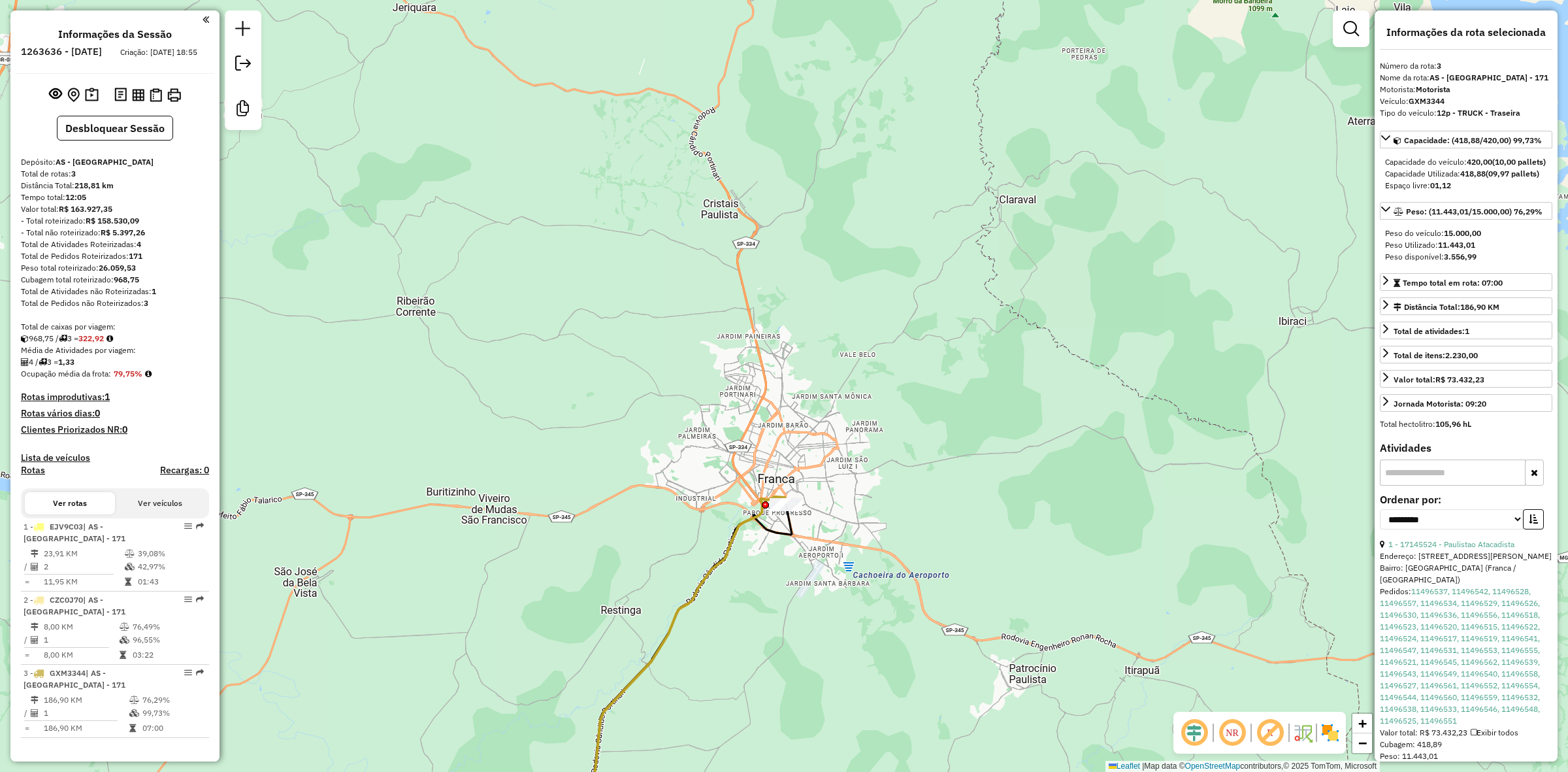
select select "**********"
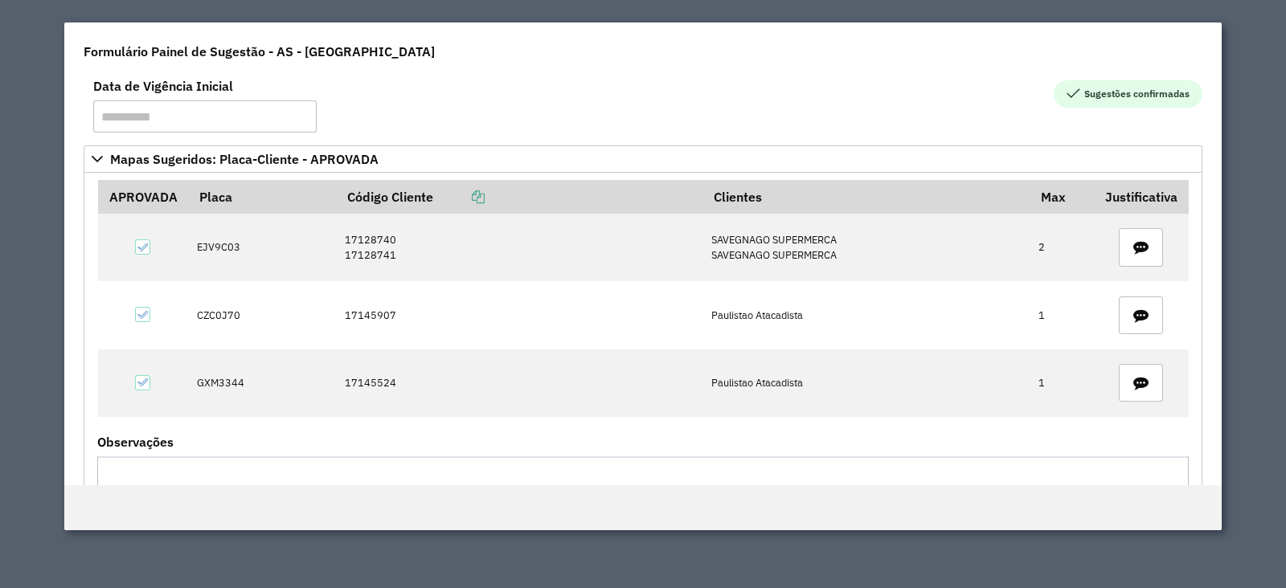
scroll to position [149, 0]
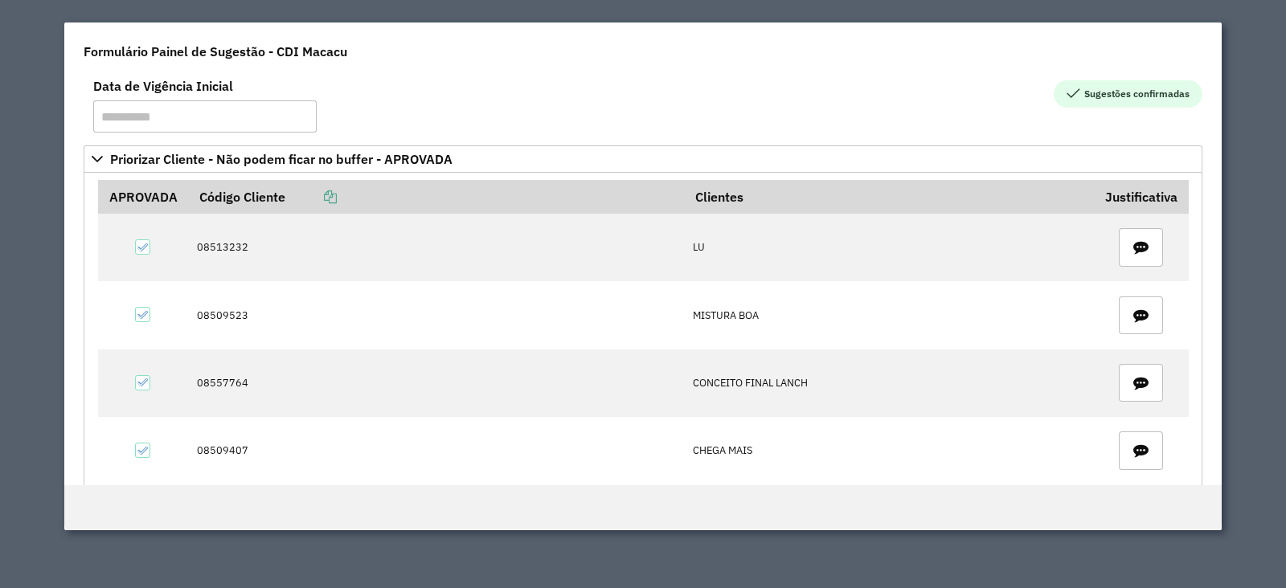
scroll to position [699, 0]
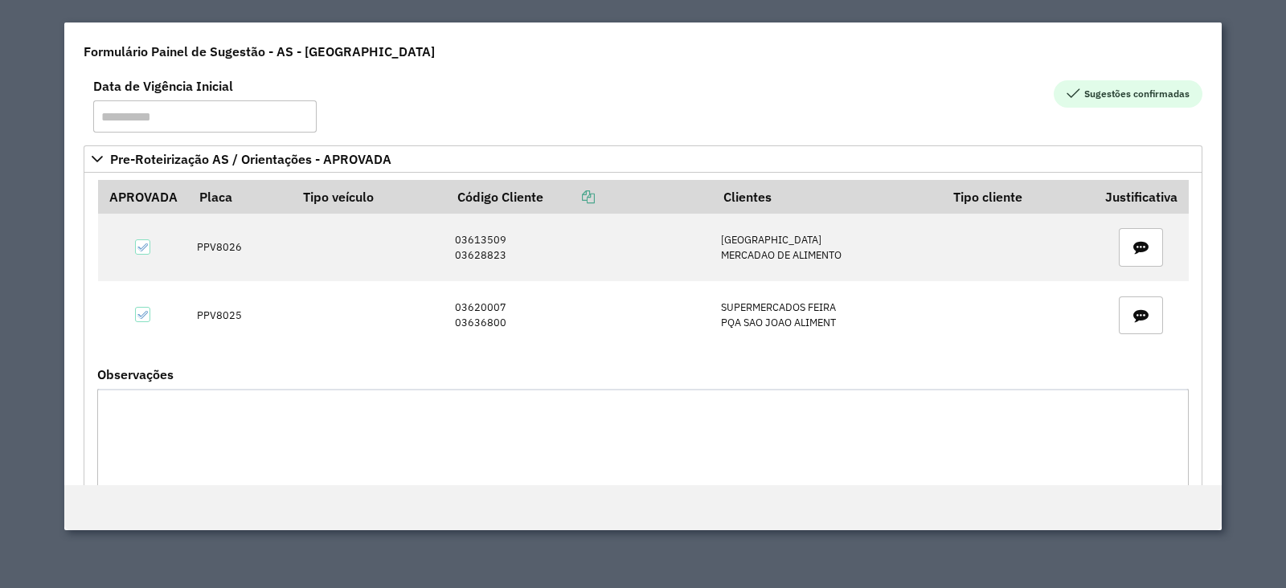
scroll to position [792, 0]
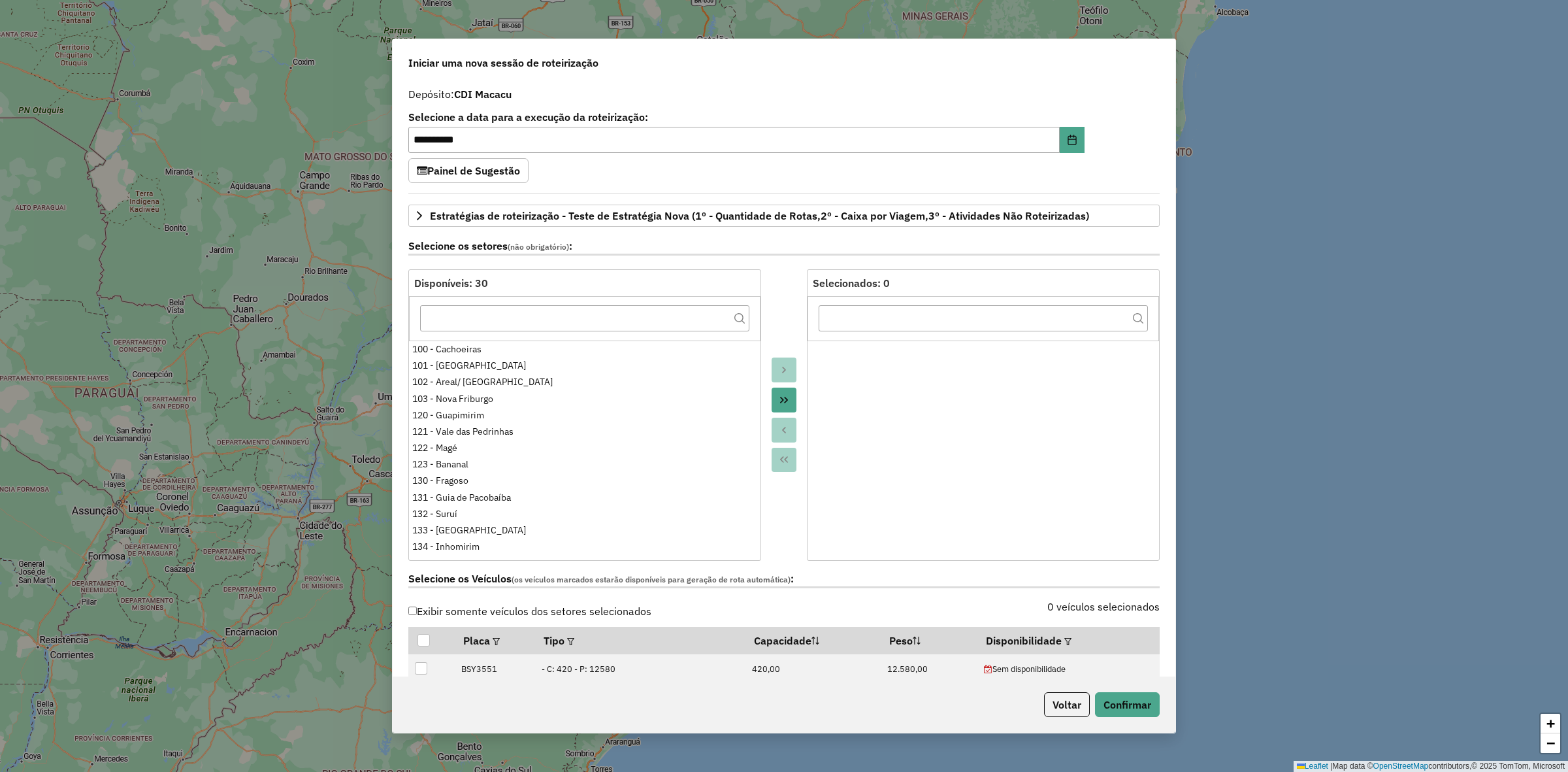
select select "*"
